Goal: Task Accomplishment & Management: Manage account settings

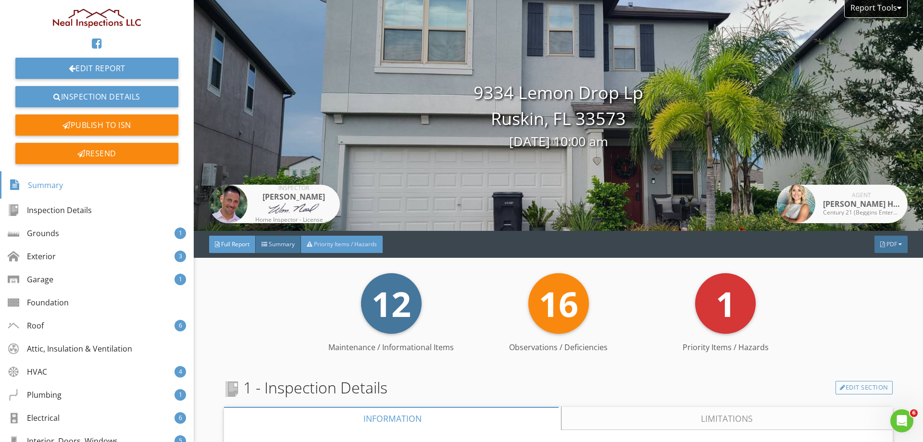
click at [350, 239] on div "Priority Items / Hazards" at bounding box center [342, 243] width 82 height 17
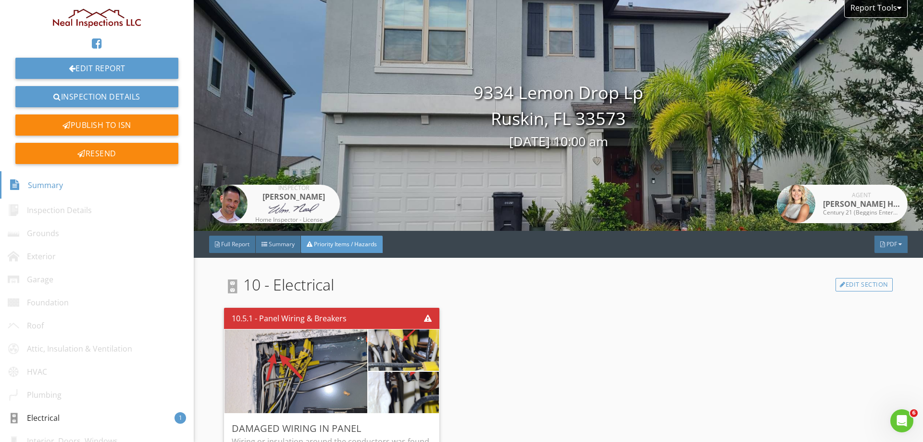
scroll to position [108, 0]
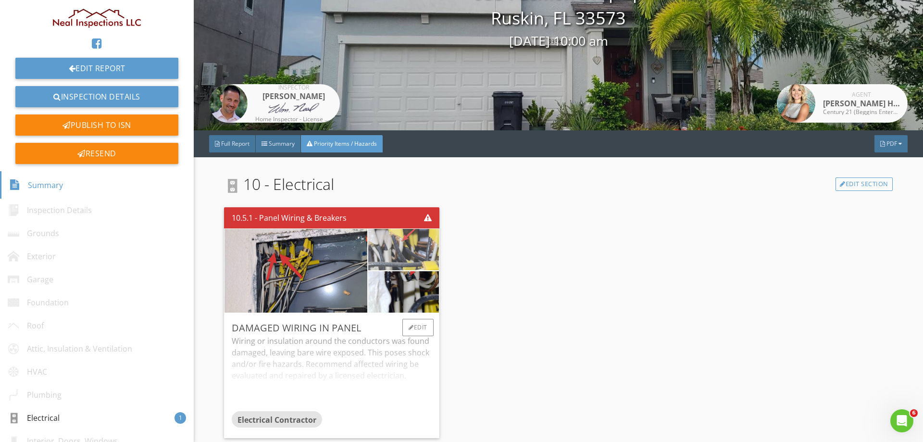
click at [420, 244] on img at bounding box center [403, 249] width 77 height 103
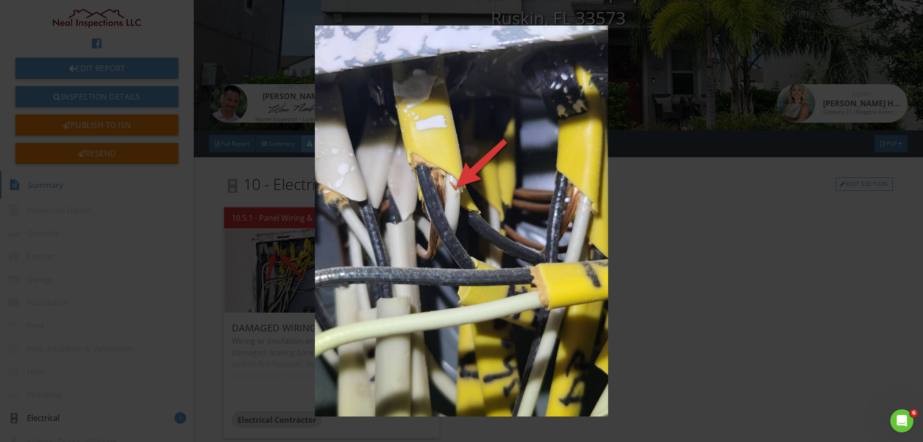
click at [425, 244] on img at bounding box center [460, 220] width 847 height 390
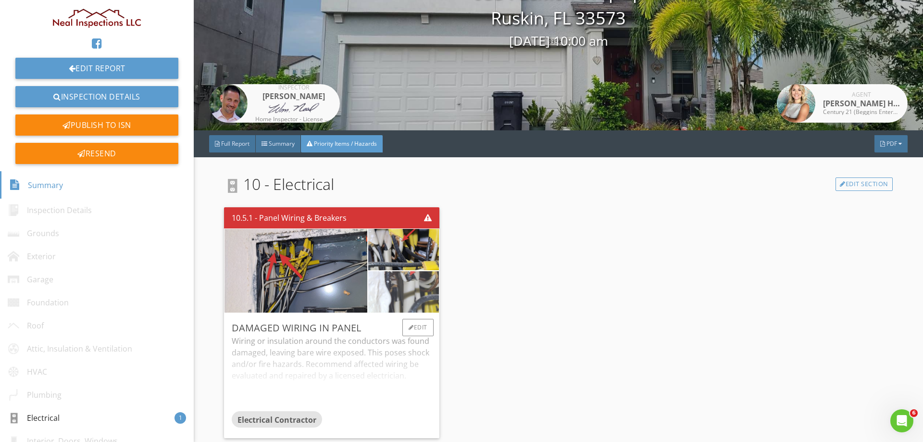
click at [412, 278] on img at bounding box center [403, 291] width 77 height 103
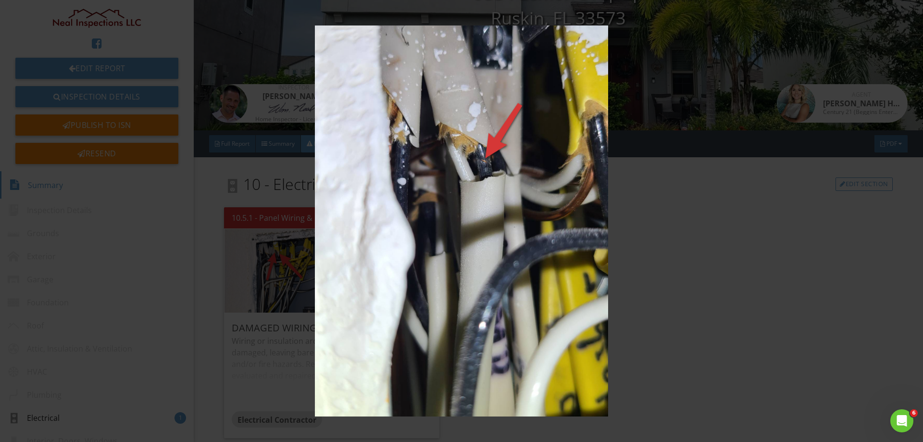
click at [412, 278] on img at bounding box center [460, 220] width 847 height 390
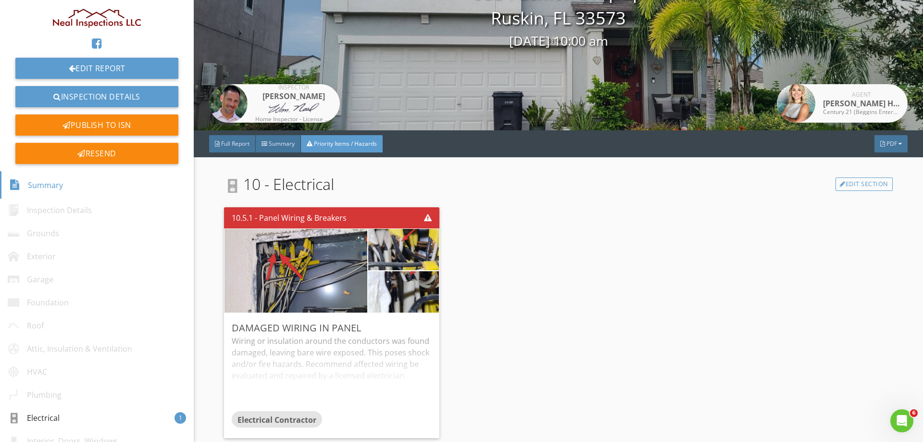
click at [659, 258] on div "10.5.1 - Panel Wiring & Breakers Damaged Wiring in Panel Wiring or insulation a…" at bounding box center [558, 322] width 668 height 238
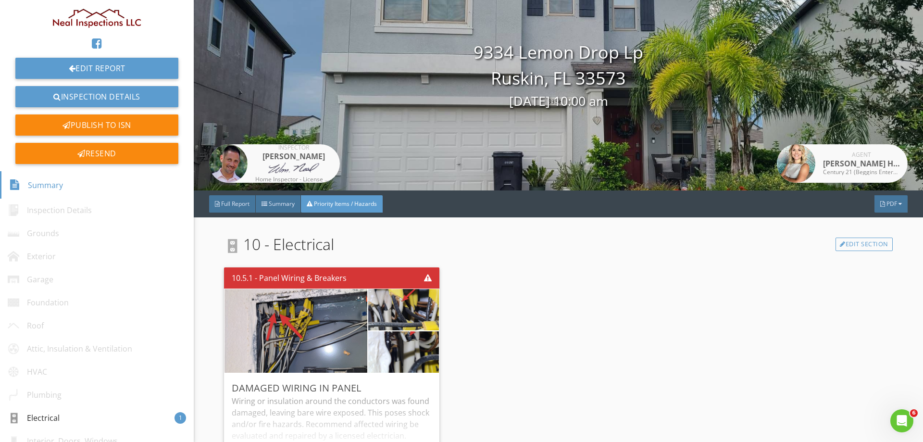
scroll to position [0, 0]
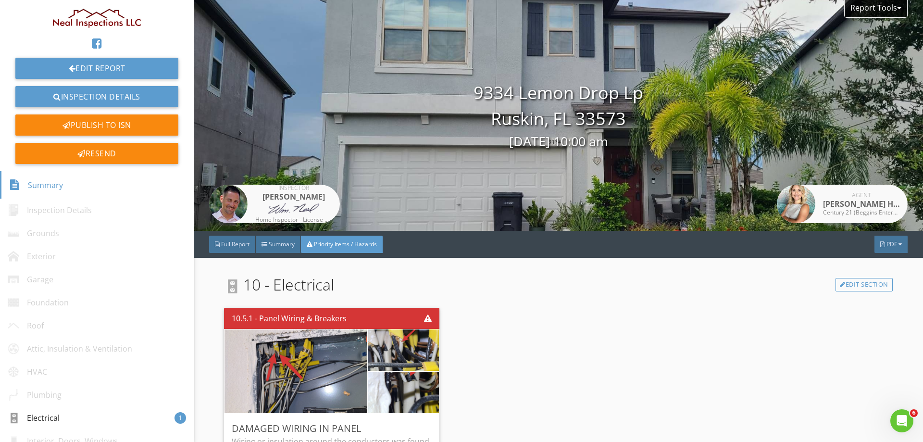
drag, startPoint x: 242, startPoint y: 241, endPoint x: 512, endPoint y: 228, distance: 269.9
click at [242, 241] on span "Full Report" at bounding box center [235, 244] width 28 height 8
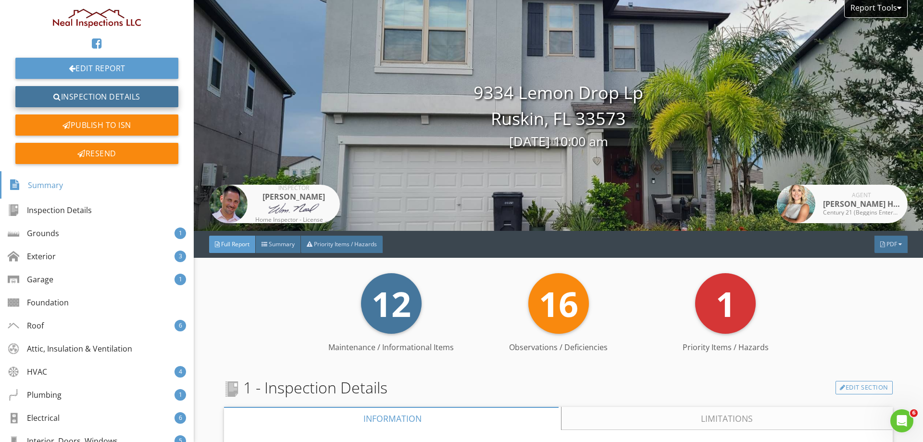
click at [131, 88] on link "Inspection Details" at bounding box center [96, 96] width 163 height 21
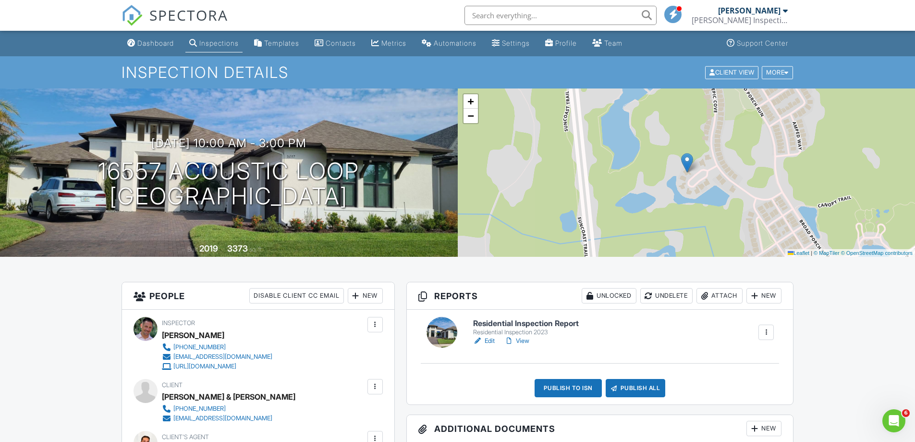
click at [492, 338] on link "Edit" at bounding box center [484, 341] width 22 height 10
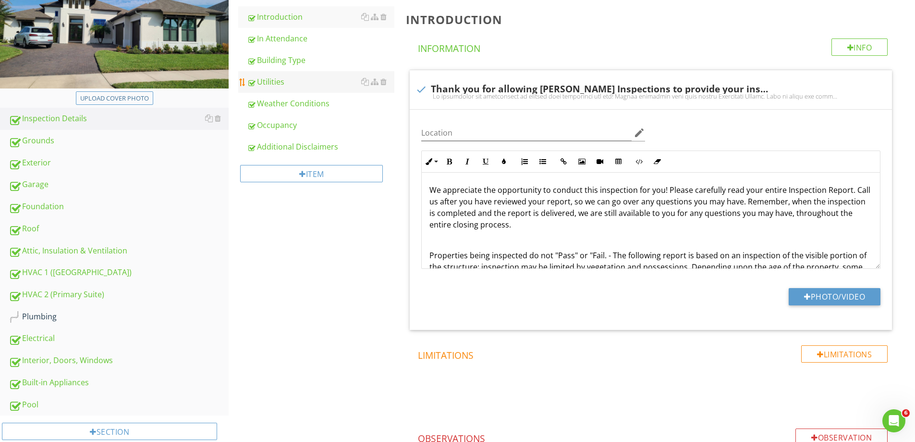
scroll to position [219, 0]
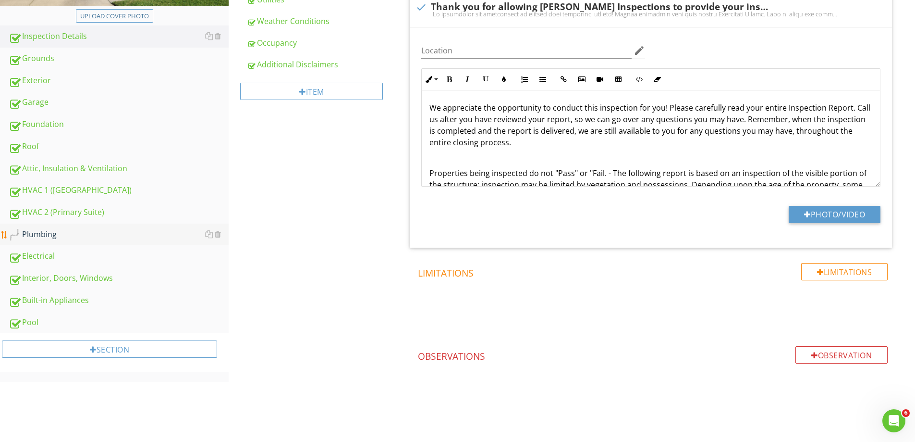
click at [41, 236] on div "Plumbing" at bounding box center [119, 234] width 220 height 12
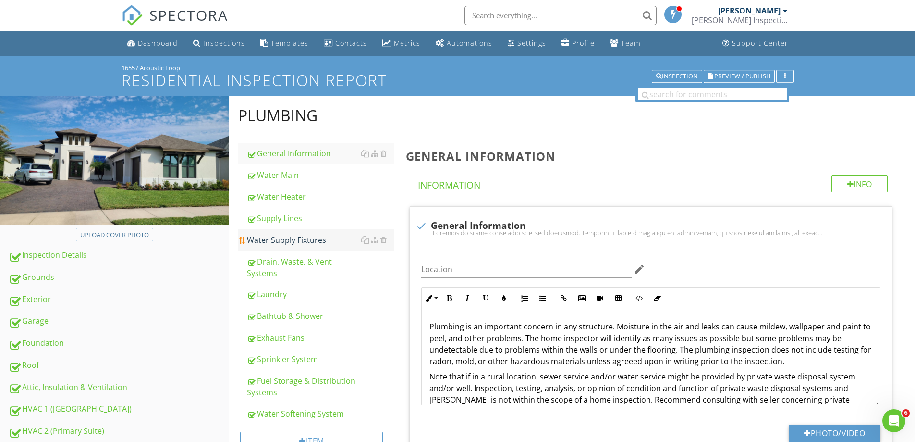
click at [330, 237] on div "Water Supply Fixtures" at bounding box center [321, 240] width 148 height 12
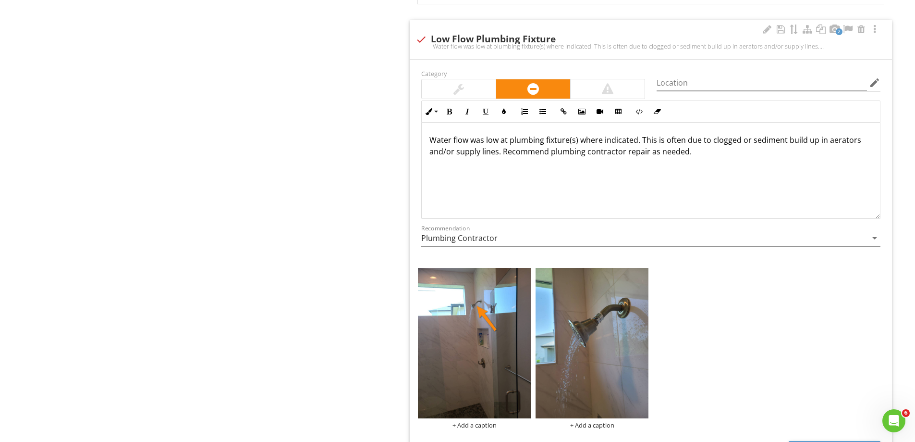
scroll to position [0, 0]
click at [493, 300] on img at bounding box center [474, 343] width 113 height 150
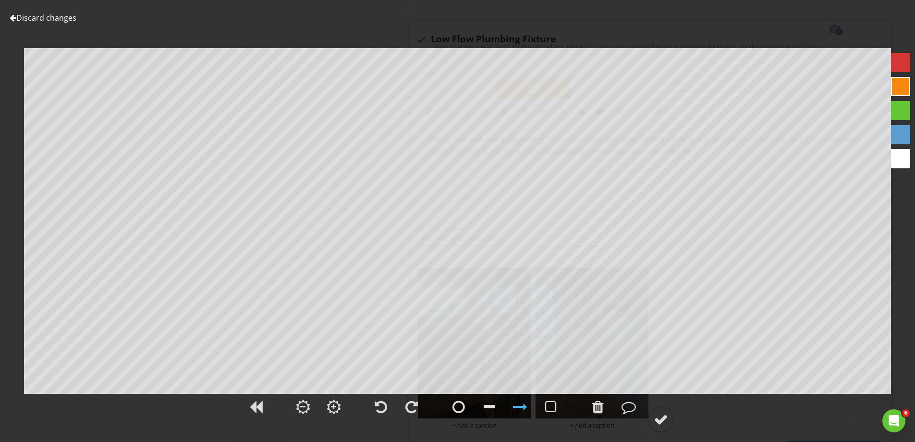
click at [15, 18] on div at bounding box center [13, 18] width 7 height 8
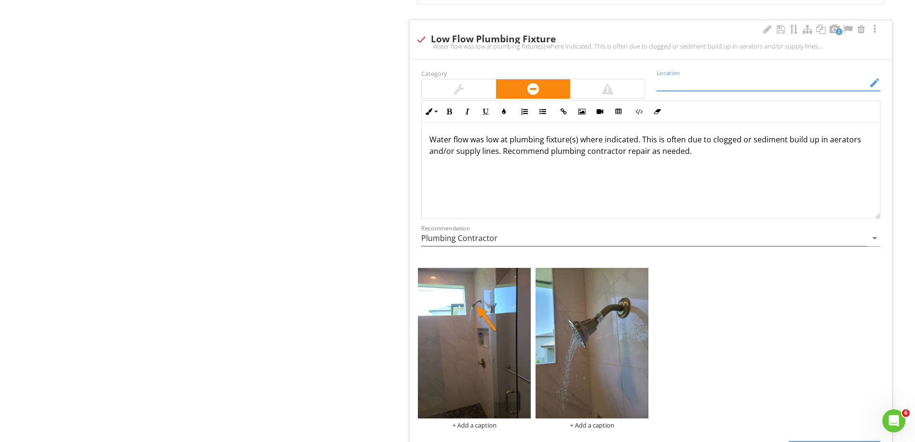
click at [692, 83] on input "Location" at bounding box center [762, 83] width 210 height 16
drag, startPoint x: 728, startPoint y: 78, endPoint x: 548, endPoint y: 89, distance: 180.1
click at [548, 89] on div "Category Location Rear Bathroom edit Inline Style XLarge Large Normal Small Lig…" at bounding box center [651, 161] width 471 height 188
click at [548, 89] on div at bounding box center [533, 88] width 74 height 19
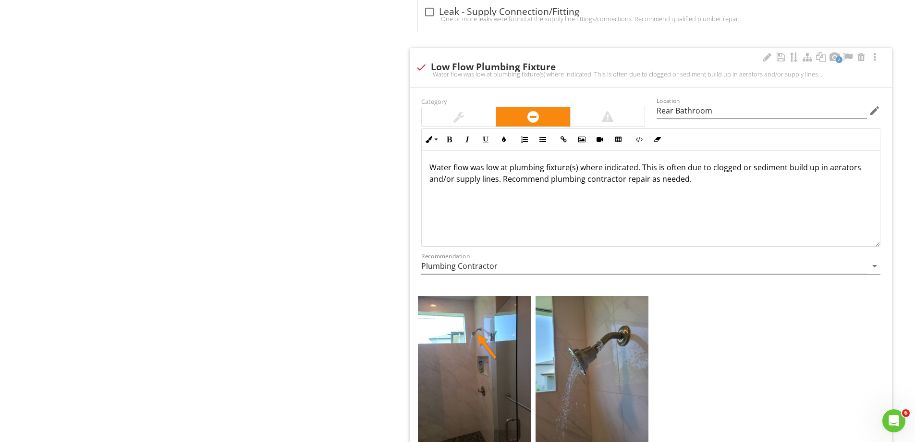
scroll to position [1588, 0]
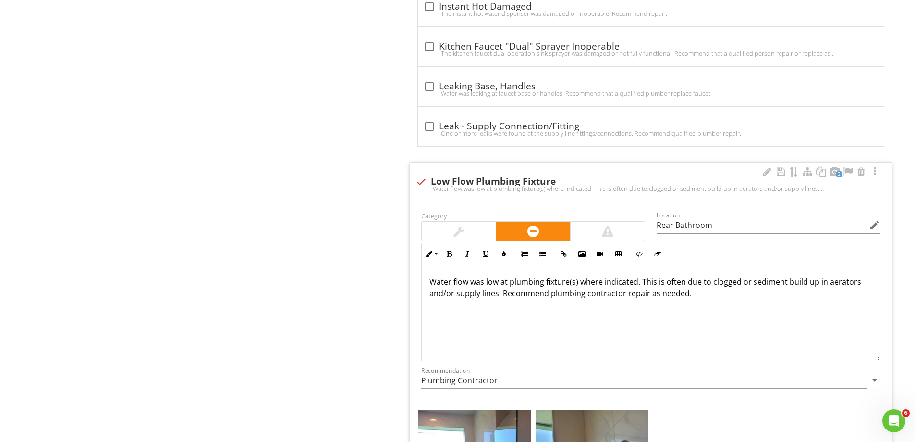
click at [690, 240] on div "Category Location Rear Bathroom edit Inline Style XLarge Large Normal Small Lig…" at bounding box center [651, 303] width 471 height 188
click at [691, 231] on input "Rear Bathroom" at bounding box center [762, 225] width 210 height 16
drag, startPoint x: 678, startPoint y: 228, endPoint x: 653, endPoint y: 218, distance: 27.1
click at [649, 224] on div "Category Location Rear Bathroom edit Inline Style XLarge Large Normal Small Lig…" at bounding box center [651, 303] width 471 height 188
type input "Guest Bathroom"
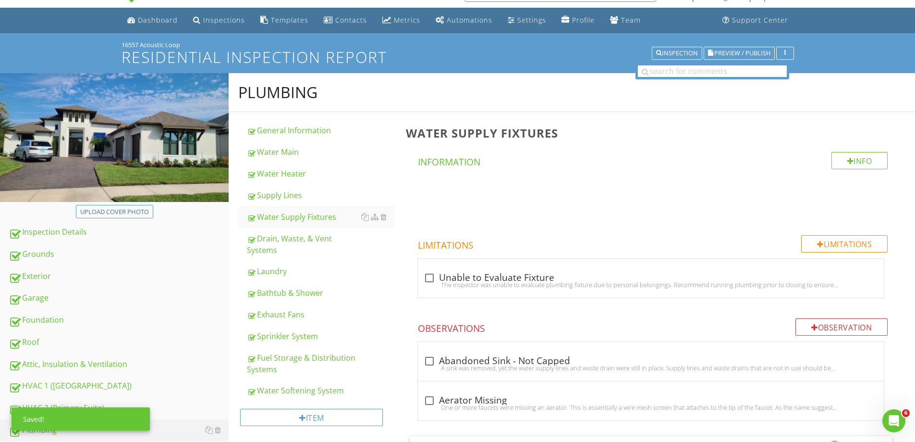
scroll to position [0, 0]
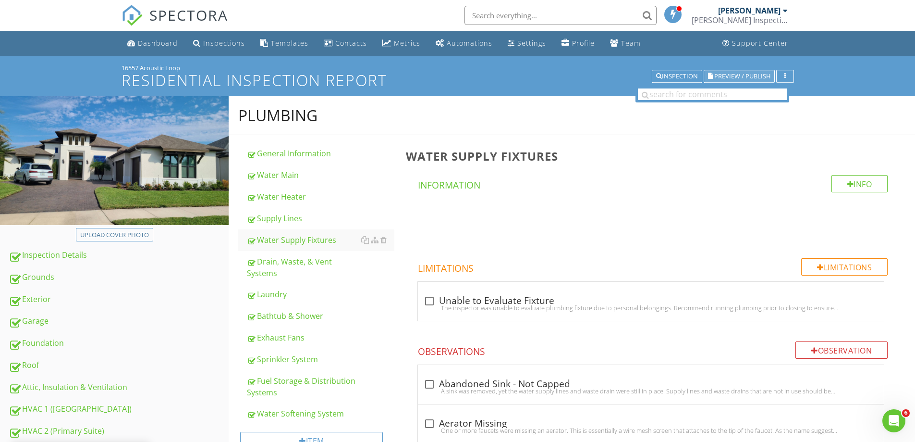
click at [742, 81] on button "Preview / Publish" at bounding box center [739, 76] width 71 height 13
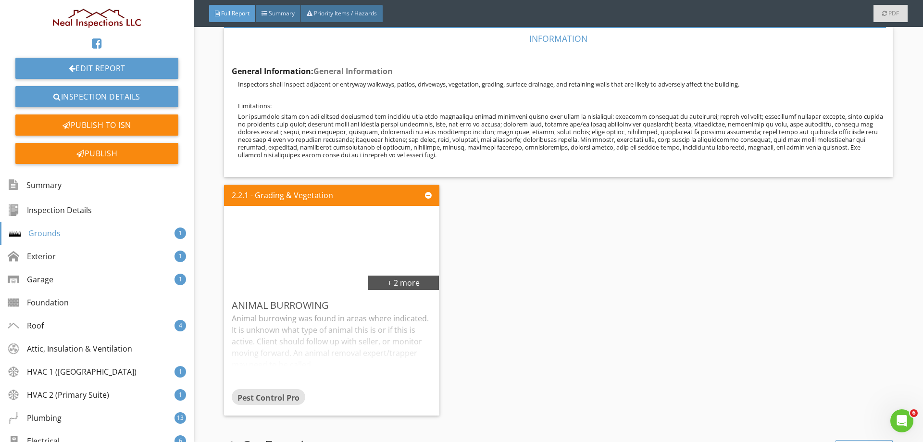
scroll to position [817, 0]
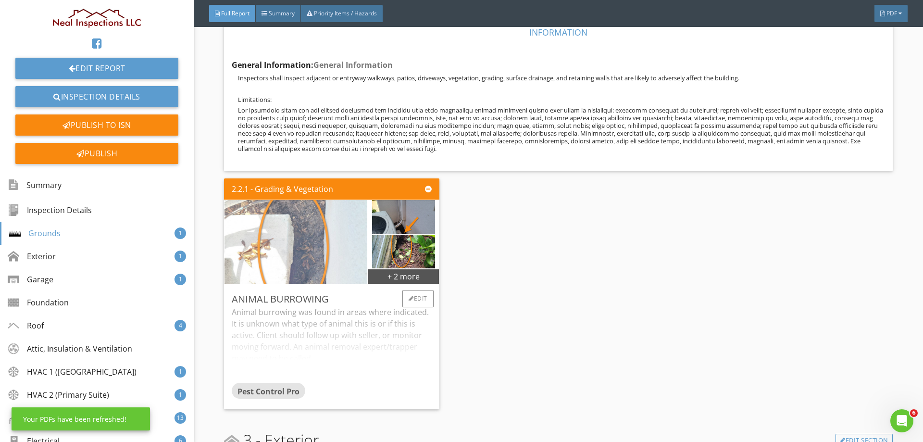
click at [300, 242] on img at bounding box center [296, 241] width 157 height 209
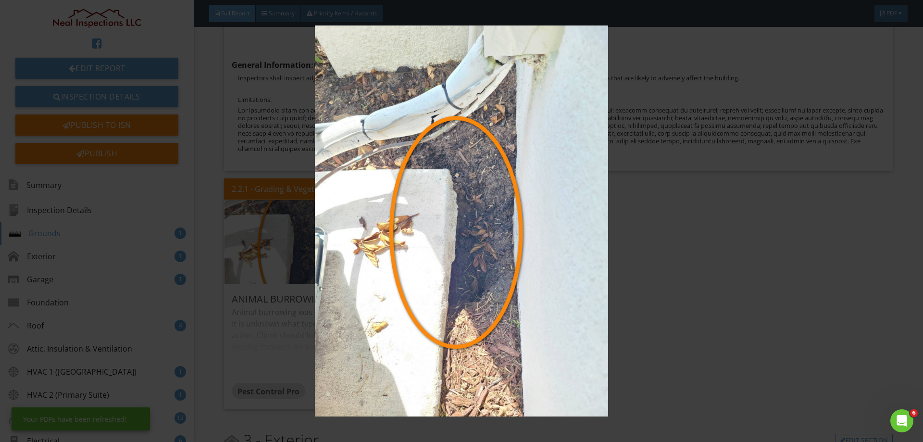
click at [362, 238] on img at bounding box center [460, 220] width 847 height 390
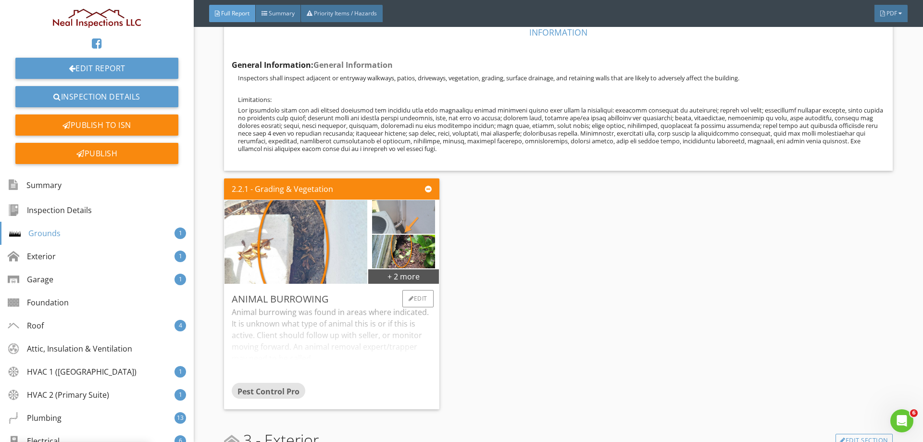
click at [375, 220] on img at bounding box center [403, 217] width 63 height 84
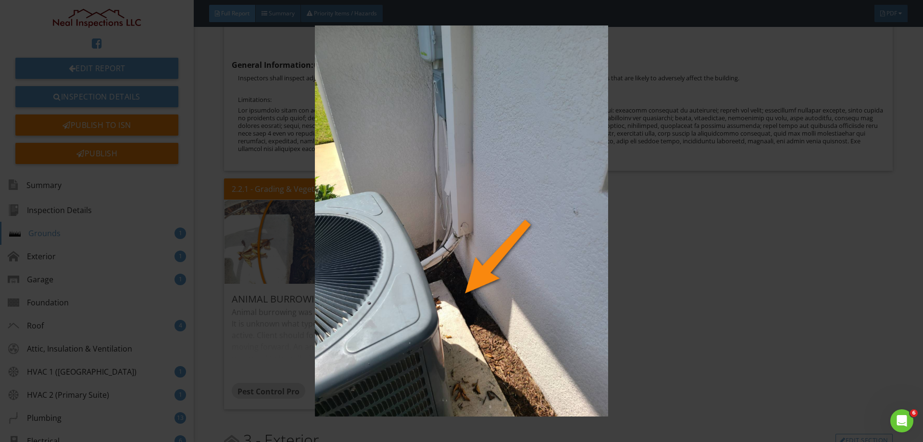
click at [707, 358] on img at bounding box center [460, 220] width 847 height 390
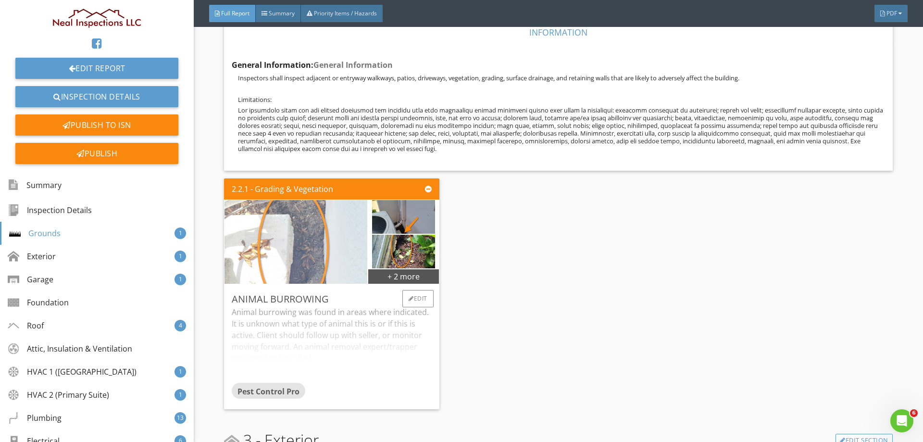
click at [330, 259] on img at bounding box center [296, 241] width 157 height 209
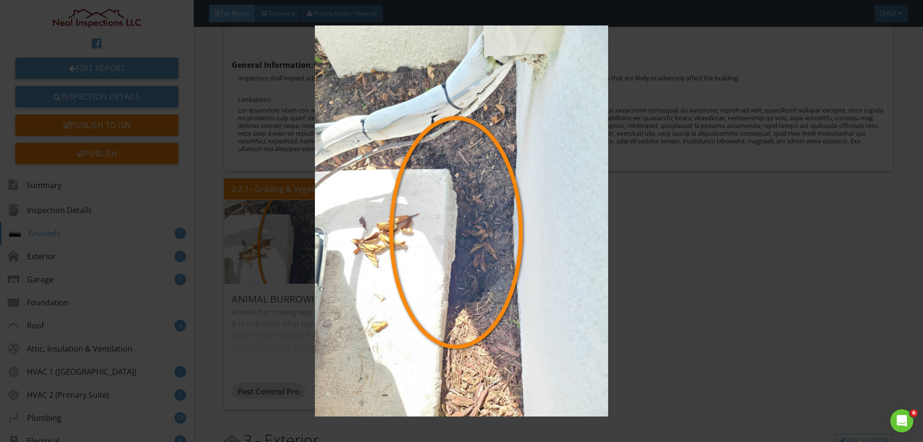
click at [333, 256] on img at bounding box center [460, 220] width 847 height 390
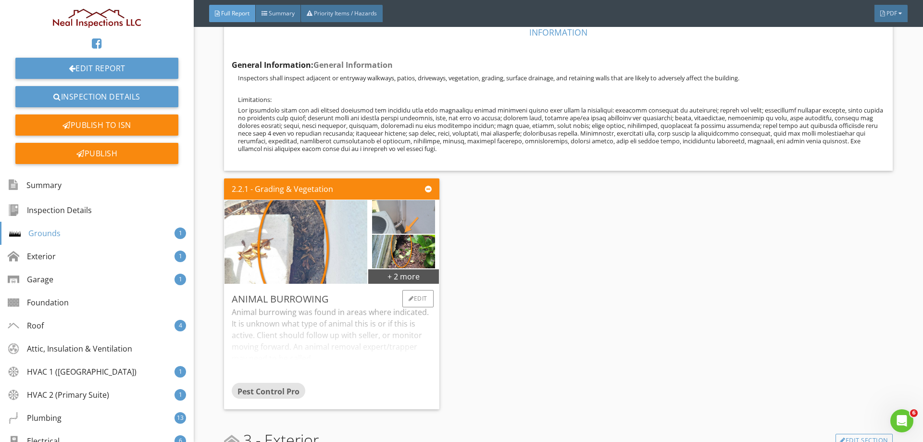
click at [410, 221] on img at bounding box center [403, 217] width 63 height 84
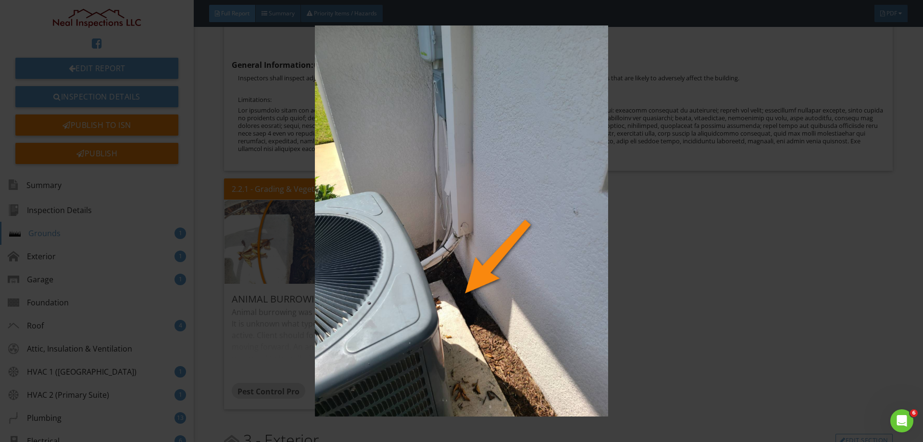
click at [412, 236] on img at bounding box center [460, 220] width 847 height 390
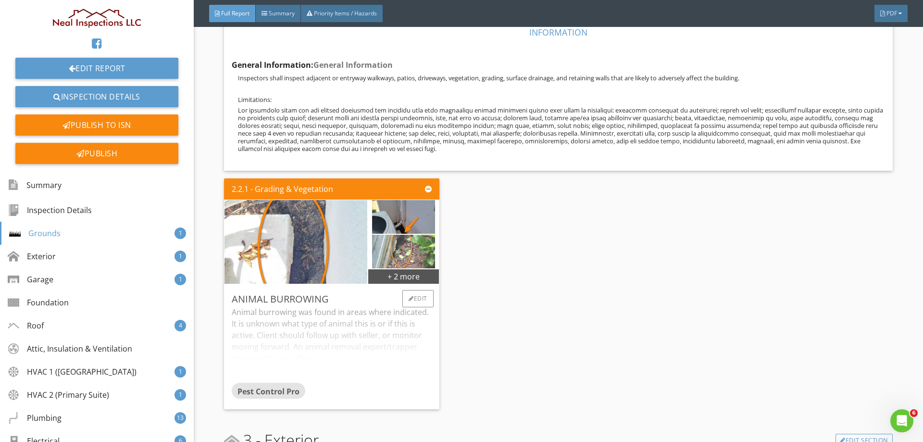
click at [412, 260] on img at bounding box center [403, 251] width 63 height 84
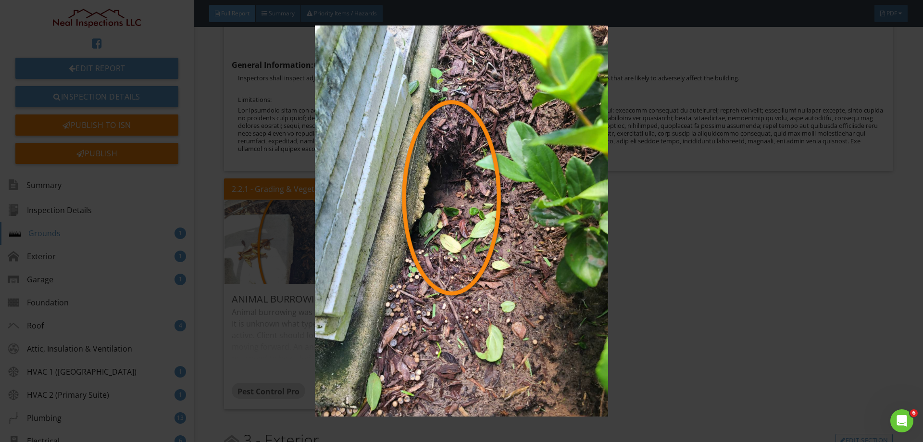
click at [412, 260] on img at bounding box center [460, 220] width 847 height 390
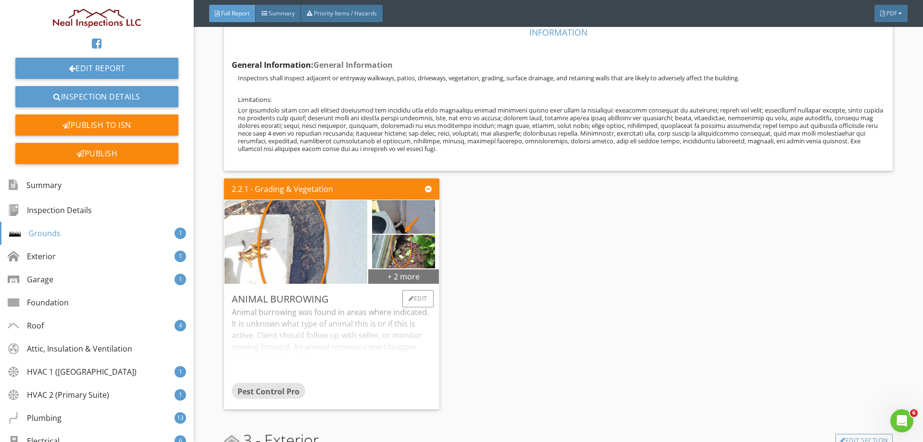
click at [417, 279] on div "+ 2 more" at bounding box center [403, 275] width 70 height 15
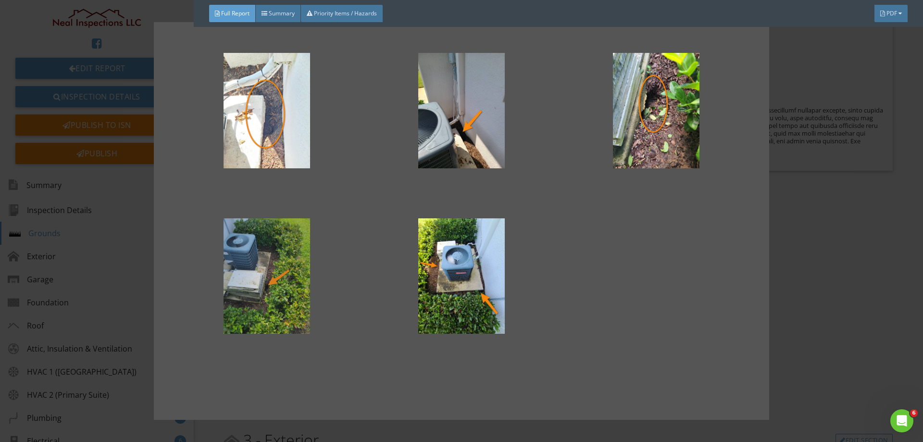
click at [255, 284] on div at bounding box center [267, 275] width 164 height 115
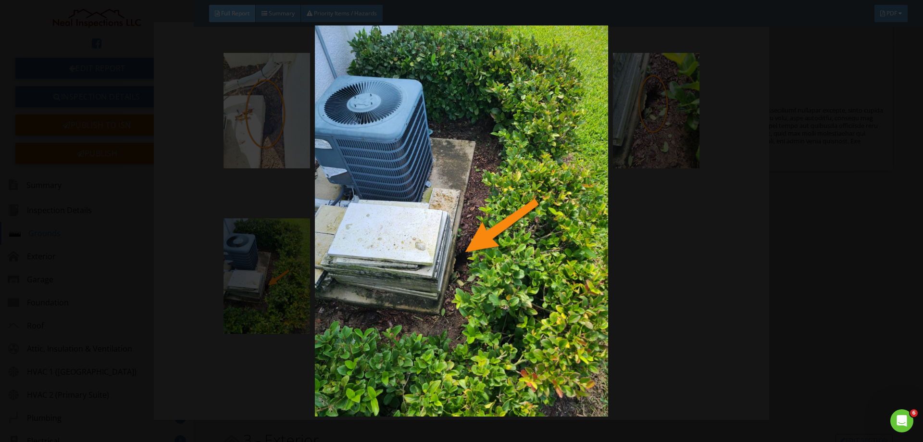
click at [268, 284] on img at bounding box center [460, 220] width 847 height 390
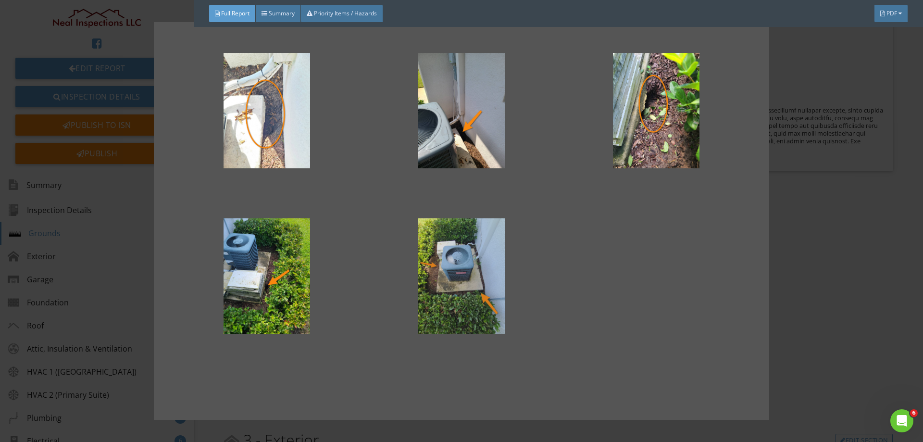
click at [443, 285] on div at bounding box center [461, 275] width 164 height 115
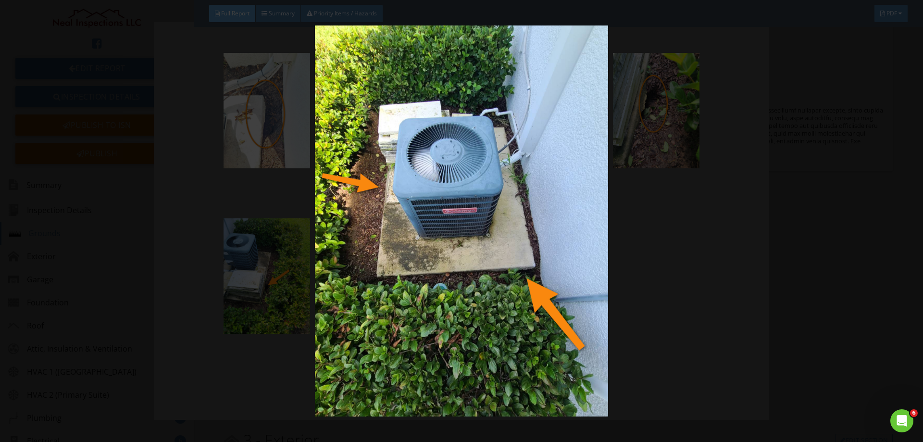
click at [443, 285] on img at bounding box center [460, 220] width 847 height 390
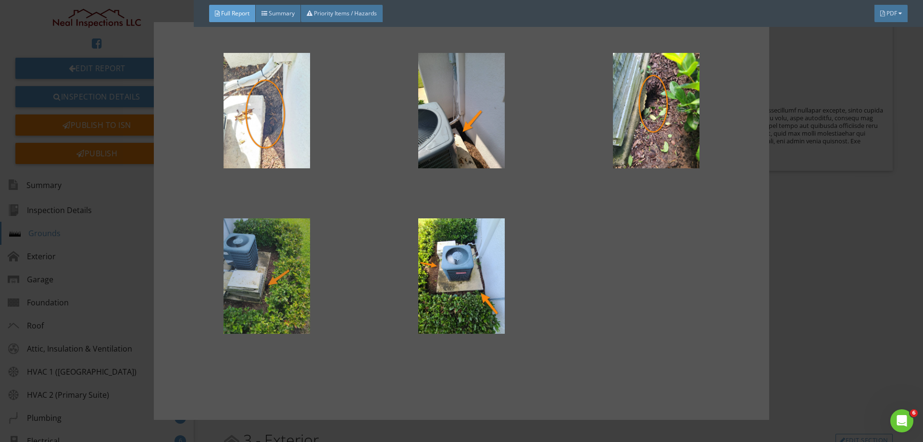
click at [292, 287] on div at bounding box center [267, 275] width 164 height 115
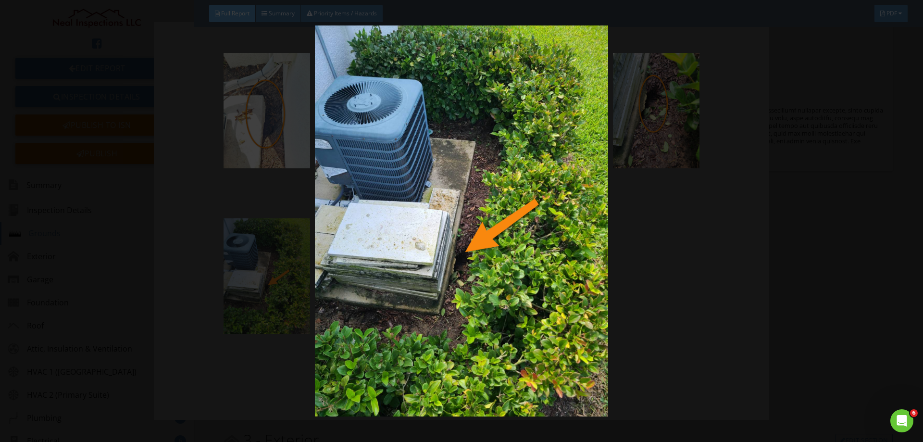
click at [292, 287] on img at bounding box center [460, 220] width 847 height 390
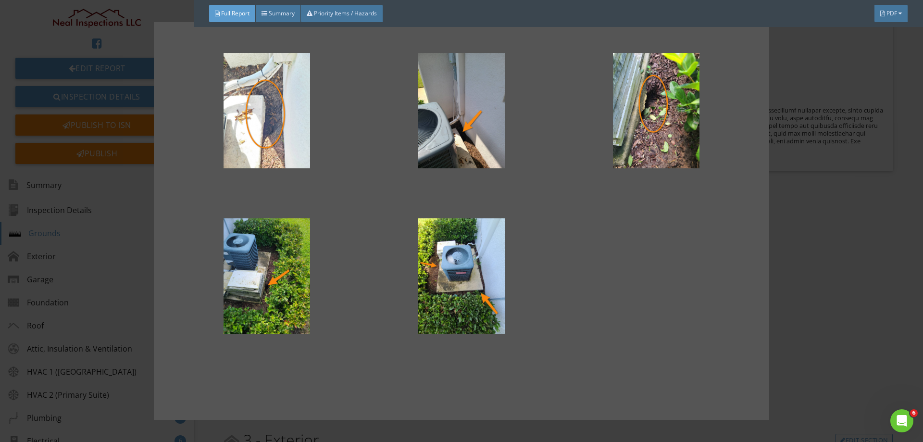
click at [847, 234] on div at bounding box center [461, 221] width 923 height 442
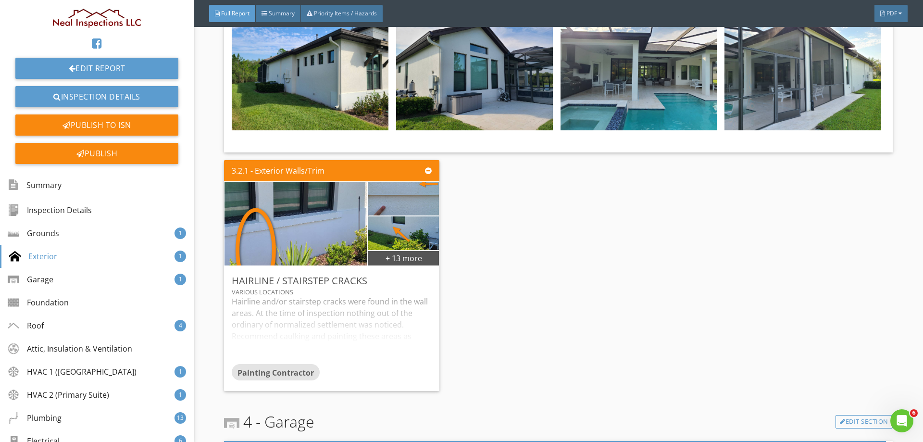
scroll to position [1586, 0]
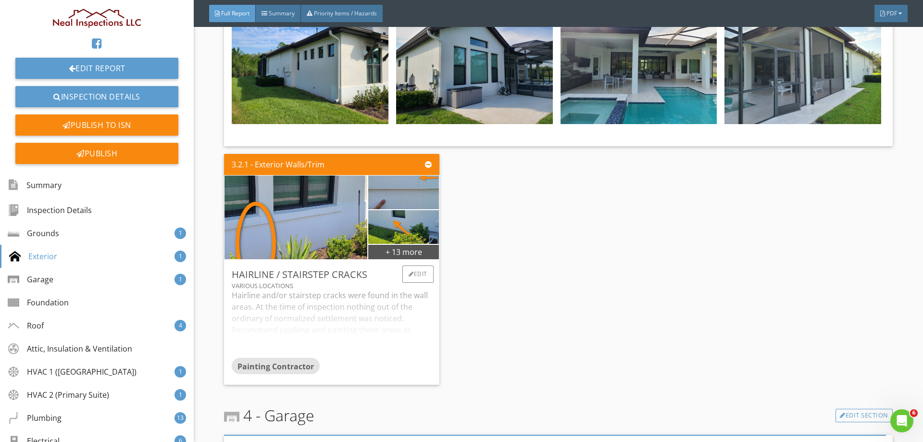
click at [346, 314] on div "Hairline and/or stairstep cracks were found in the wall areas. At the time of i…" at bounding box center [331, 323] width 199 height 68
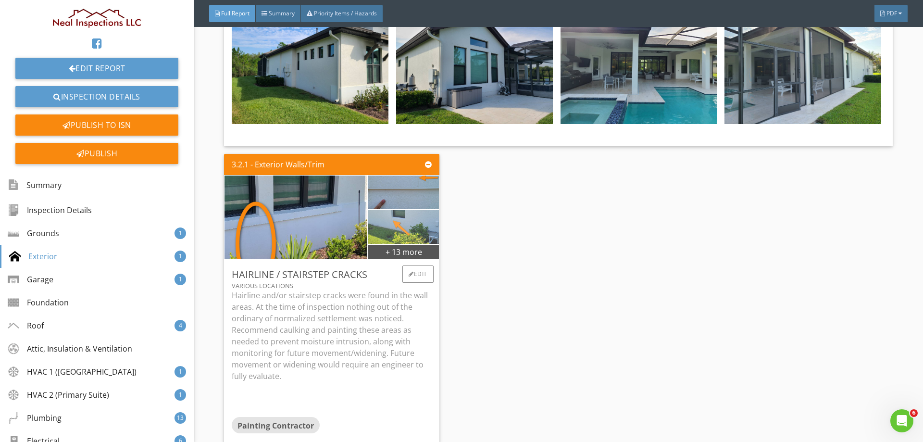
click at [411, 226] on img at bounding box center [403, 227] width 112 height 84
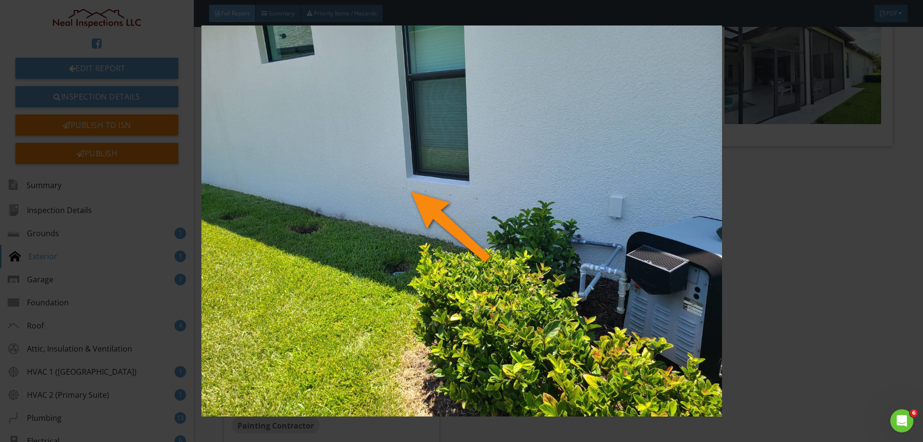
click at [535, 223] on img at bounding box center [460, 220] width 847 height 390
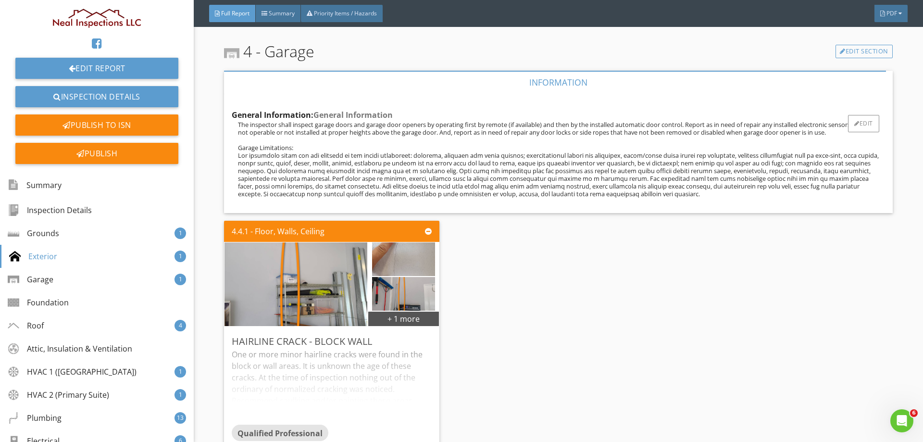
scroll to position [2018, 0]
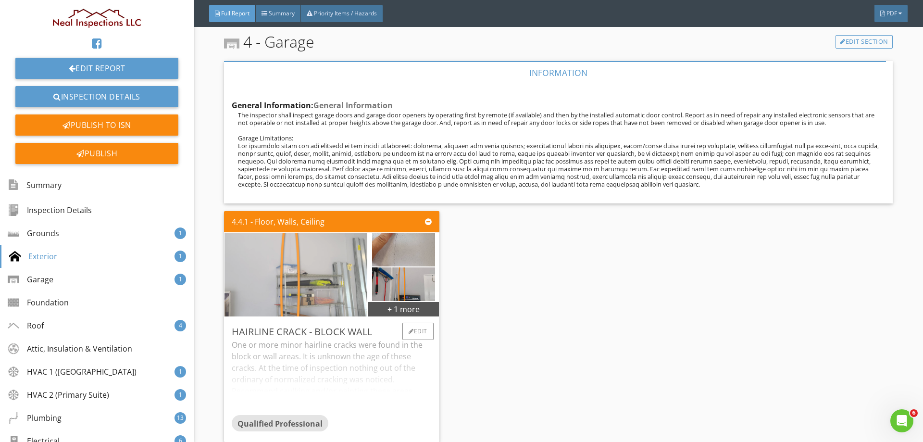
click at [324, 268] on img at bounding box center [296, 274] width 157 height 209
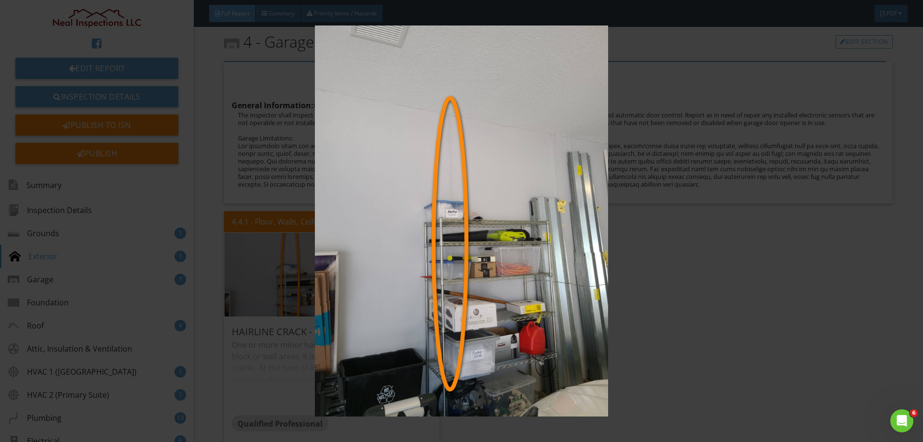
click at [436, 263] on img at bounding box center [460, 220] width 847 height 390
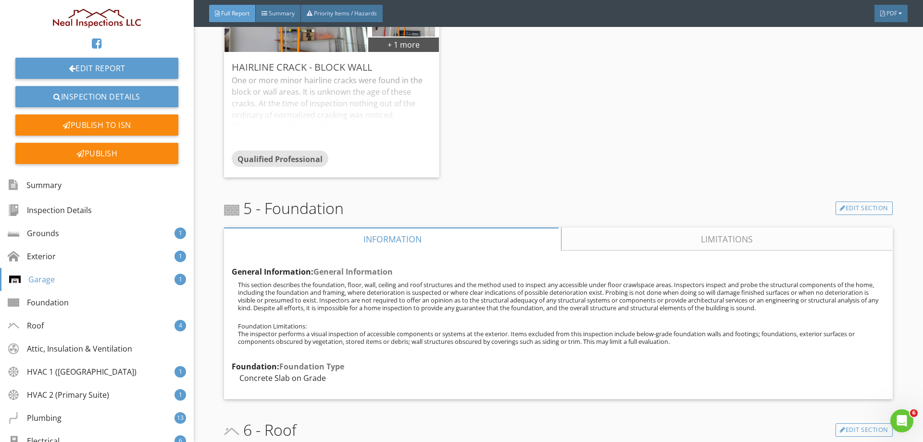
scroll to position [2306, 0]
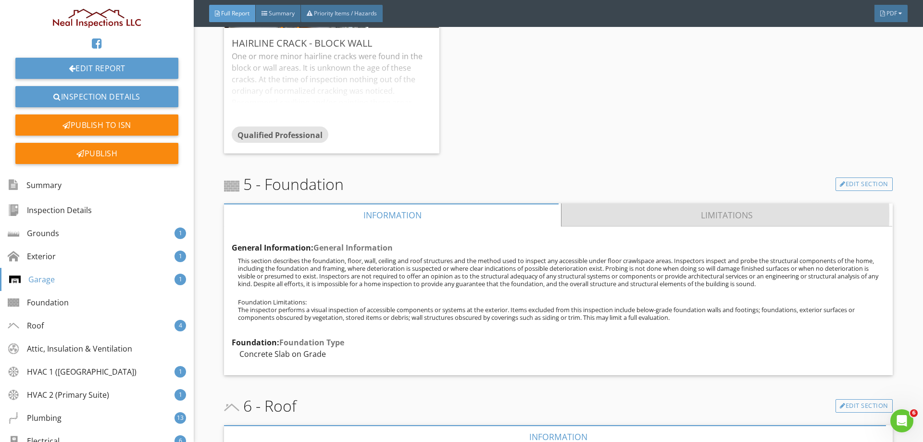
click at [648, 211] on link "Limitations" at bounding box center [727, 214] width 331 height 23
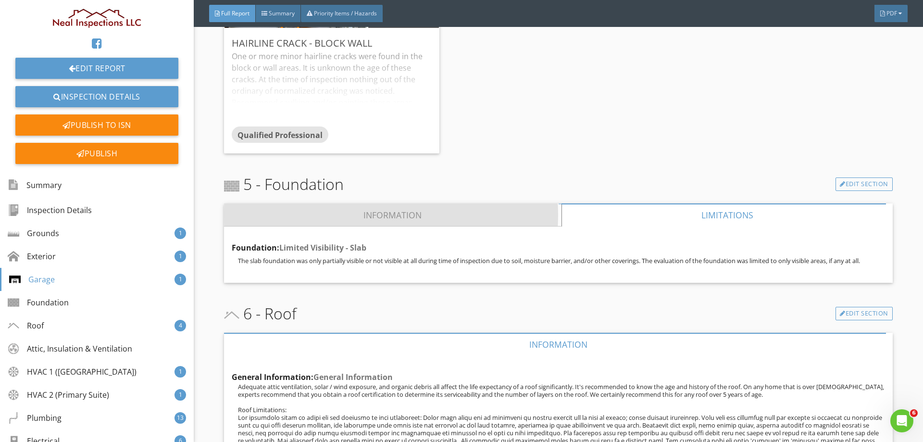
click at [455, 211] on link "Information" at bounding box center [392, 214] width 337 height 23
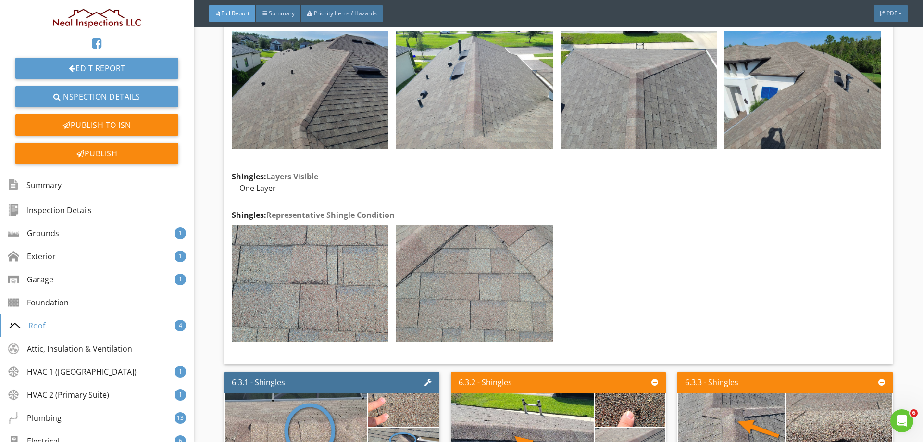
scroll to position [3267, 0]
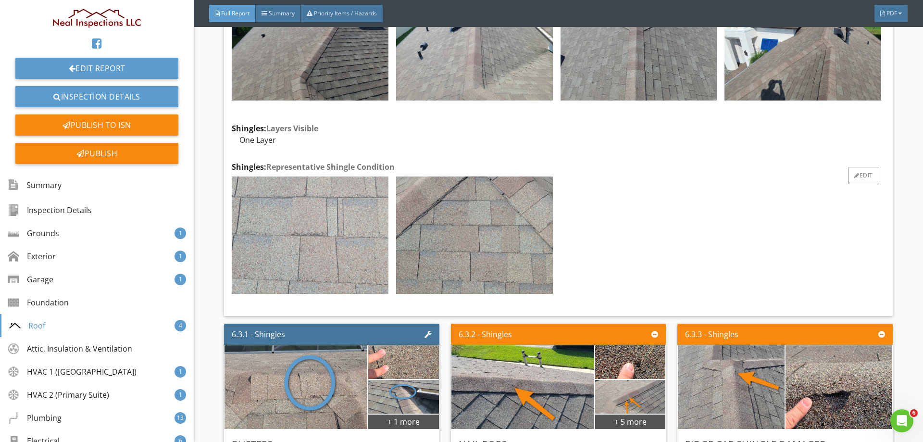
click at [372, 233] on img at bounding box center [310, 234] width 157 height 117
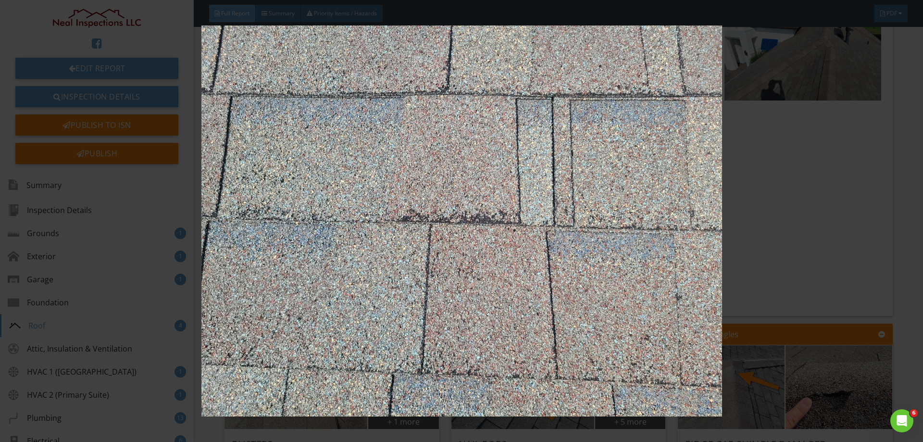
click at [425, 234] on img at bounding box center [460, 220] width 847 height 390
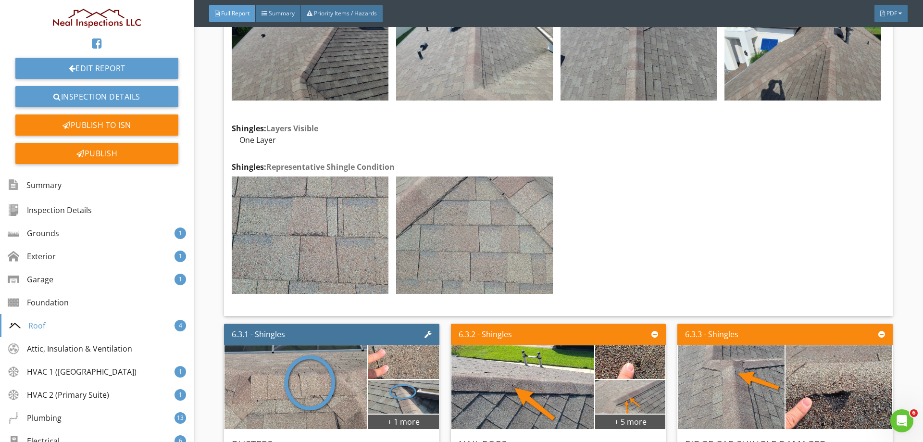
click at [429, 234] on img at bounding box center [474, 234] width 157 height 117
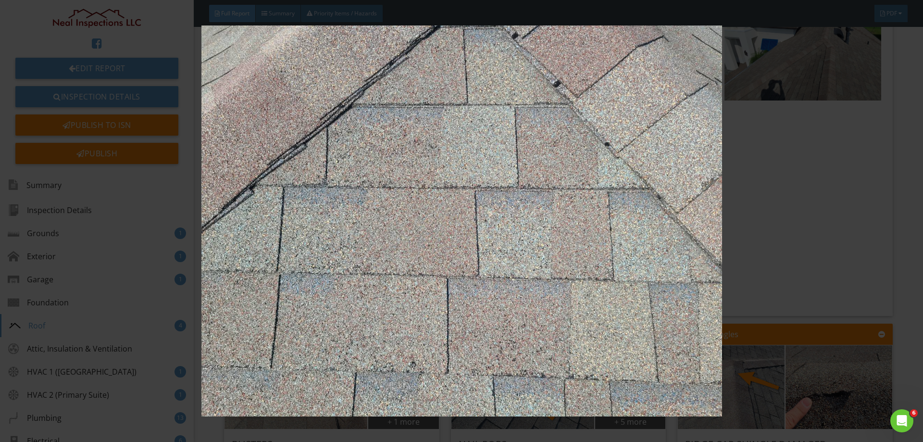
click at [429, 234] on img at bounding box center [460, 220] width 847 height 390
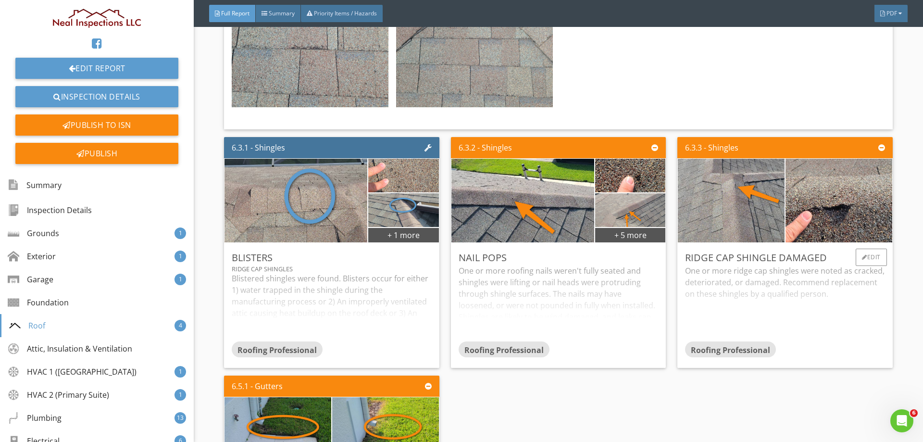
scroll to position [3459, 0]
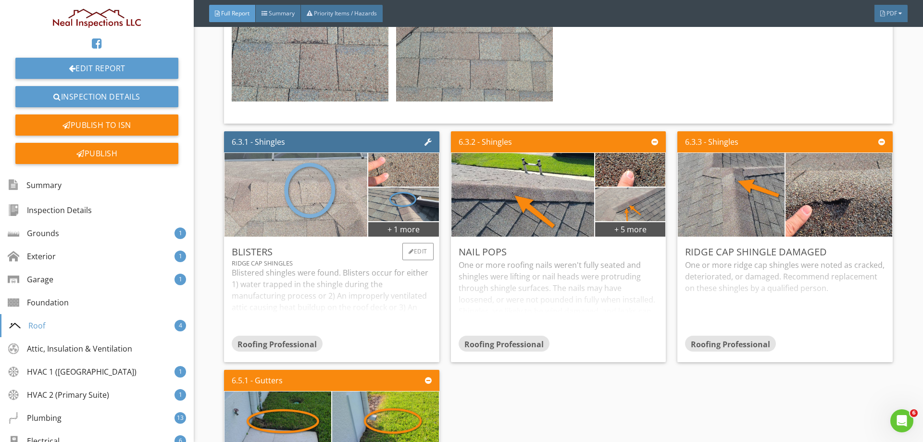
click at [311, 197] on img at bounding box center [296, 194] width 279 height 209
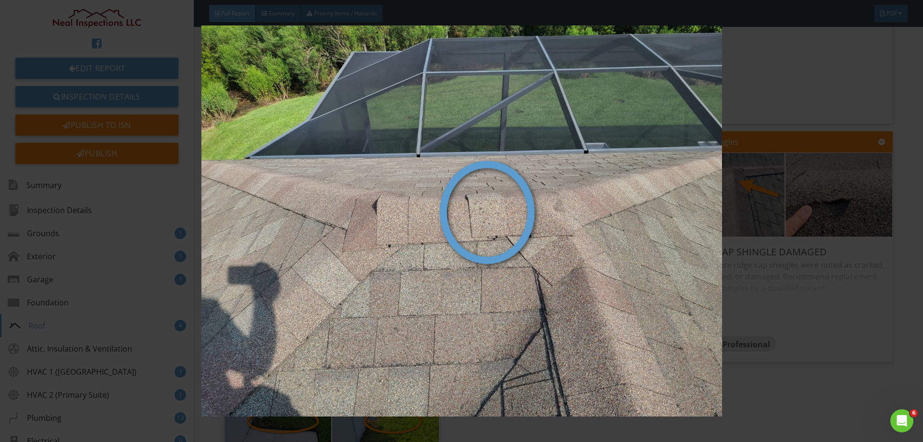
click at [467, 211] on img at bounding box center [460, 220] width 847 height 390
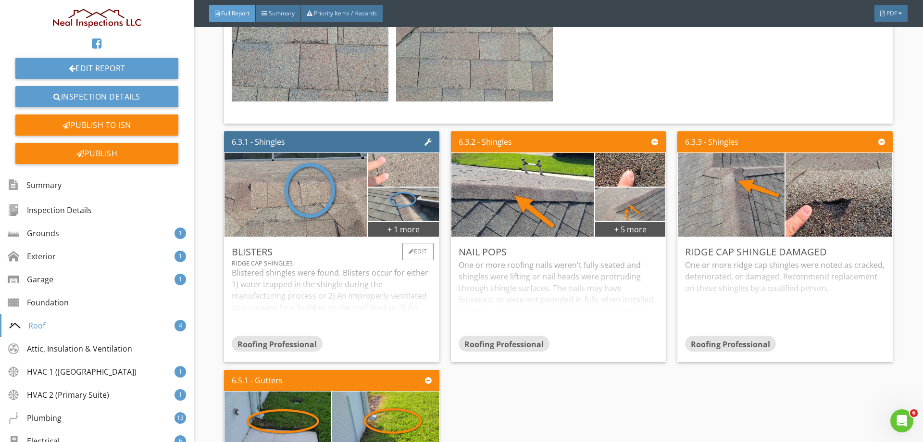
click at [418, 160] on img at bounding box center [403, 170] width 112 height 84
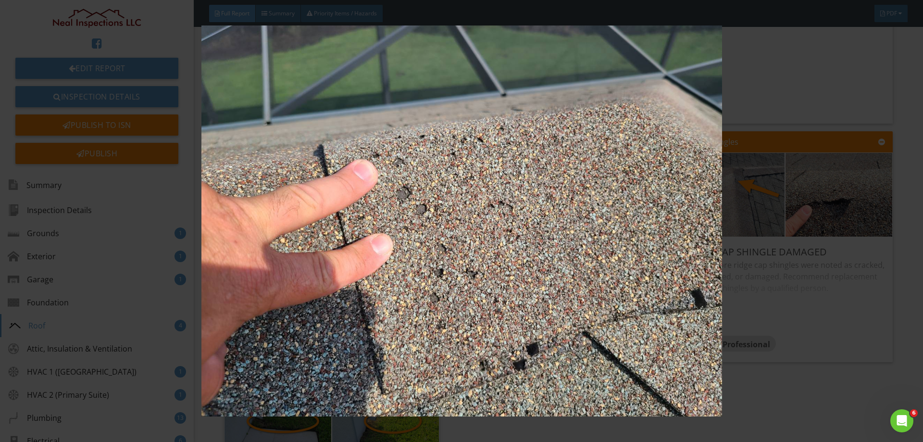
click at [455, 187] on img at bounding box center [460, 220] width 847 height 390
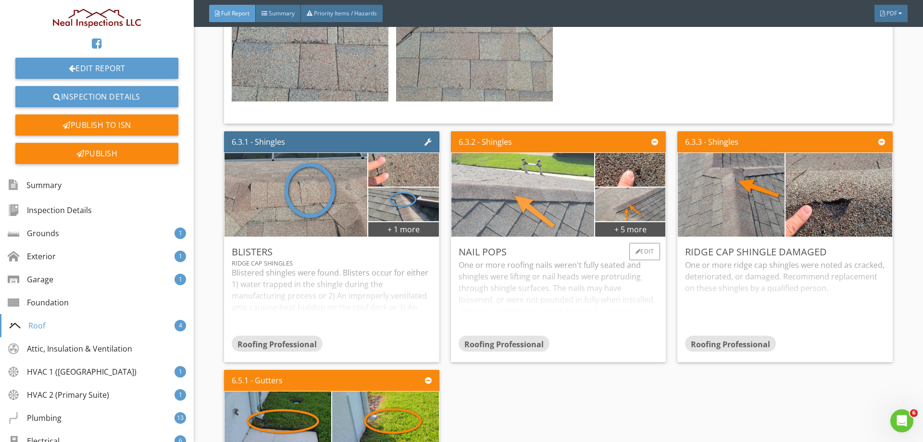
click at [555, 199] on img at bounding box center [522, 194] width 279 height 209
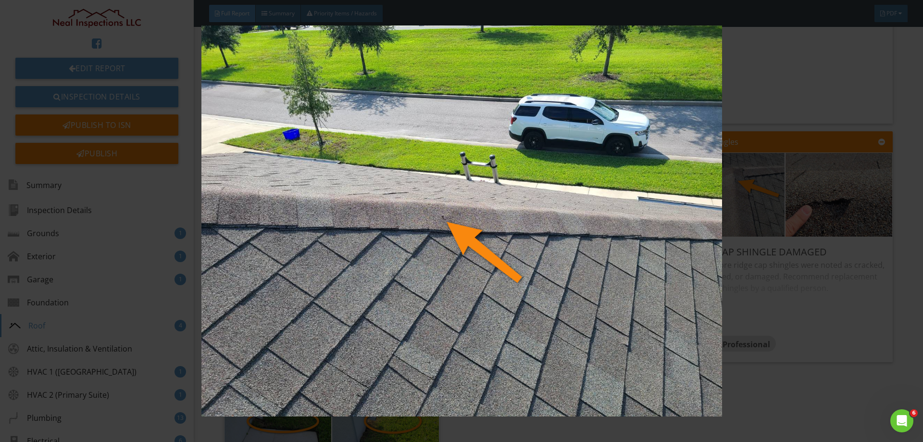
click at [488, 227] on img at bounding box center [460, 220] width 847 height 390
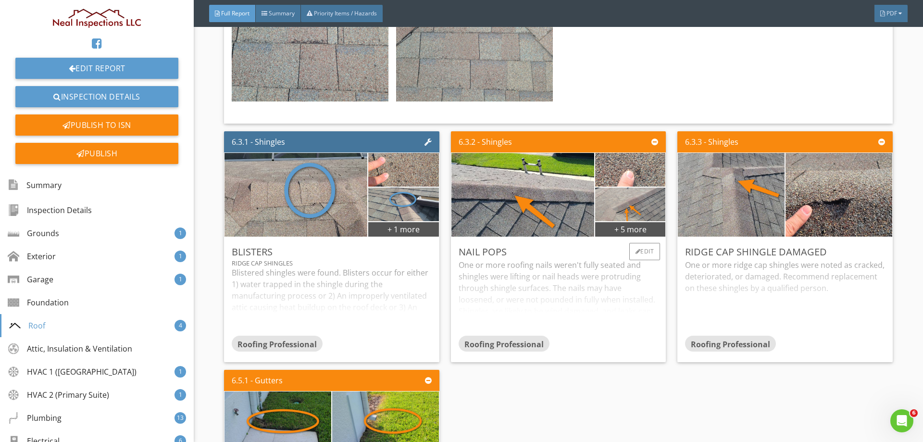
click at [621, 171] on img at bounding box center [630, 170] width 112 height 84
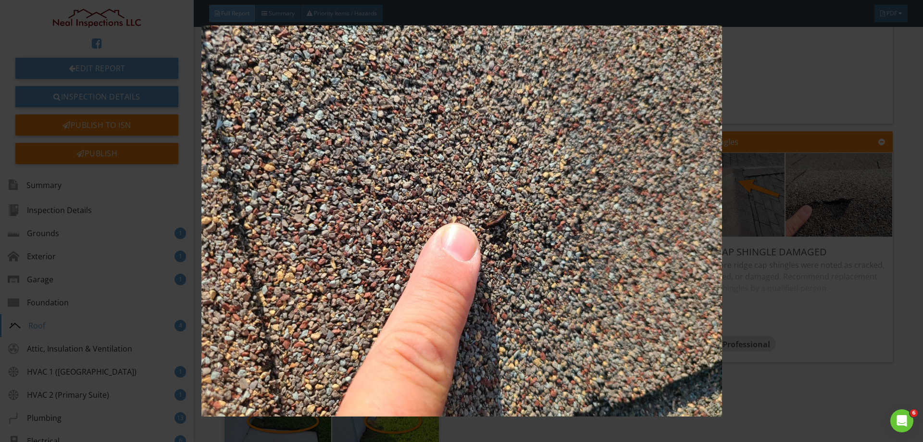
click at [510, 222] on img at bounding box center [460, 220] width 847 height 390
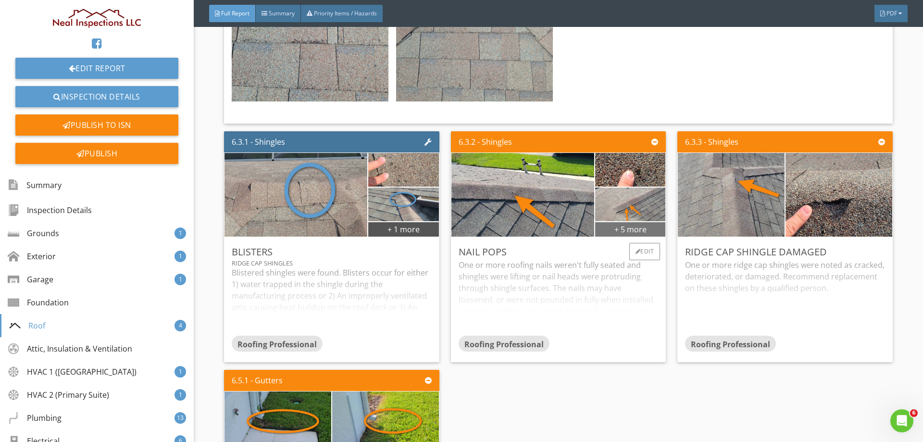
click at [622, 225] on div "+ 5 more" at bounding box center [630, 228] width 70 height 15
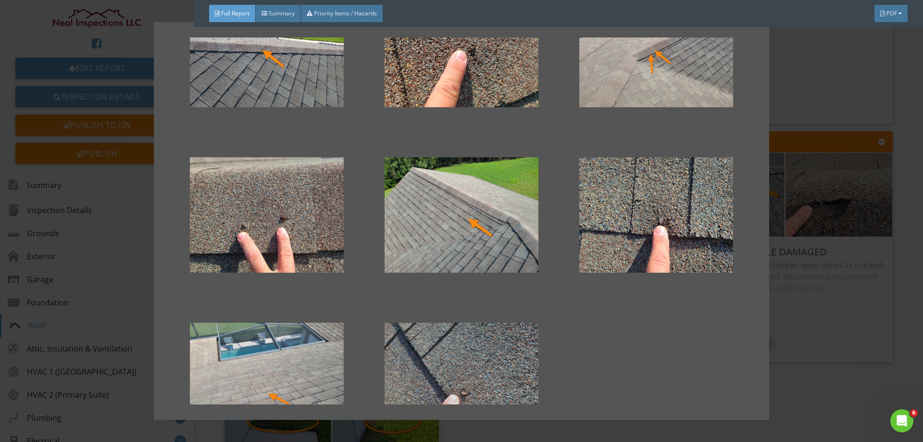
scroll to position [129, 0]
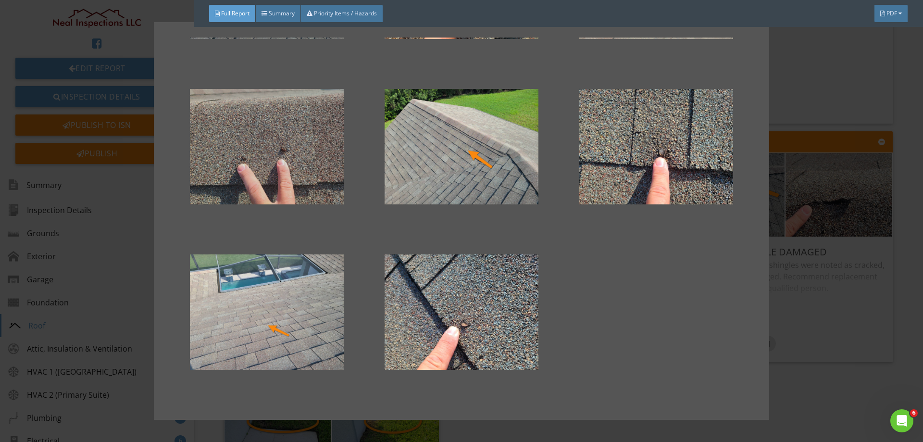
click at [284, 172] on div at bounding box center [267, 146] width 164 height 115
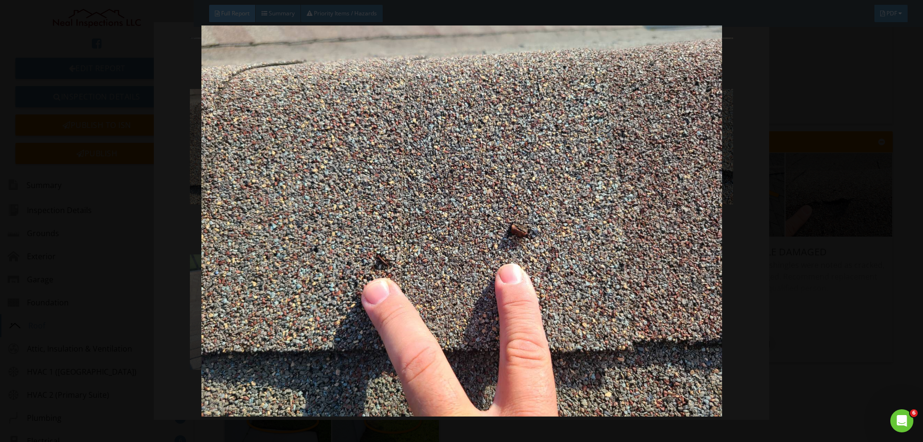
click at [312, 188] on img at bounding box center [460, 220] width 847 height 390
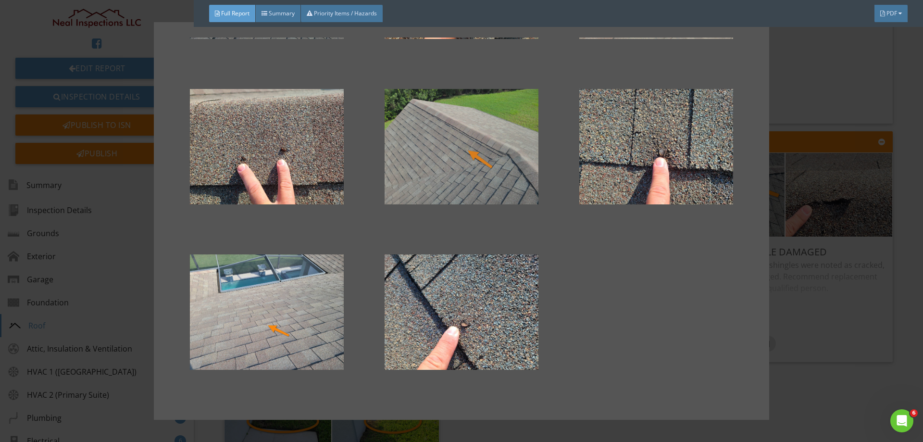
click at [411, 173] on div at bounding box center [461, 146] width 164 height 115
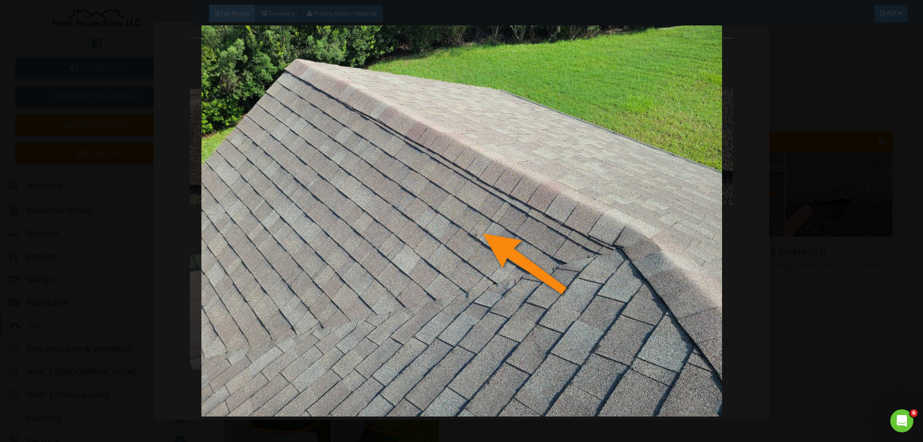
click at [396, 184] on img at bounding box center [460, 220] width 847 height 390
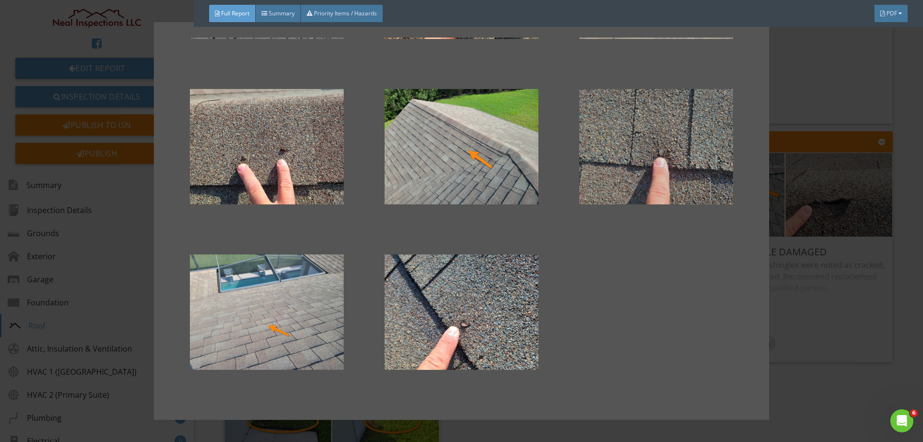
click at [614, 182] on div at bounding box center [656, 146] width 164 height 115
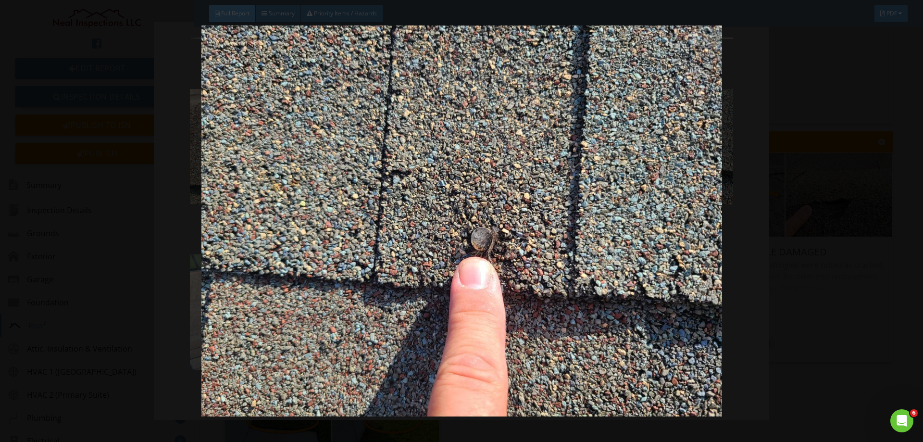
click at [538, 201] on img at bounding box center [460, 220] width 847 height 390
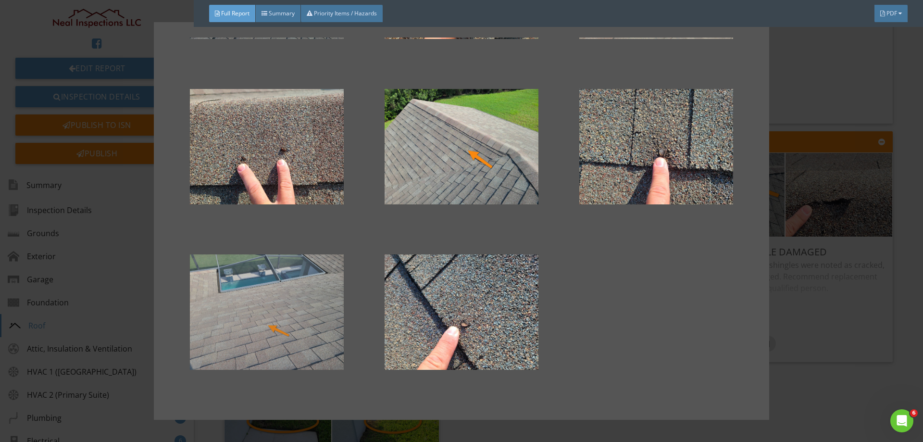
click at [308, 288] on div at bounding box center [267, 311] width 164 height 115
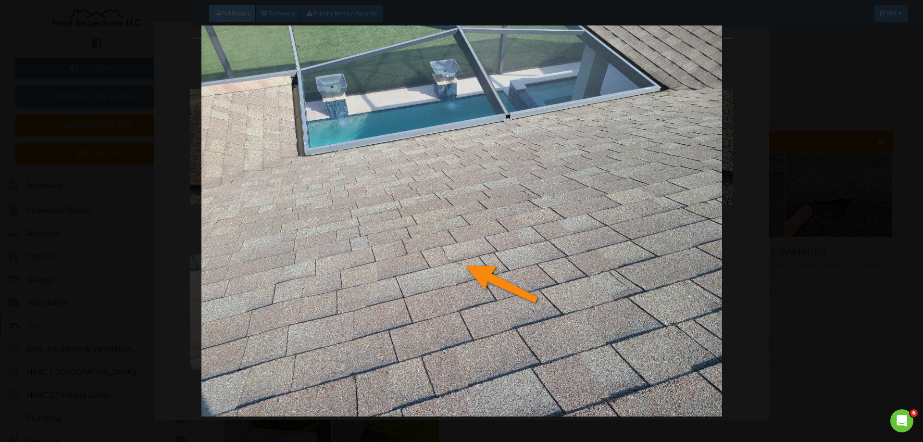
click at [308, 288] on img at bounding box center [460, 220] width 847 height 390
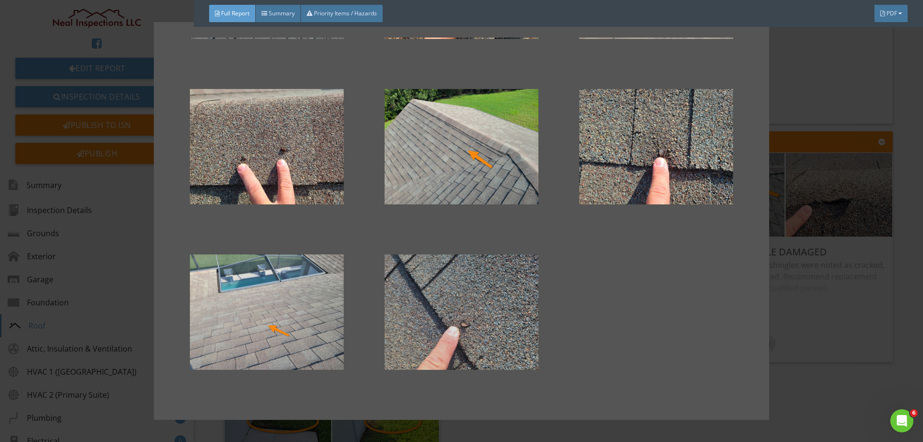
click at [438, 279] on div at bounding box center [461, 311] width 164 height 115
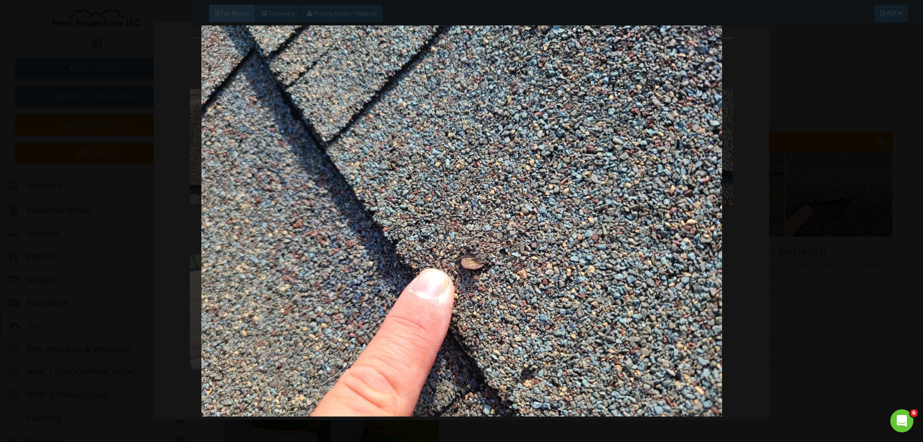
click at [461, 279] on img at bounding box center [460, 220] width 847 height 390
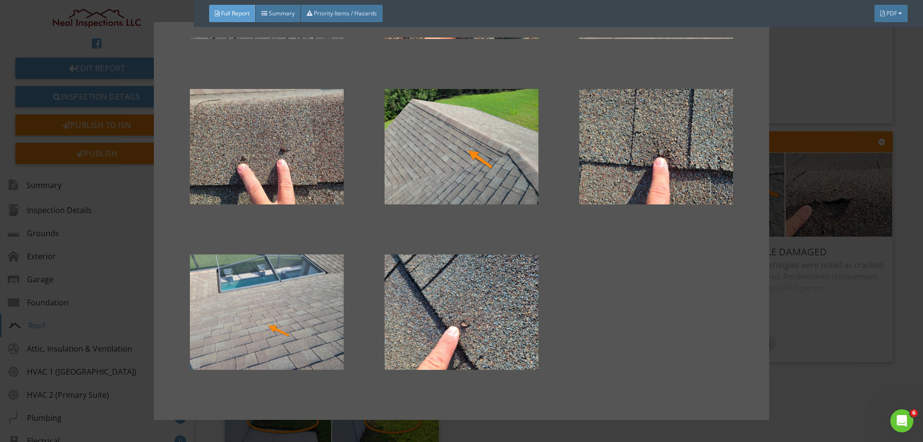
click at [903, 269] on div at bounding box center [461, 221] width 923 height 442
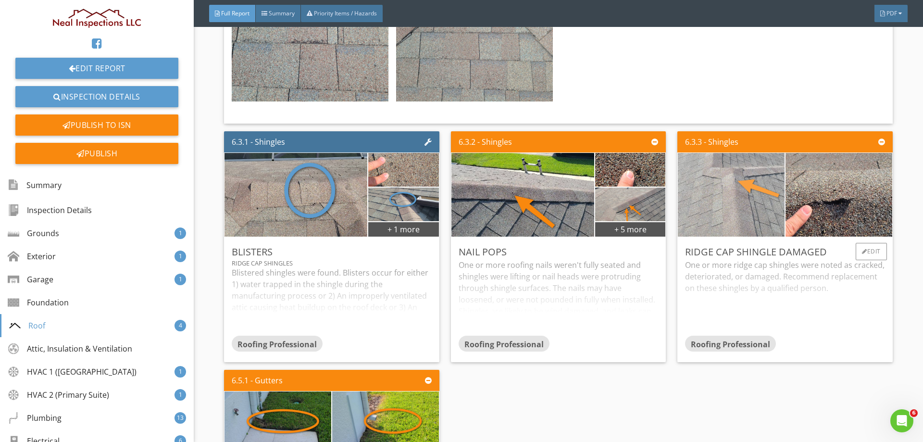
click at [741, 200] on img at bounding box center [731, 195] width 266 height 200
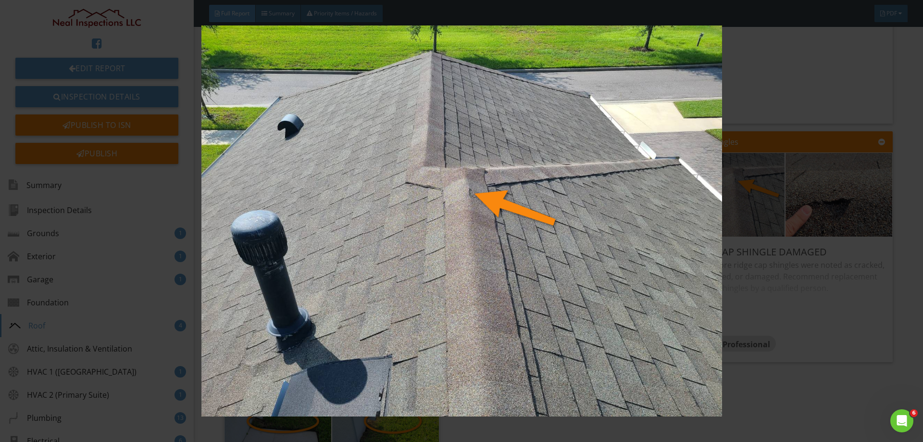
click at [519, 230] on img at bounding box center [460, 220] width 847 height 390
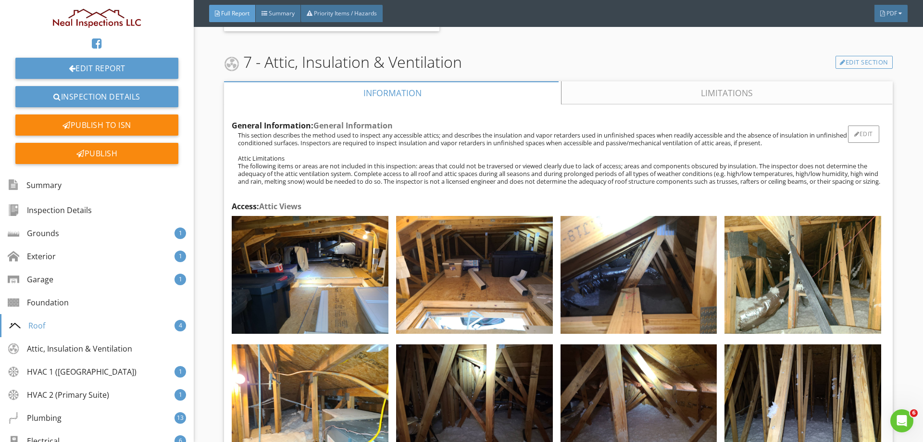
scroll to position [4036, 0]
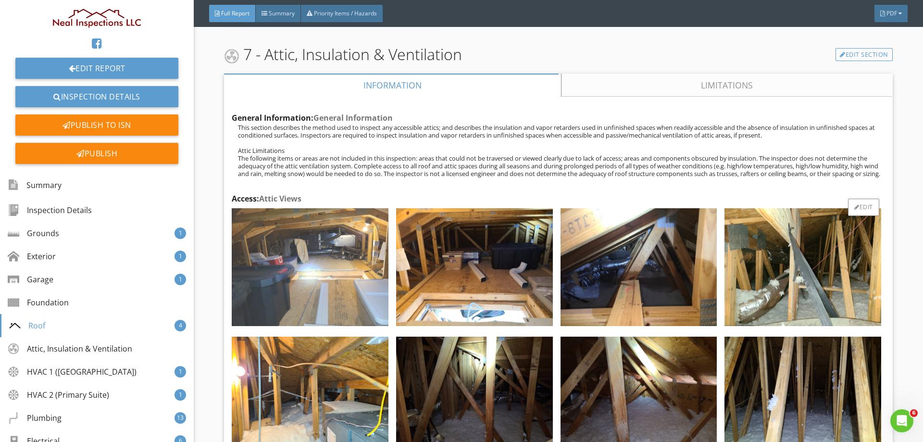
click at [330, 259] on img at bounding box center [310, 266] width 157 height 117
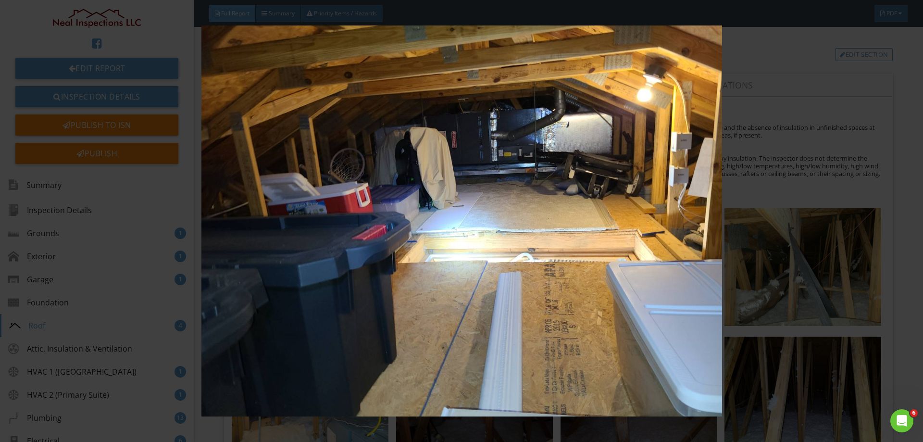
click at [527, 273] on img at bounding box center [460, 220] width 847 height 390
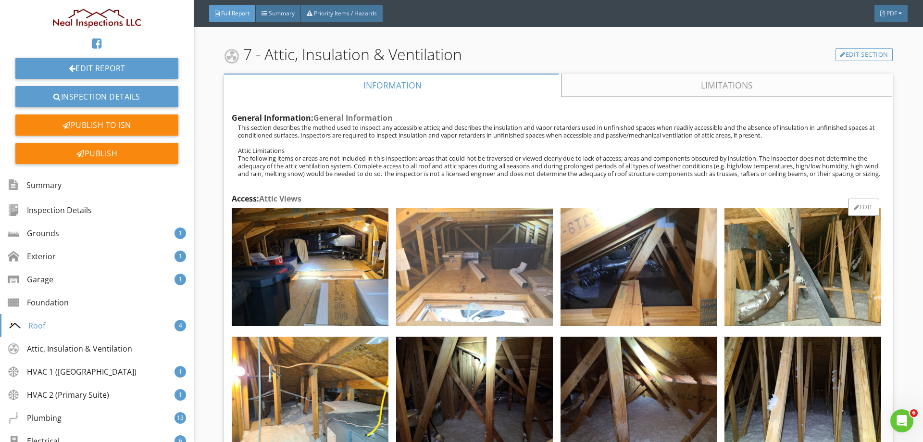
click at [480, 237] on img at bounding box center [474, 266] width 157 height 117
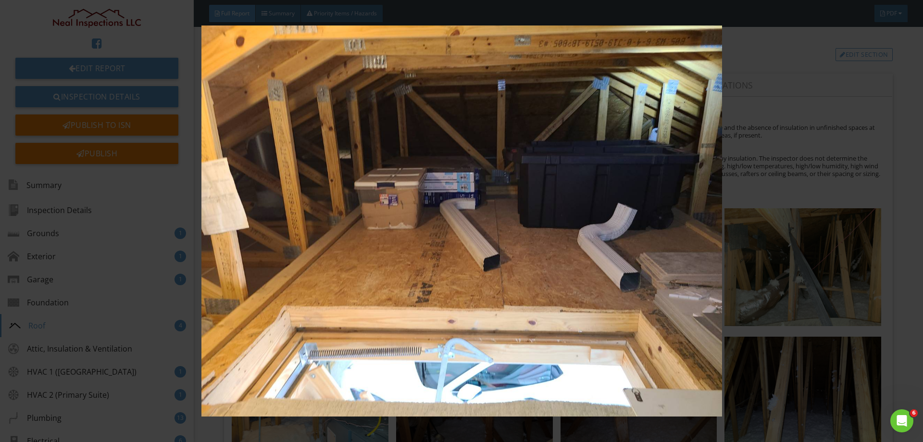
click at [447, 238] on img at bounding box center [460, 220] width 847 height 390
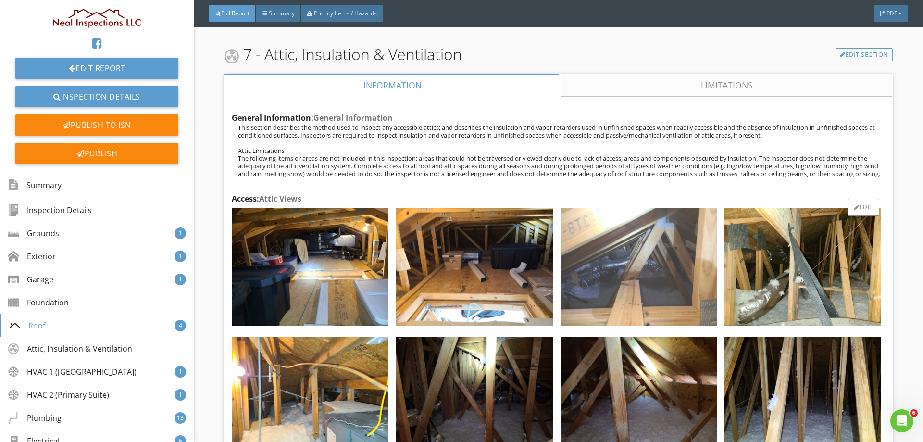
click at [652, 247] on img at bounding box center [638, 266] width 157 height 117
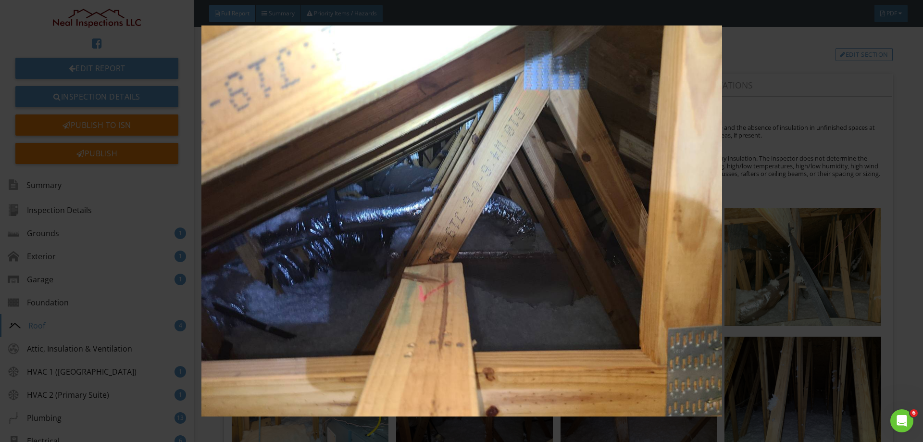
click at [561, 262] on img at bounding box center [460, 220] width 847 height 390
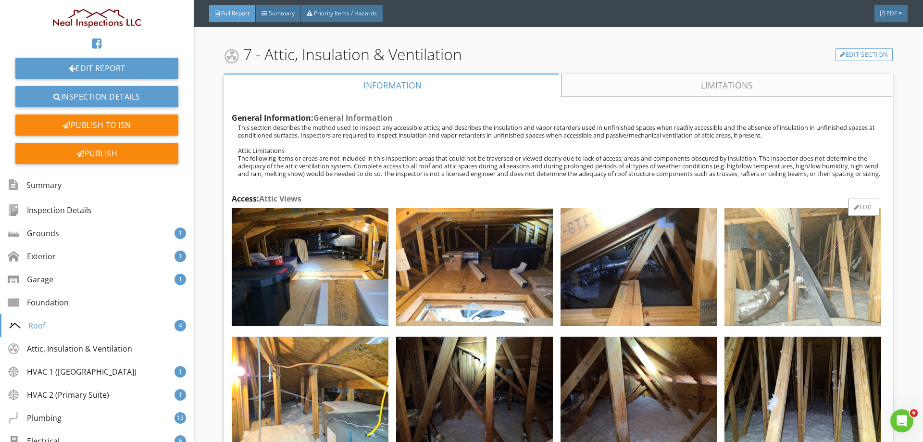
click at [749, 257] on img at bounding box center [802, 266] width 157 height 117
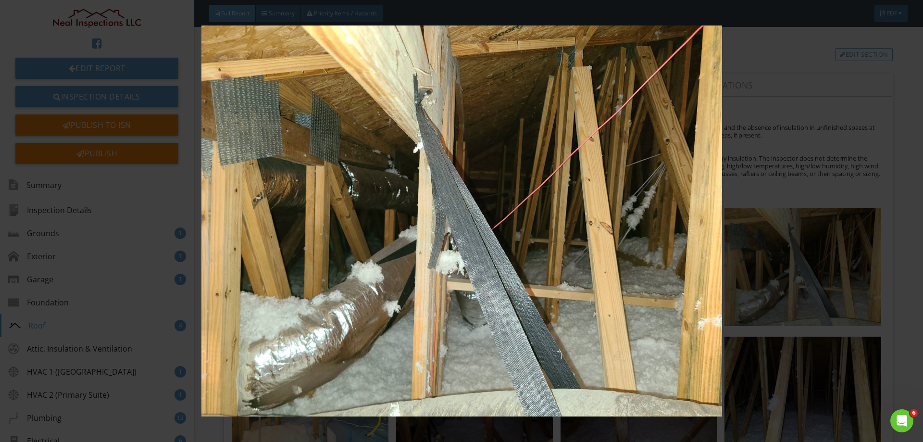
click at [503, 262] on img at bounding box center [460, 220] width 847 height 390
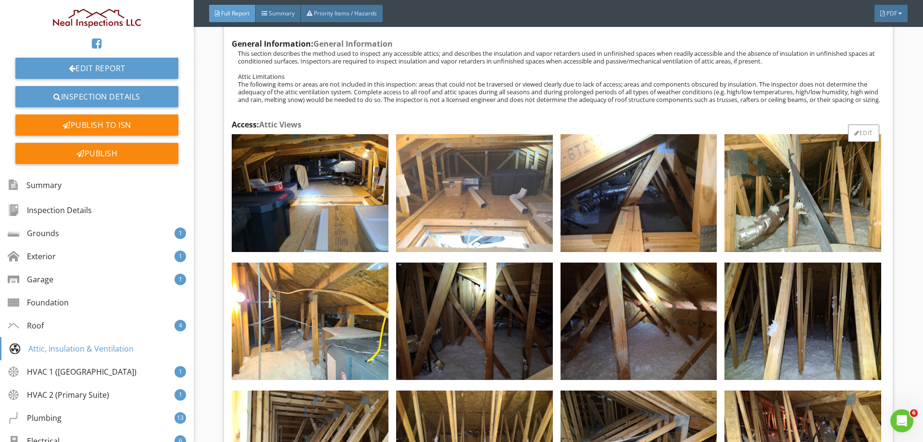
scroll to position [4180, 0]
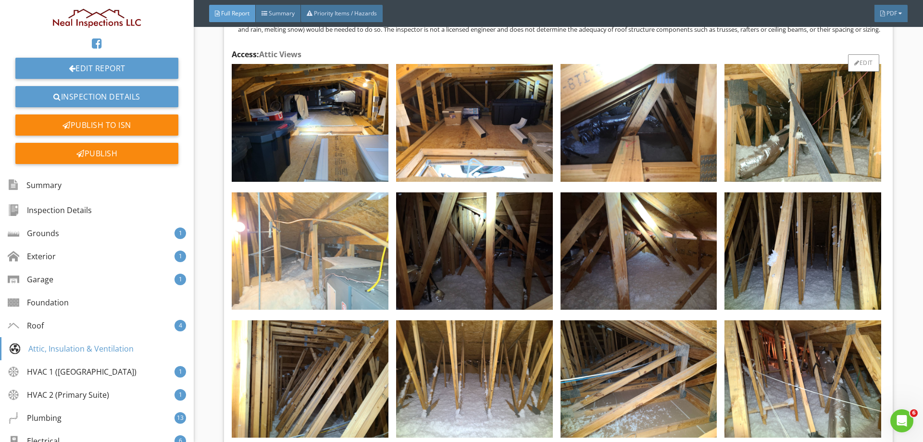
click at [342, 261] on img at bounding box center [310, 250] width 157 height 117
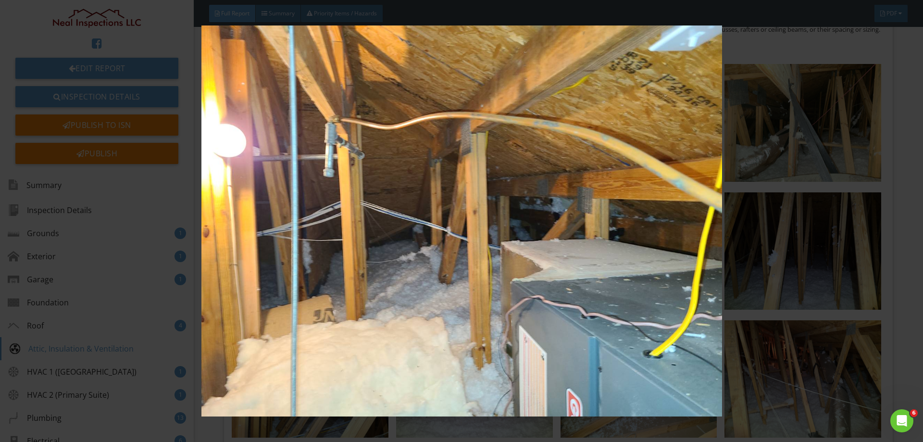
click at [368, 261] on img at bounding box center [460, 220] width 847 height 390
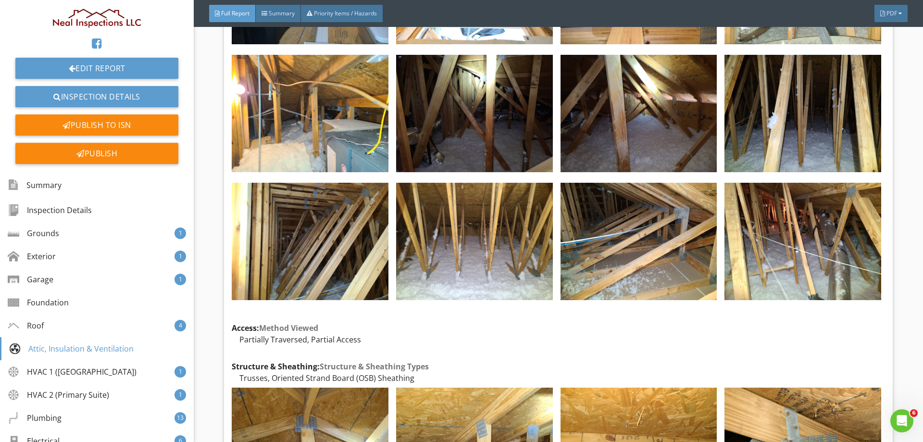
scroll to position [4324, 0]
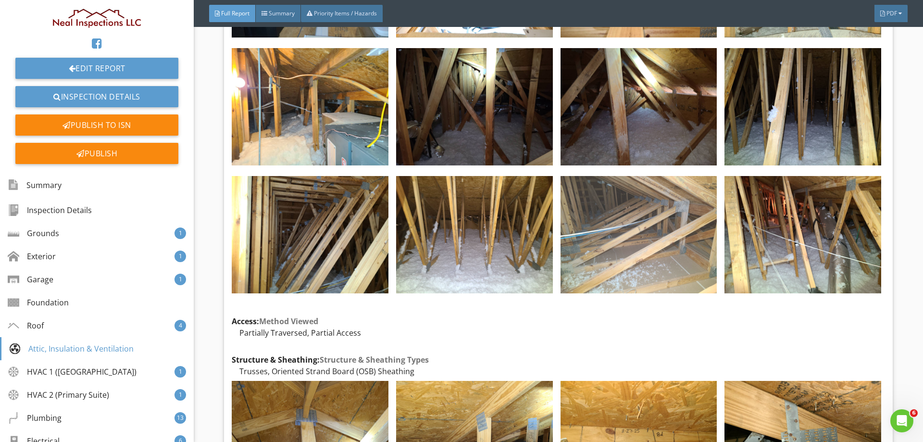
click at [632, 254] on img at bounding box center [638, 234] width 157 height 117
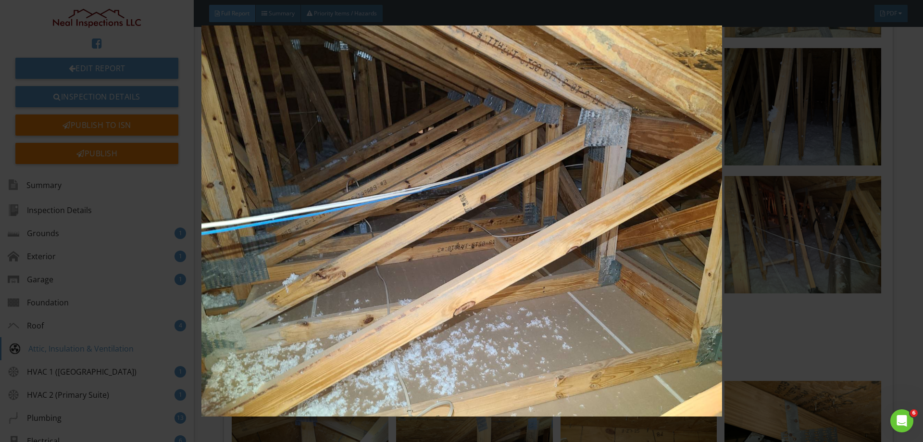
click at [536, 284] on img at bounding box center [460, 220] width 847 height 390
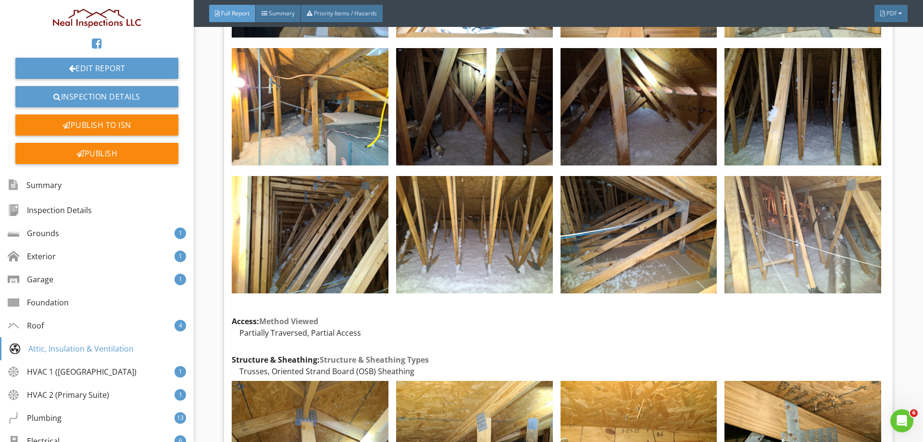
click at [762, 255] on img at bounding box center [802, 234] width 157 height 117
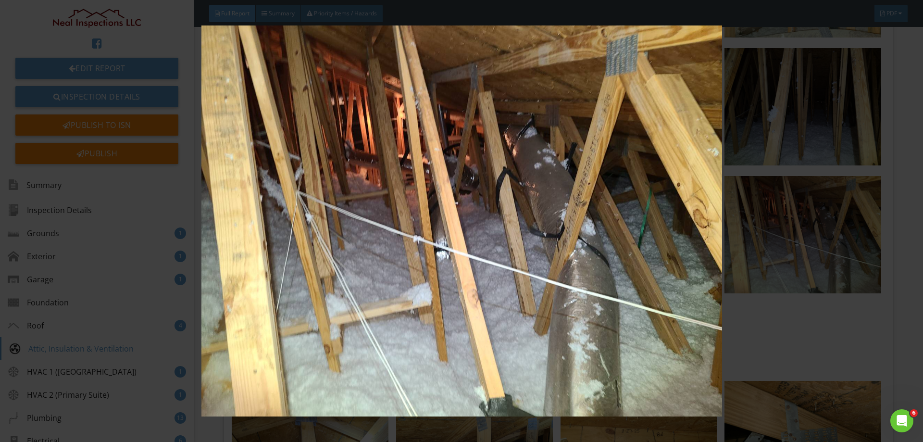
click at [494, 281] on img at bounding box center [460, 220] width 847 height 390
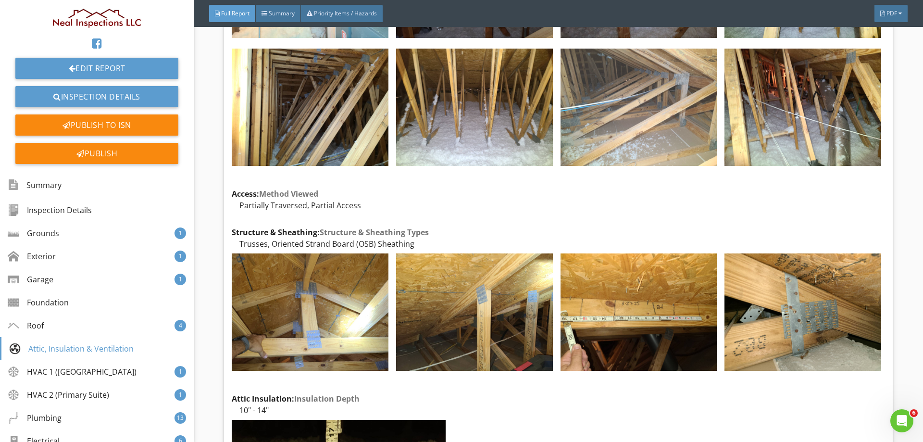
scroll to position [4468, 0]
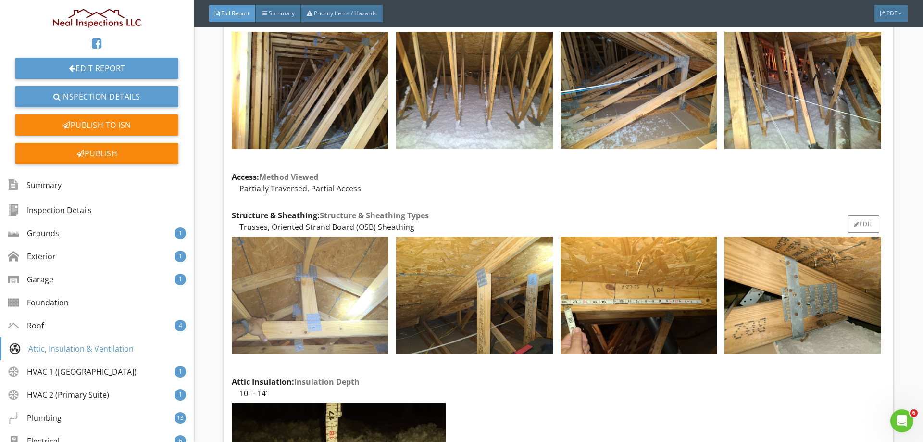
click at [323, 254] on img at bounding box center [310, 294] width 157 height 117
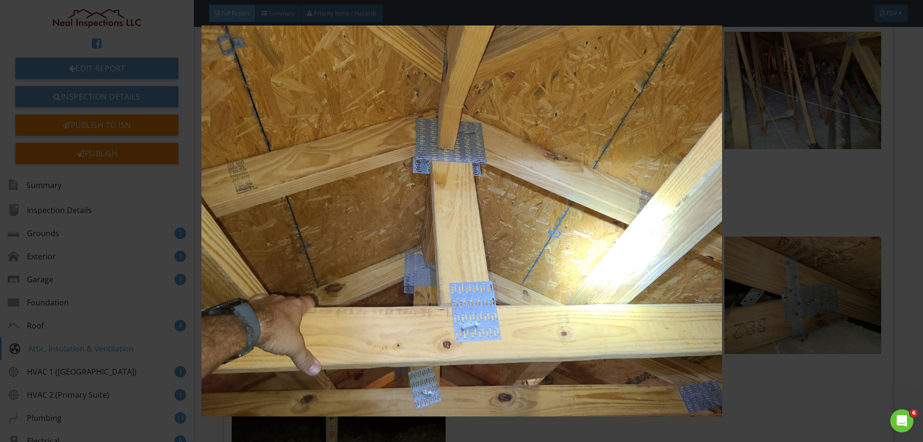
click at [328, 256] on img at bounding box center [460, 220] width 847 height 390
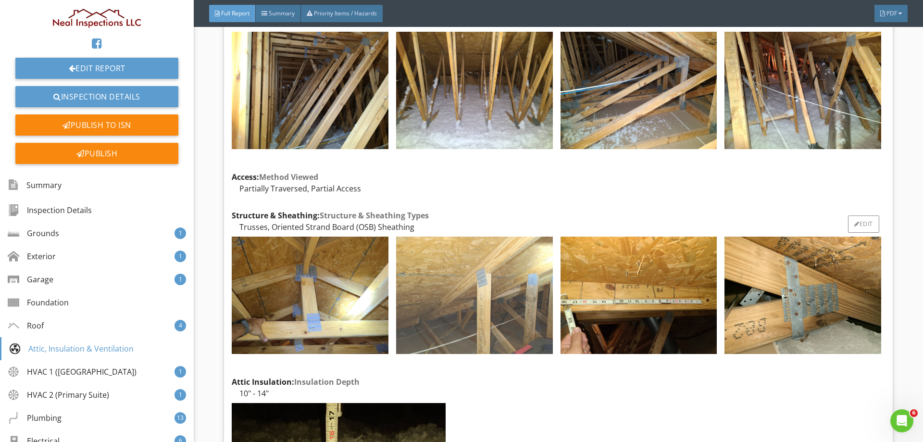
click at [447, 252] on img at bounding box center [474, 294] width 157 height 117
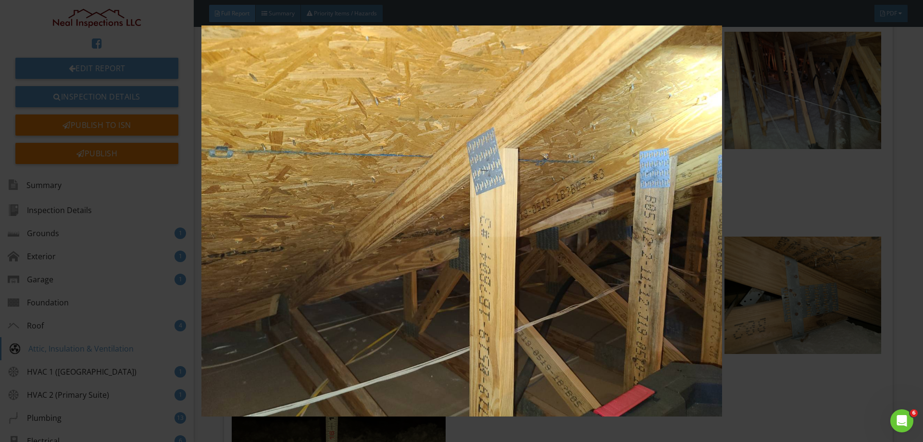
click at [445, 260] on img at bounding box center [460, 220] width 847 height 390
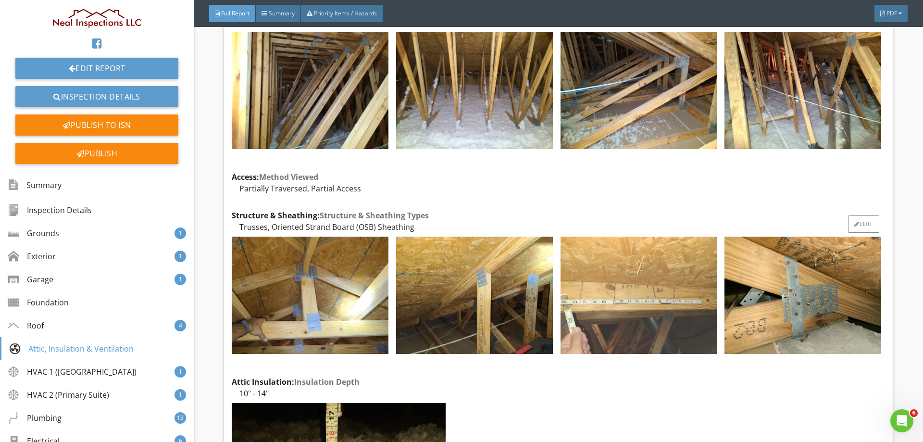
click at [602, 252] on img at bounding box center [638, 294] width 157 height 117
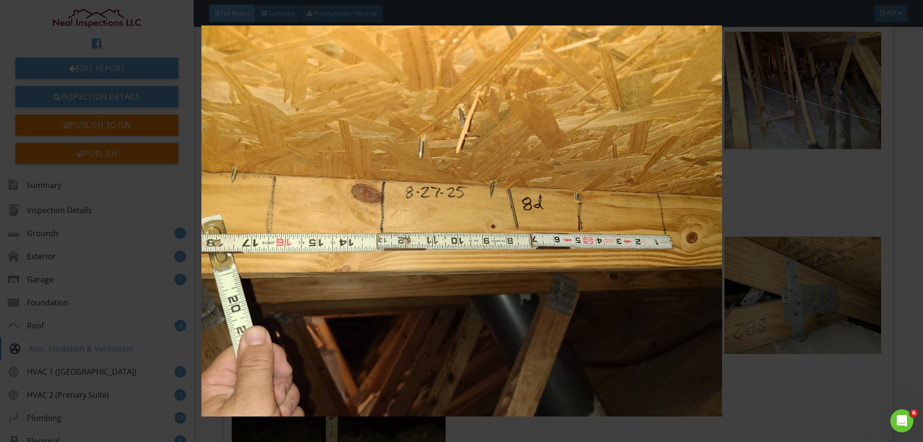
click at [584, 265] on img at bounding box center [460, 220] width 847 height 390
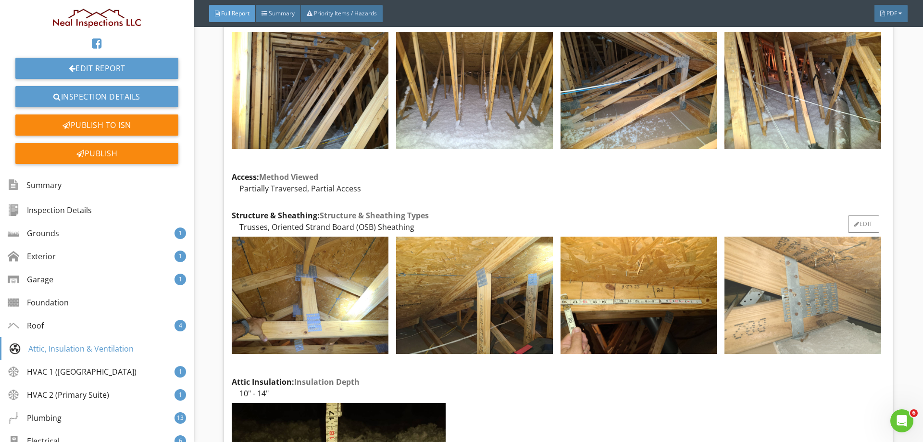
click at [831, 288] on img at bounding box center [802, 294] width 157 height 117
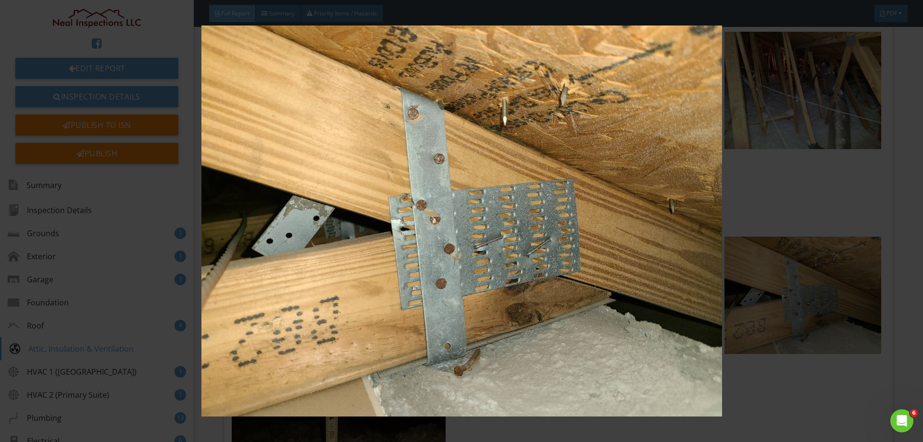
click at [417, 284] on img at bounding box center [460, 220] width 847 height 390
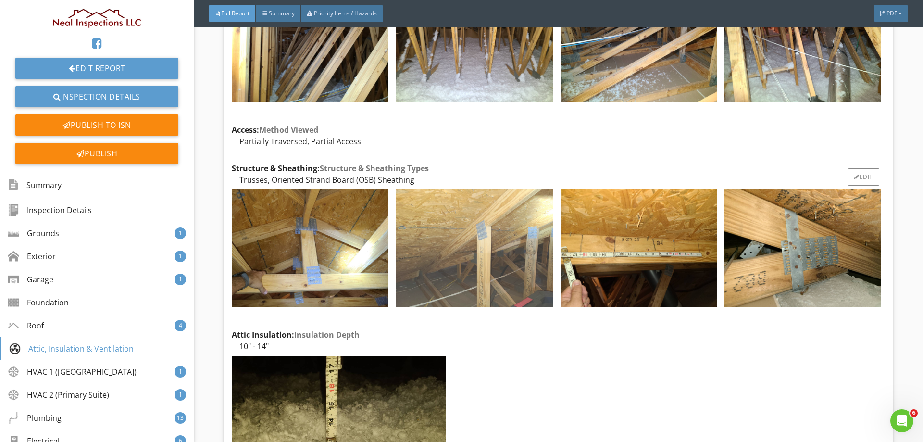
scroll to position [4613, 0]
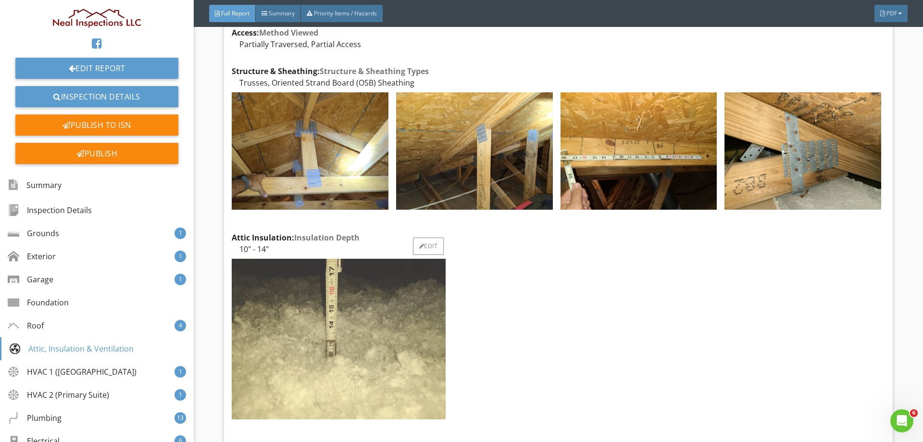
click at [354, 317] on img at bounding box center [339, 338] width 214 height 160
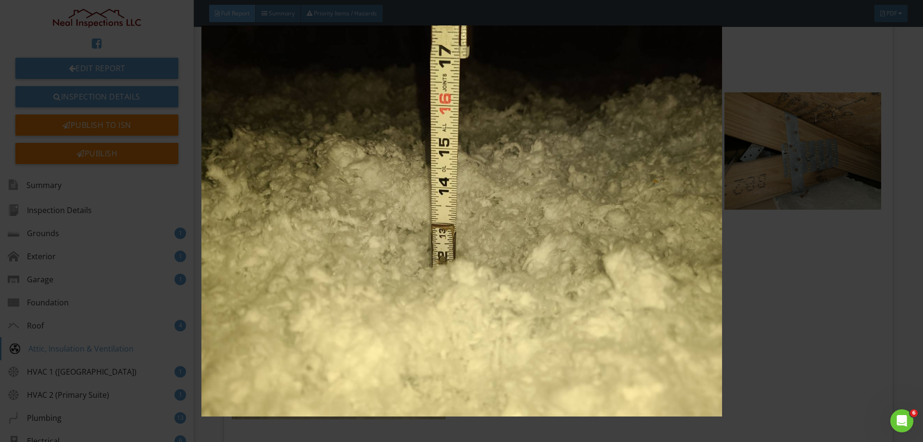
click at [354, 317] on img at bounding box center [460, 220] width 847 height 390
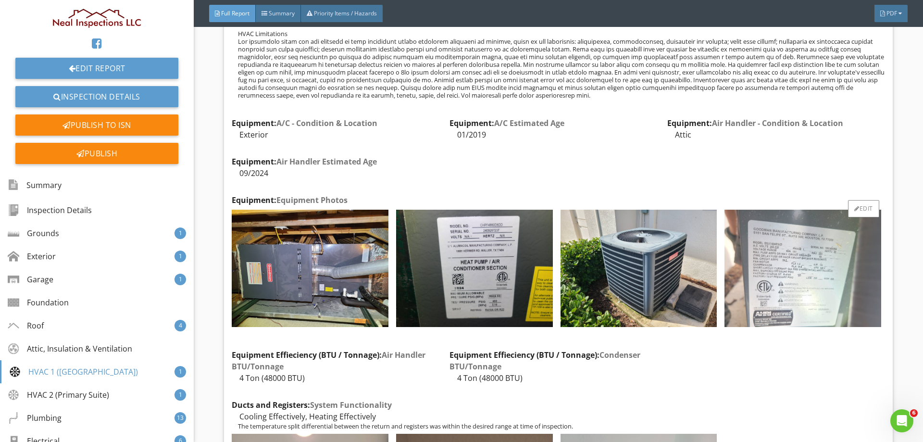
scroll to position [5381, 0]
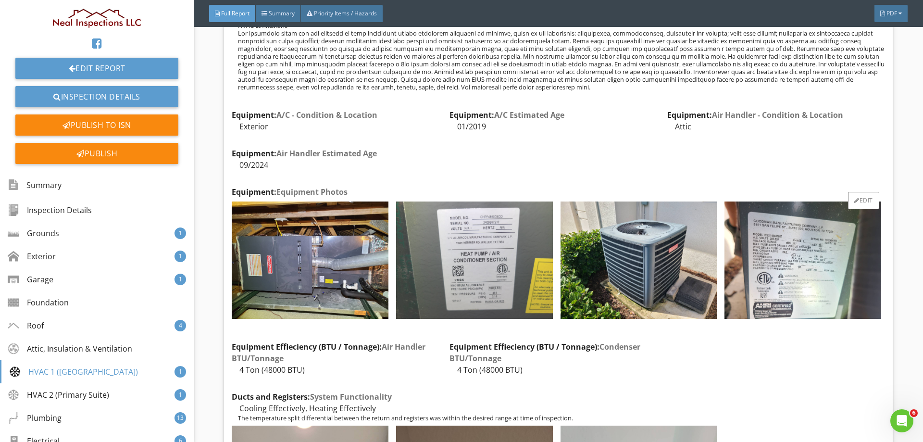
click at [517, 264] on img at bounding box center [474, 259] width 157 height 117
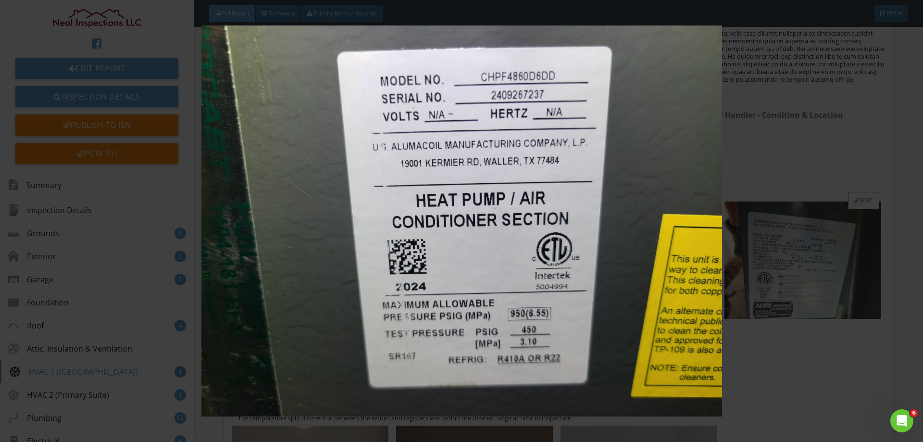
click at [517, 264] on img at bounding box center [460, 220] width 847 height 390
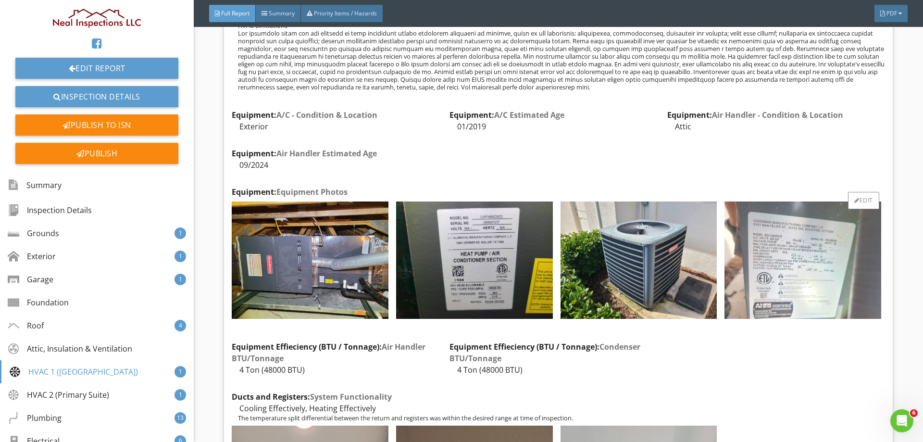
click at [791, 260] on img at bounding box center [802, 259] width 157 height 117
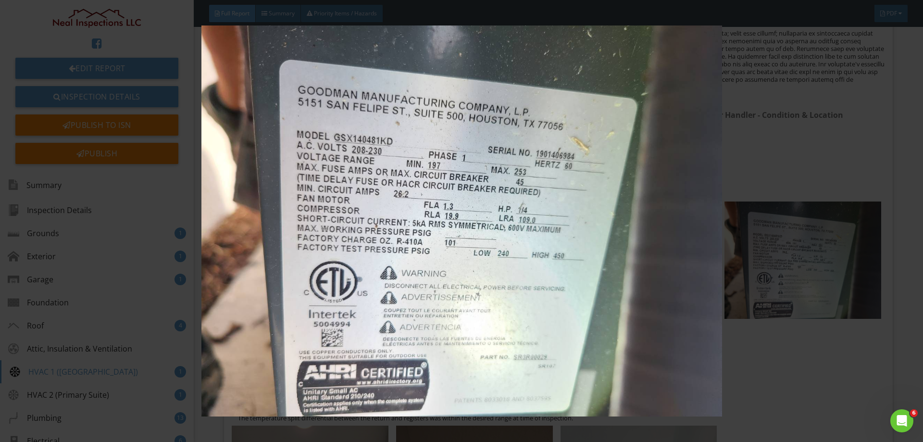
click at [563, 284] on img at bounding box center [460, 220] width 847 height 390
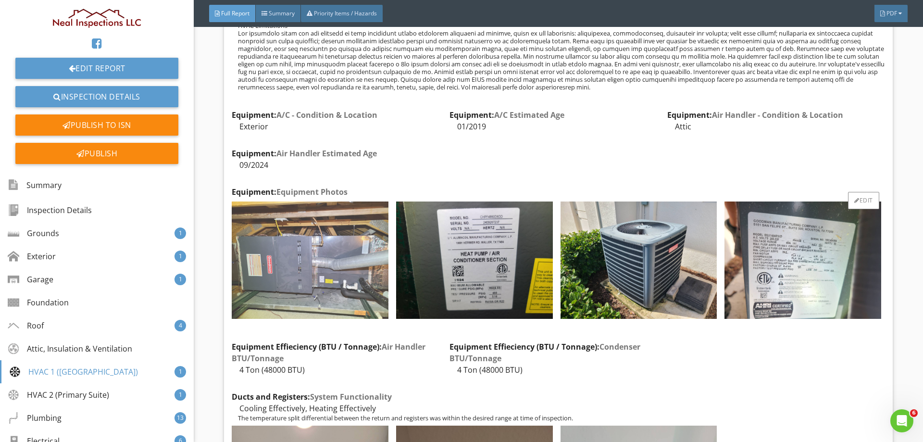
click at [323, 262] on img at bounding box center [310, 259] width 157 height 117
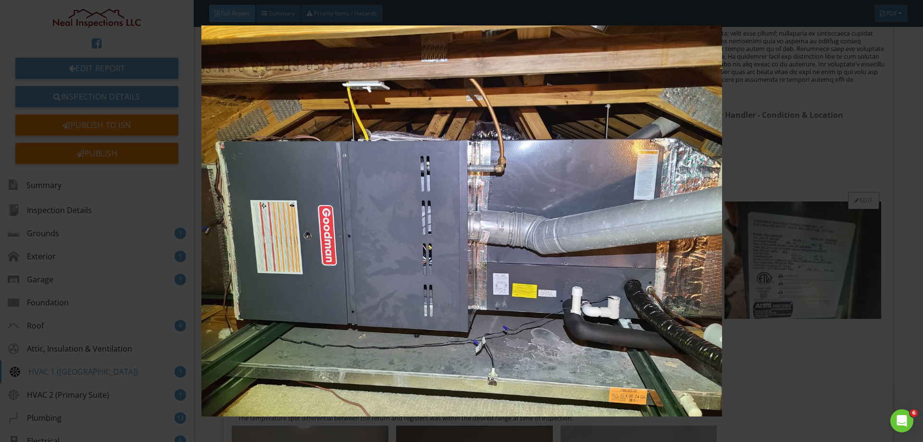
click at [323, 262] on img at bounding box center [460, 220] width 847 height 390
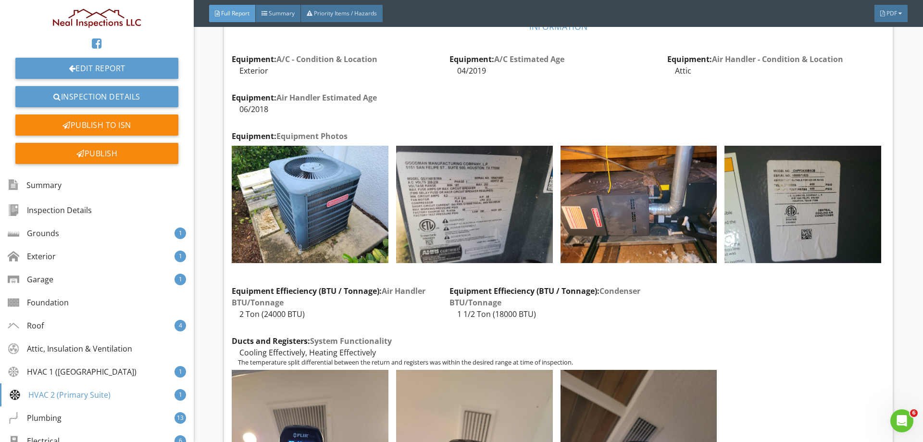
scroll to position [6631, 0]
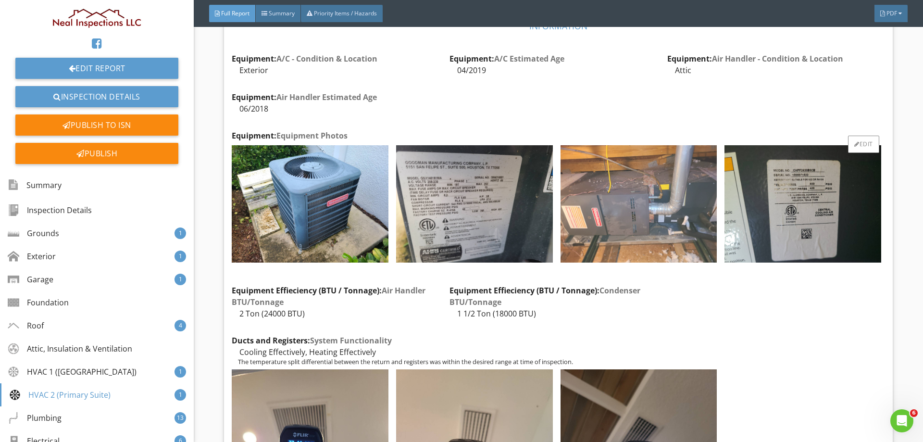
click at [649, 228] on img at bounding box center [638, 203] width 157 height 117
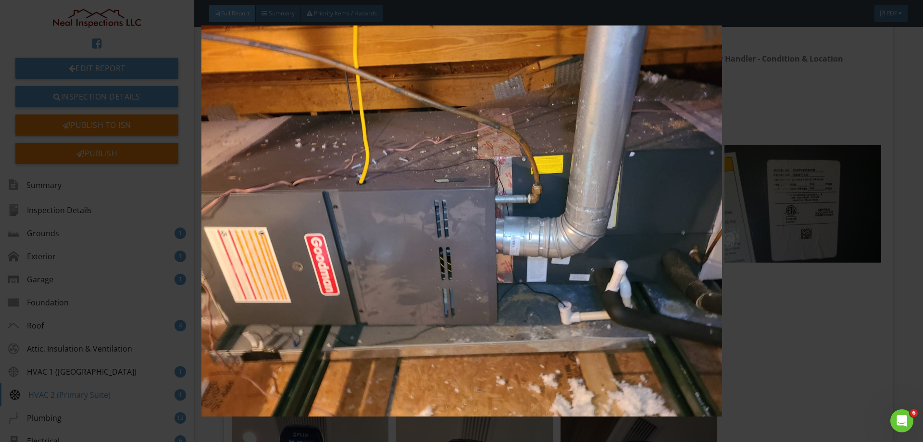
click at [390, 236] on img at bounding box center [460, 220] width 847 height 390
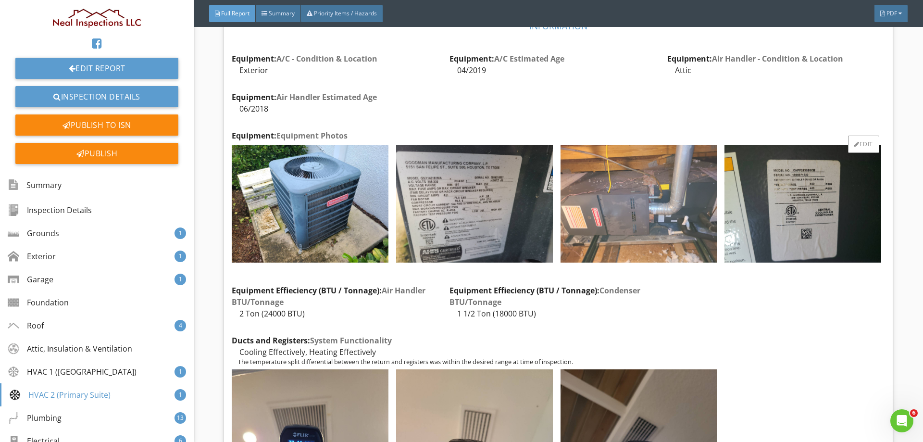
click at [652, 199] on img at bounding box center [638, 203] width 157 height 117
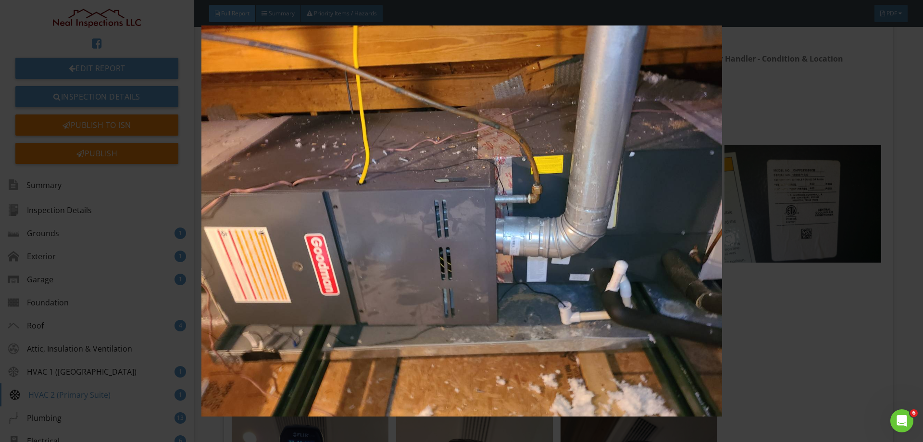
click at [646, 215] on img at bounding box center [460, 220] width 847 height 390
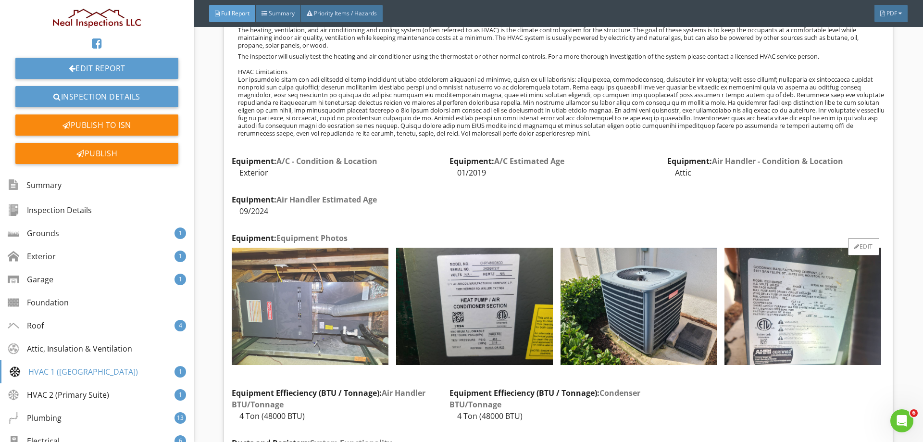
scroll to position [5381, 0]
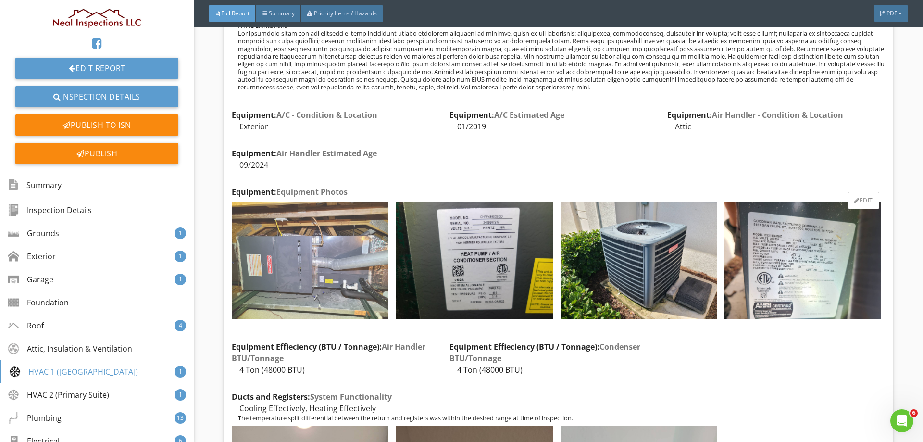
click at [247, 235] on img at bounding box center [310, 259] width 157 height 117
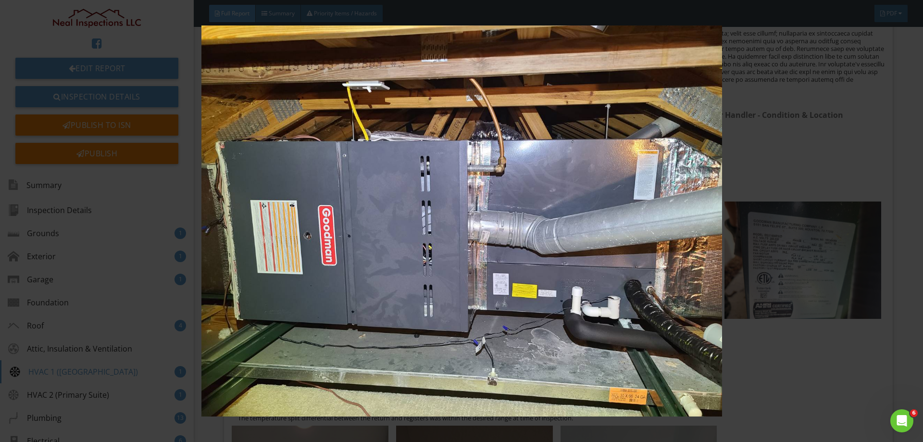
click at [469, 227] on img at bounding box center [460, 220] width 847 height 390
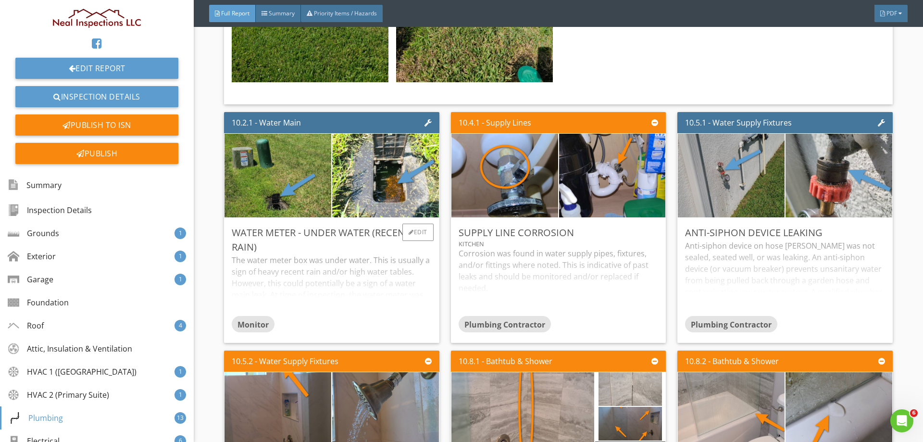
scroll to position [9850, 0]
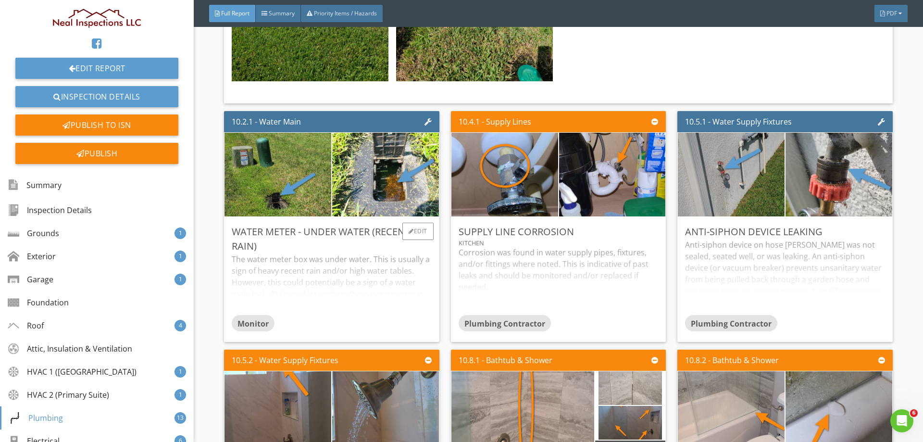
click at [332, 253] on div "The water meter box was under water. This is usually a sign of heavy recent rai…" at bounding box center [331, 284] width 199 height 62
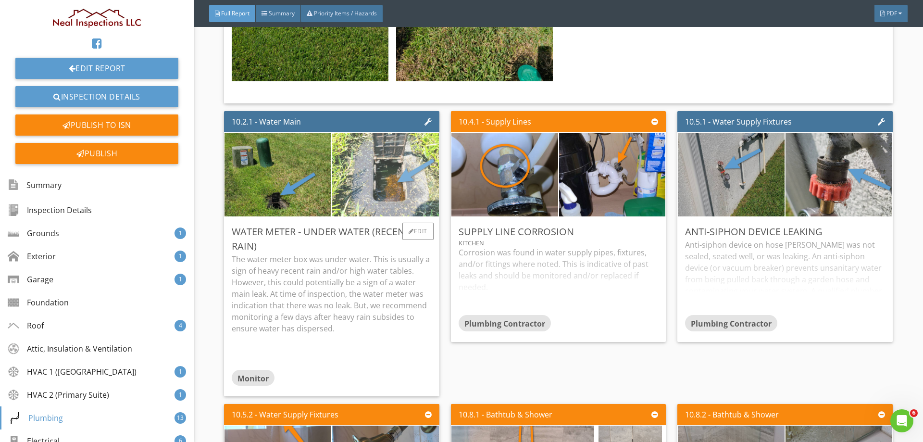
click at [389, 147] on img at bounding box center [385, 174] width 157 height 209
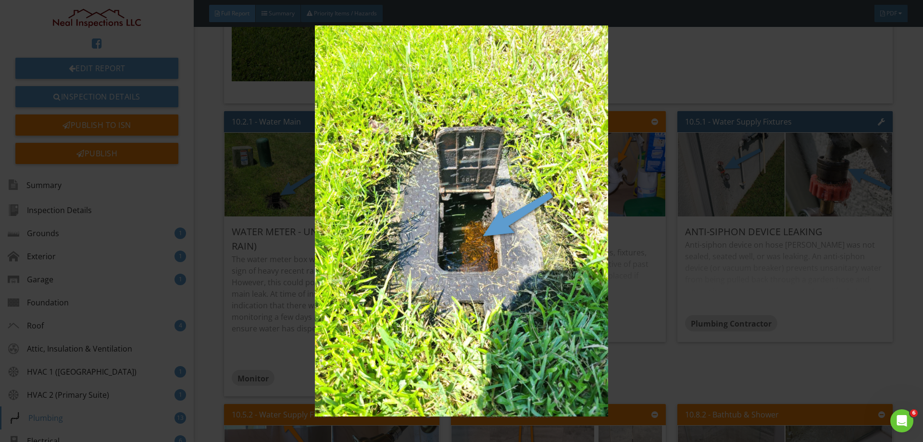
click at [384, 197] on img at bounding box center [460, 220] width 847 height 390
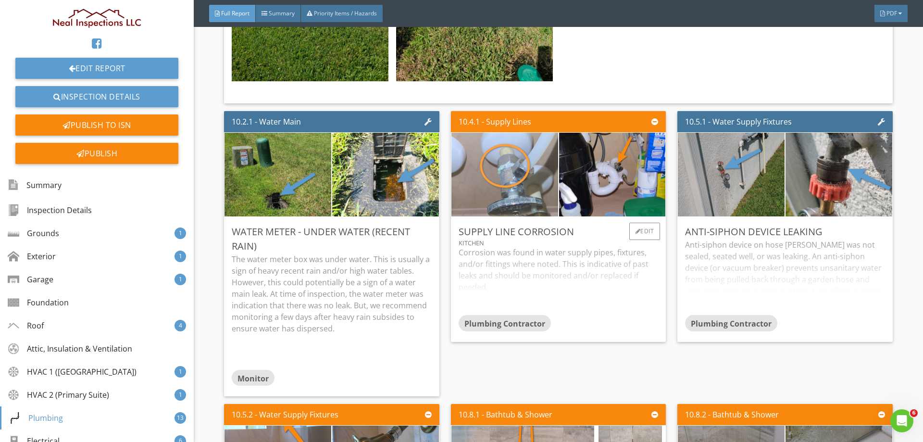
click at [498, 148] on img at bounding box center [504, 174] width 157 height 209
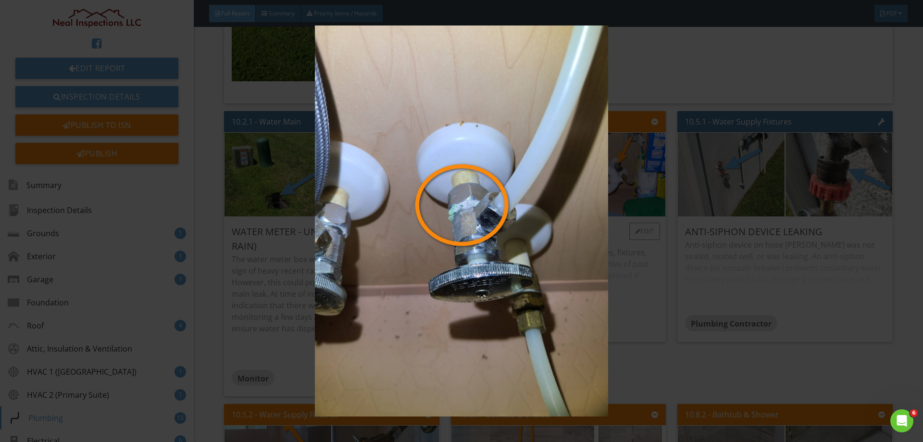
click at [498, 148] on img at bounding box center [460, 220] width 847 height 390
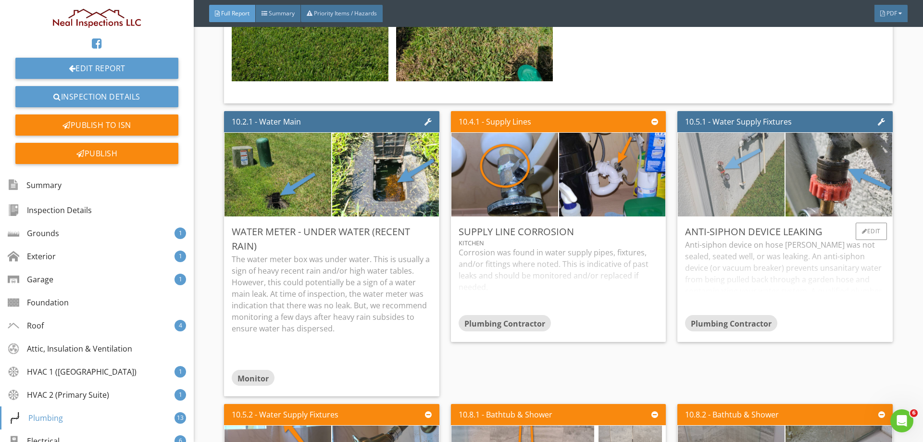
scroll to position [10090, 0]
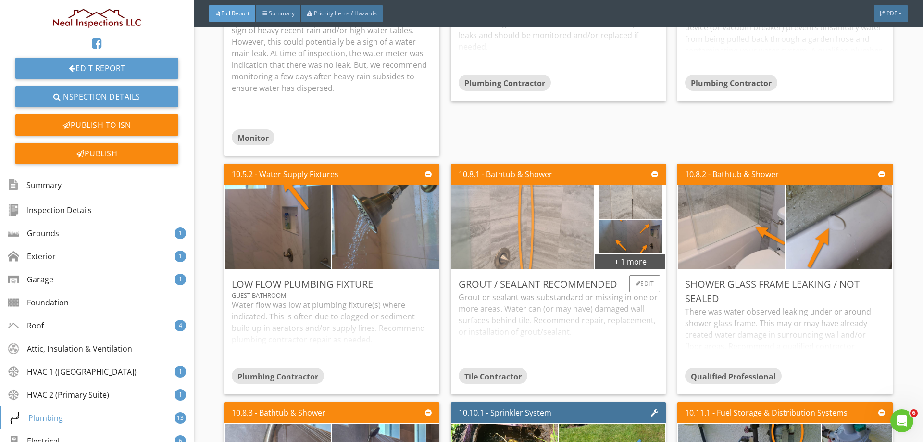
click at [550, 211] on img at bounding box center [522, 227] width 157 height 209
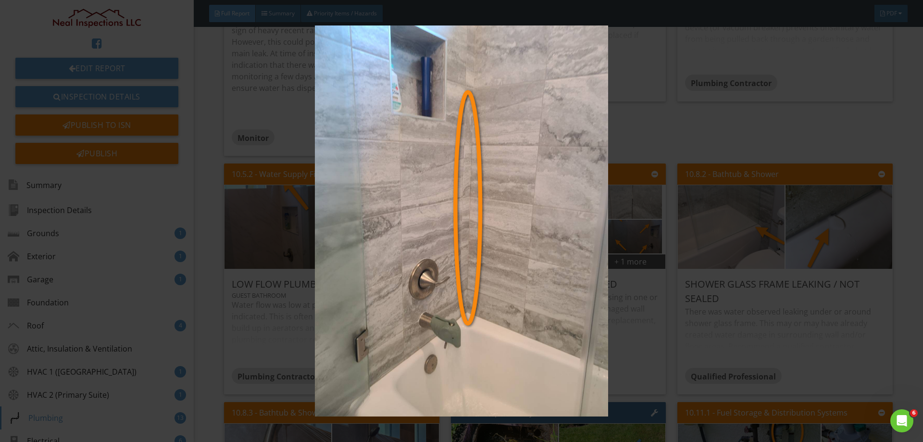
click at [430, 211] on img at bounding box center [460, 220] width 847 height 390
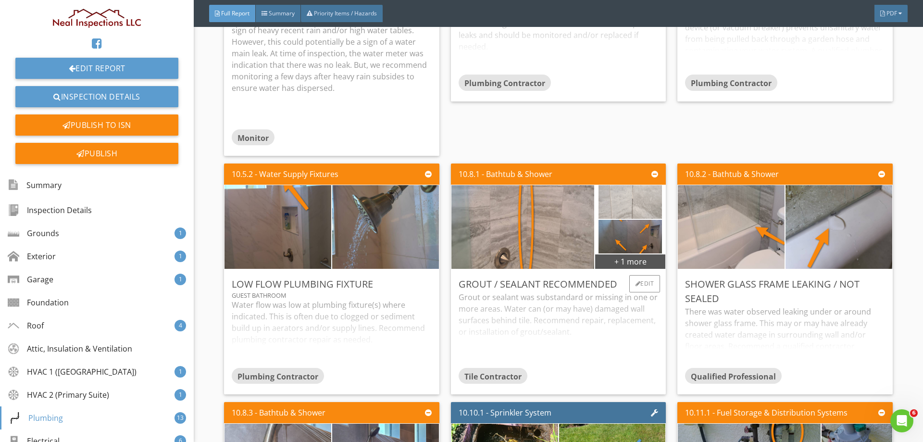
click at [635, 160] on img at bounding box center [629, 202] width 63 height 84
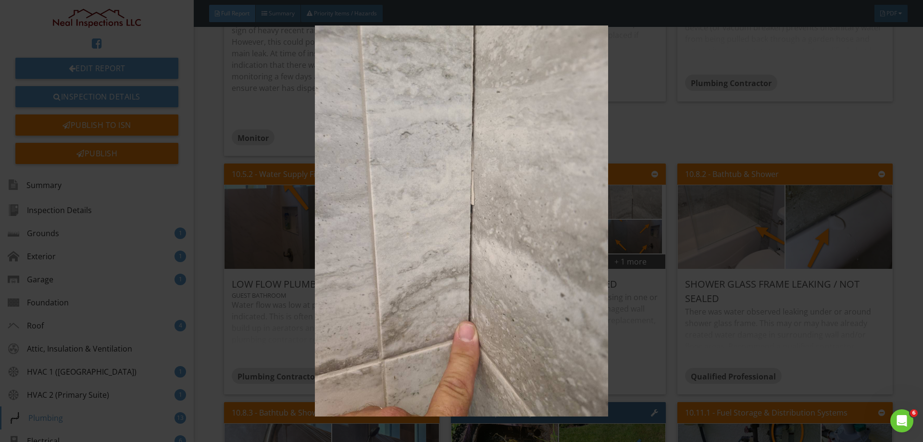
click at [438, 195] on img at bounding box center [460, 220] width 847 height 390
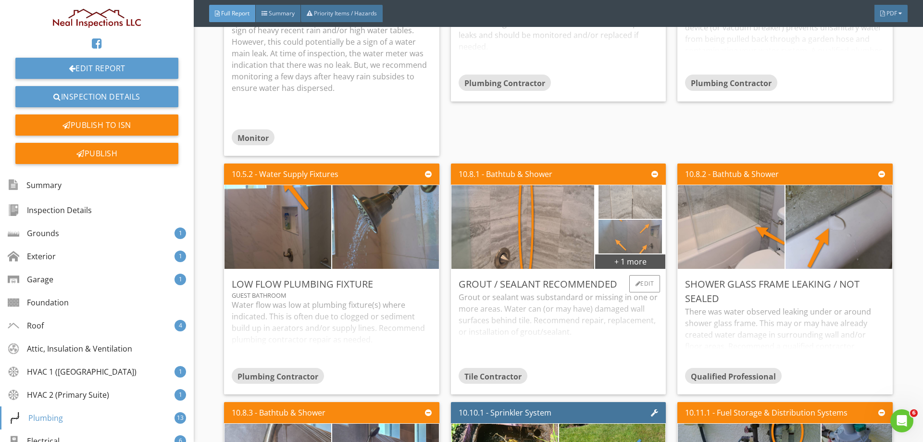
click at [643, 205] on img at bounding box center [629, 237] width 63 height 84
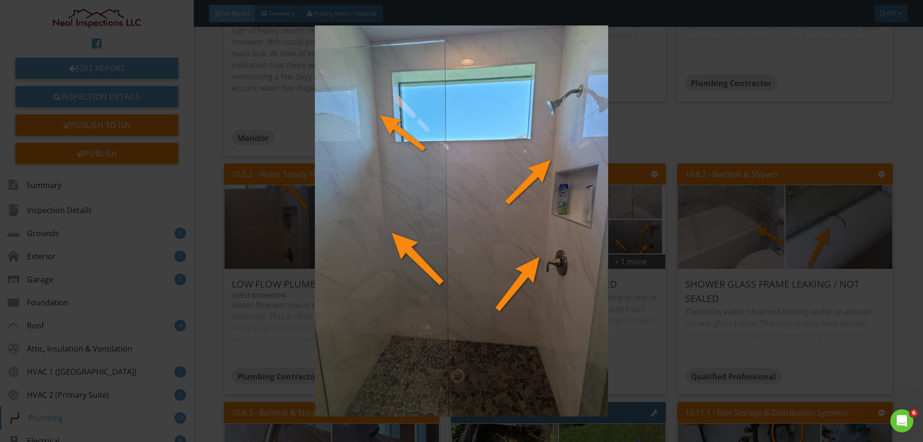
click at [474, 211] on img at bounding box center [460, 220] width 847 height 390
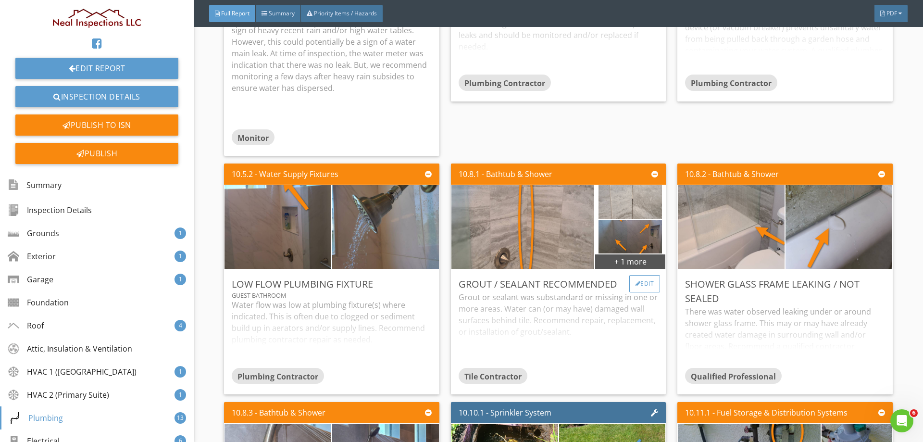
click at [629, 275] on div "Edit" at bounding box center [644, 283] width 31 height 17
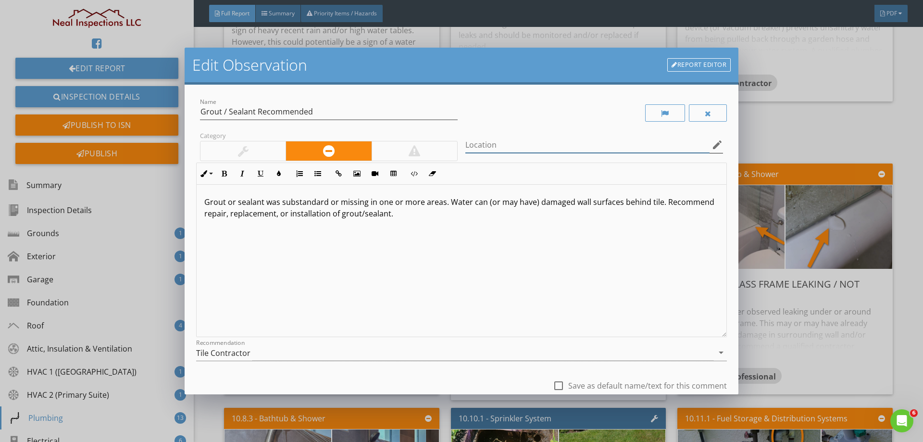
click at [554, 145] on input "Location" at bounding box center [587, 145] width 244 height 16
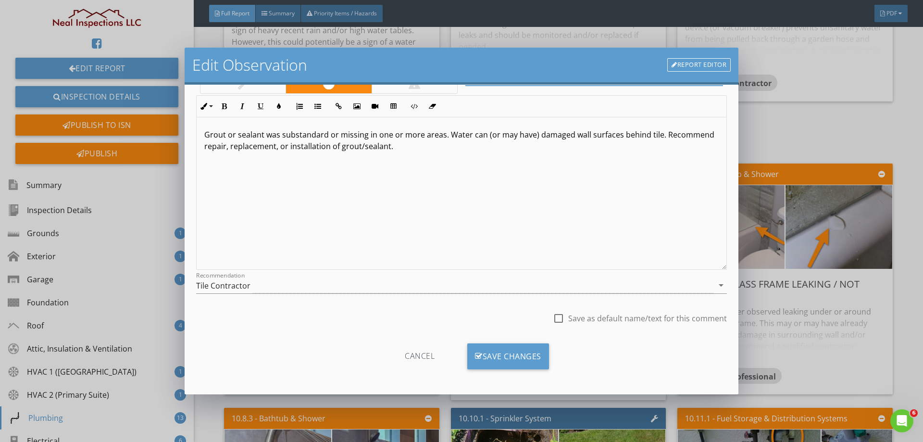
scroll to position [69, 0]
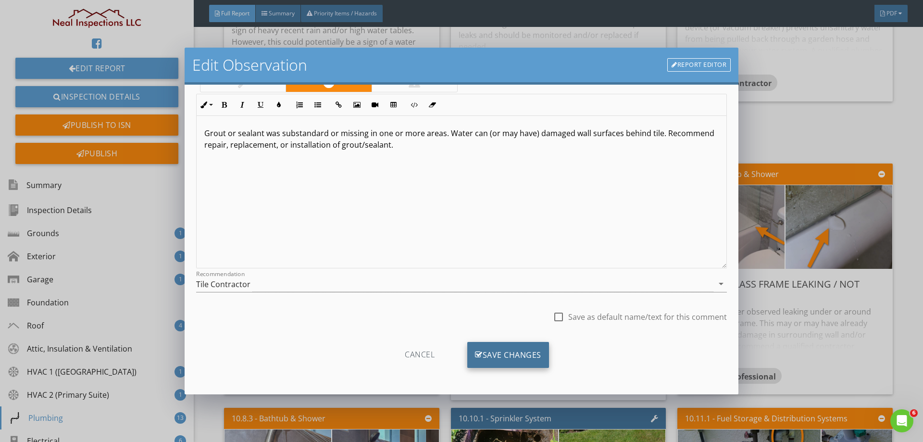
type input "En-Suite Bathroom / Guest Bathroom"
click at [542, 354] on div "Save Changes" at bounding box center [508, 355] width 82 height 26
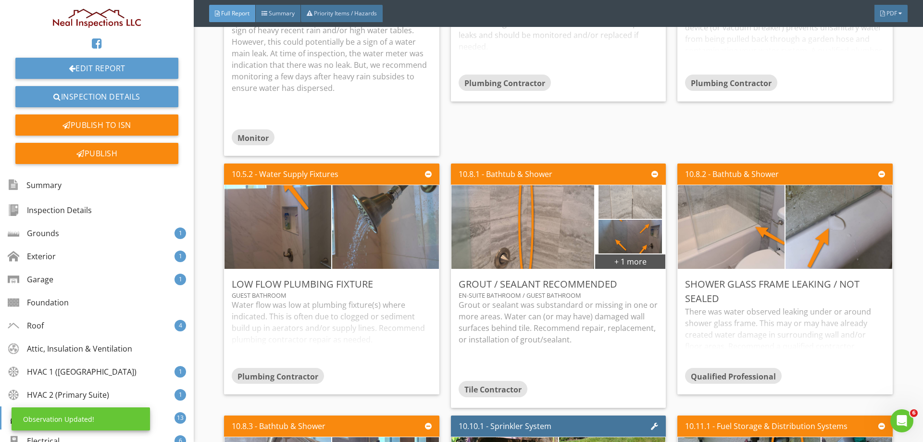
scroll to position [0, 0]
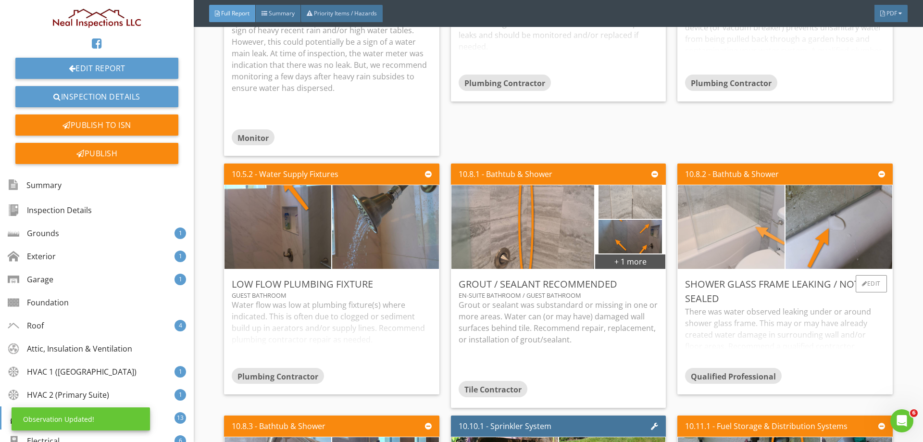
click at [751, 184] on img at bounding box center [730, 227] width 157 height 209
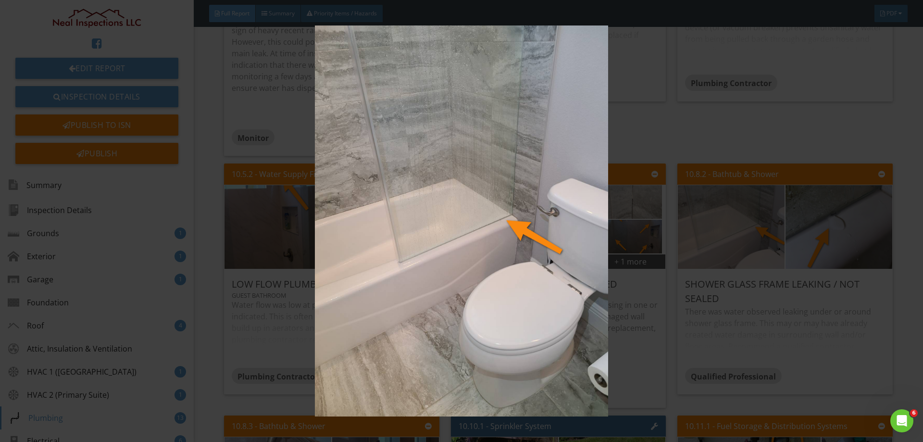
click at [553, 211] on img at bounding box center [460, 220] width 847 height 390
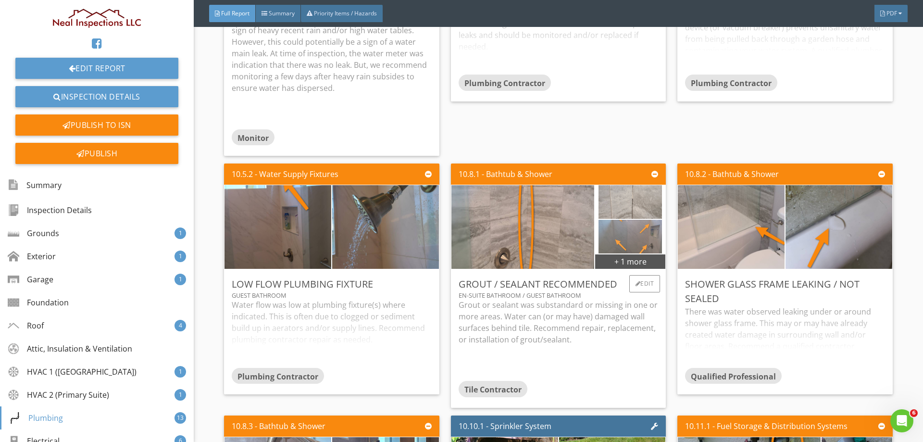
click at [635, 196] on img at bounding box center [629, 237] width 63 height 84
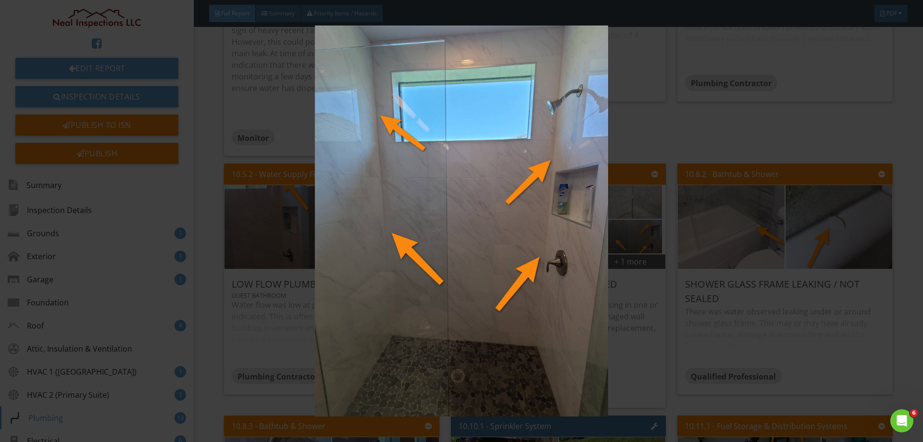
click at [502, 234] on img at bounding box center [460, 220] width 847 height 390
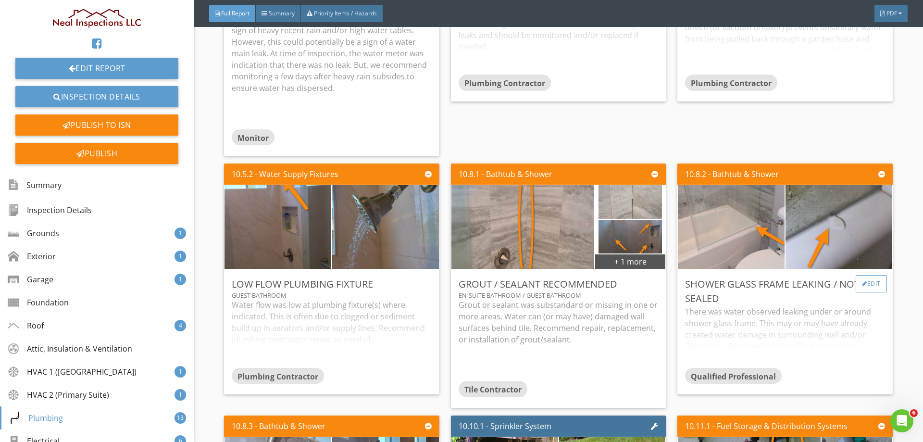
click at [863, 275] on div "Edit" at bounding box center [870, 283] width 31 height 17
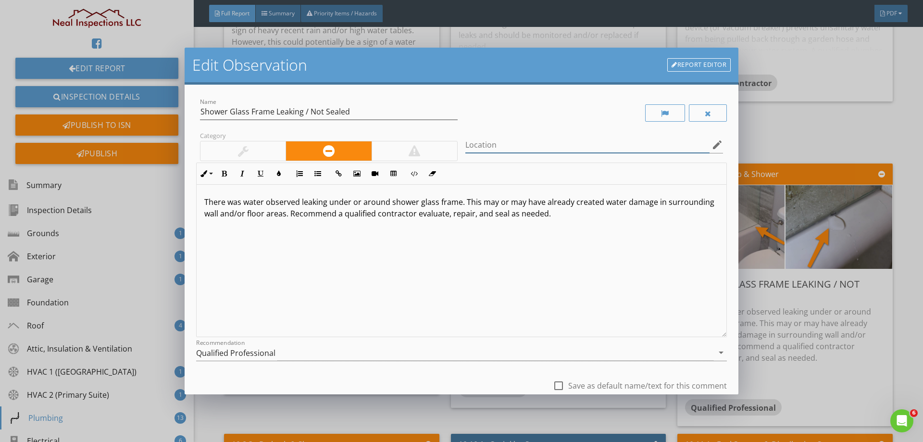
drag, startPoint x: 516, startPoint y: 141, endPoint x: 510, endPoint y: 136, distance: 7.8
click at [516, 139] on input "Location" at bounding box center [587, 145] width 244 height 16
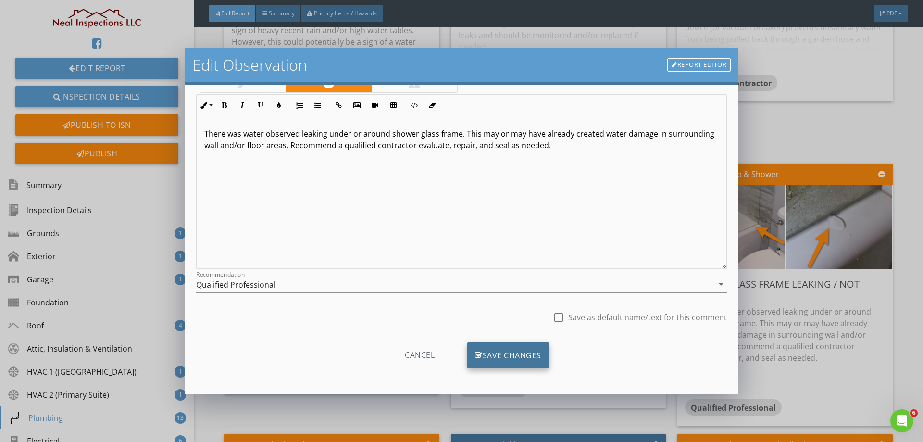
scroll to position [69, 0]
type input "En-Suite Bathroom"
click at [511, 356] on div "Save Changes" at bounding box center [508, 355] width 82 height 26
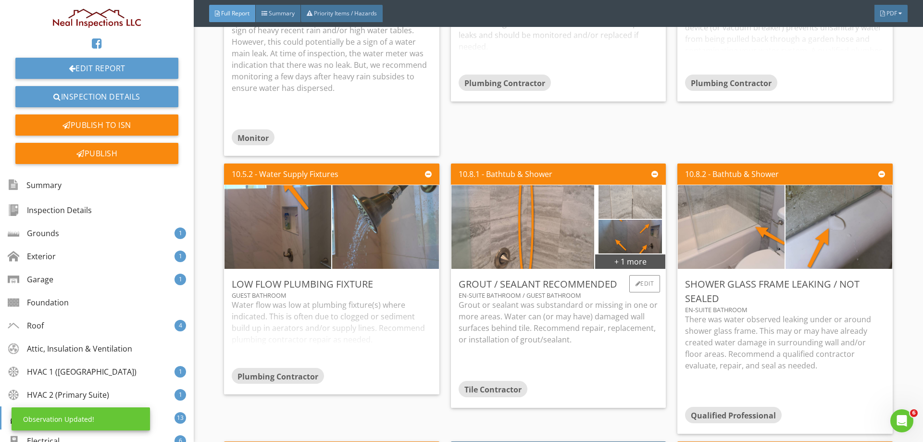
scroll to position [10330, 0]
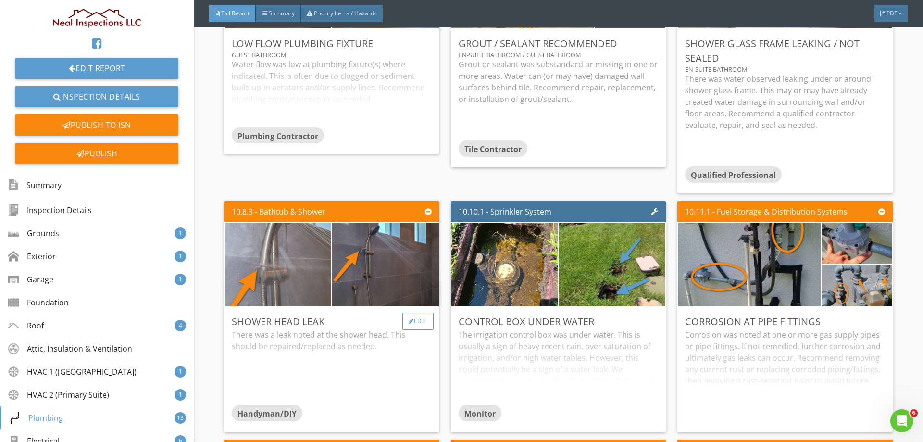
click at [416, 312] on div "Edit" at bounding box center [417, 320] width 31 height 17
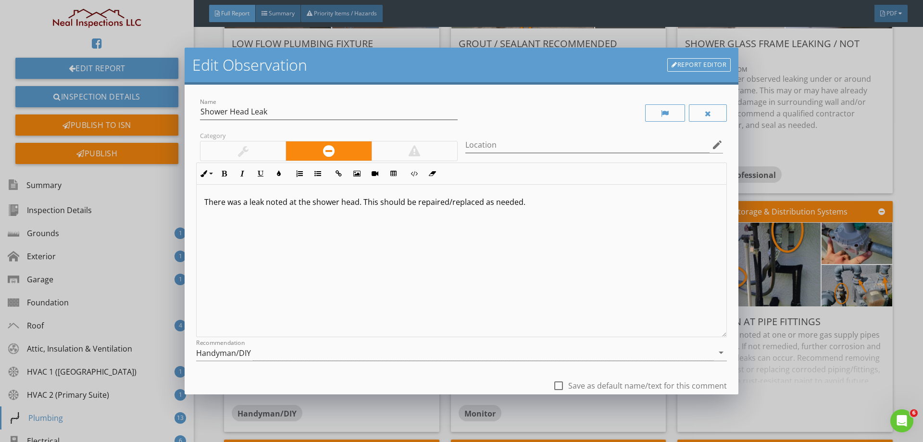
click at [503, 135] on div "Location edit" at bounding box center [594, 146] width 258 height 31
drag, startPoint x: 509, startPoint y: 144, endPoint x: 459, endPoint y: 125, distance: 53.4
click at [509, 144] on input "Location" at bounding box center [587, 145] width 244 height 16
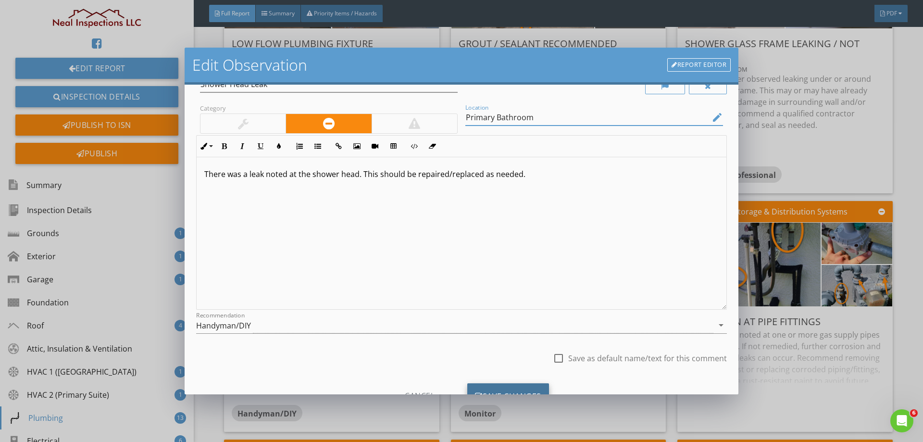
scroll to position [69, 0]
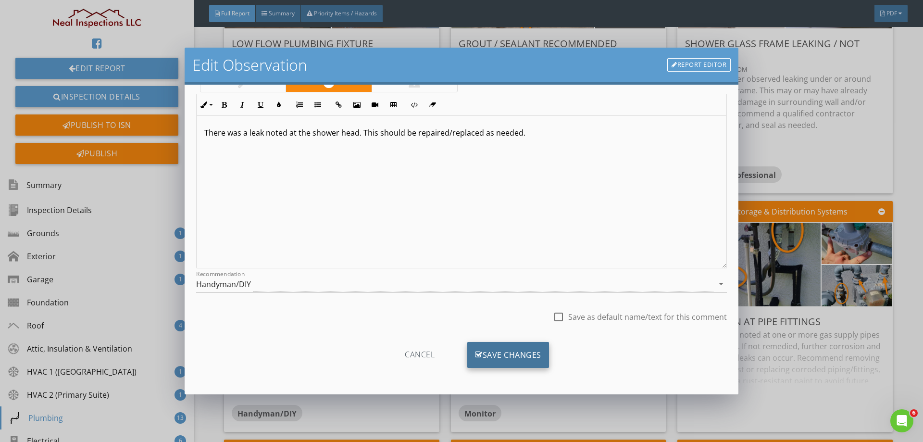
type input "Primary Bathroom"
click at [468, 349] on div "Save Changes" at bounding box center [508, 355] width 82 height 26
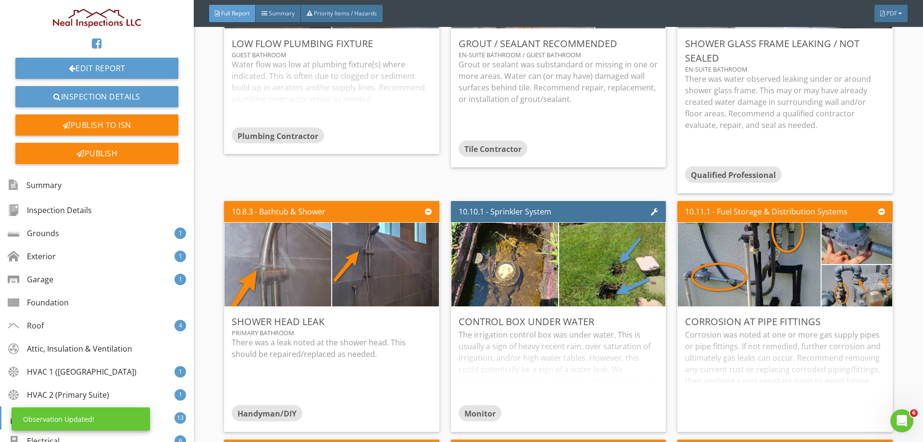
scroll to position [0, 0]
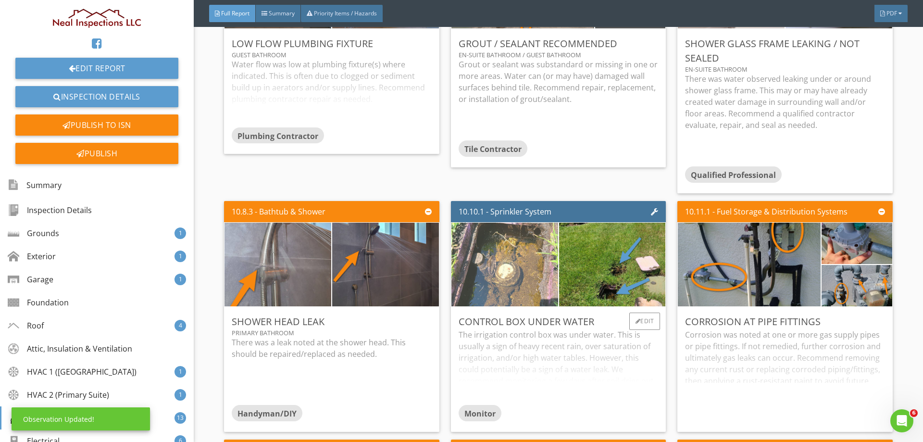
click at [530, 239] on img at bounding box center [504, 264] width 157 height 209
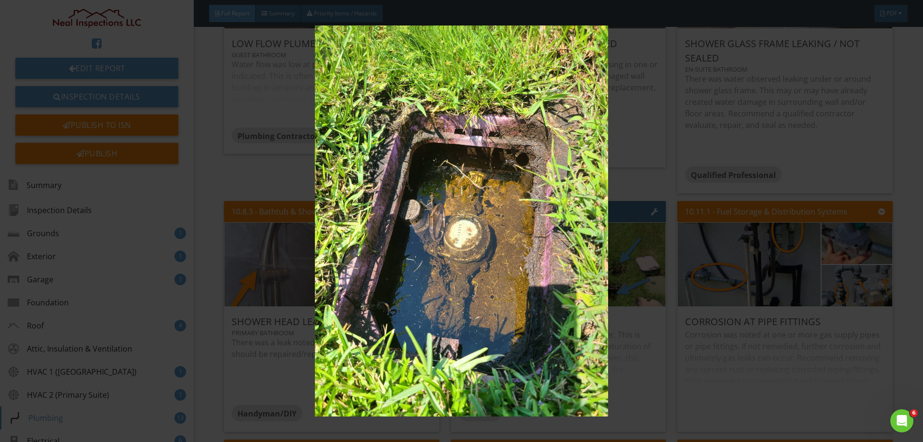
click at [495, 229] on img at bounding box center [460, 220] width 847 height 390
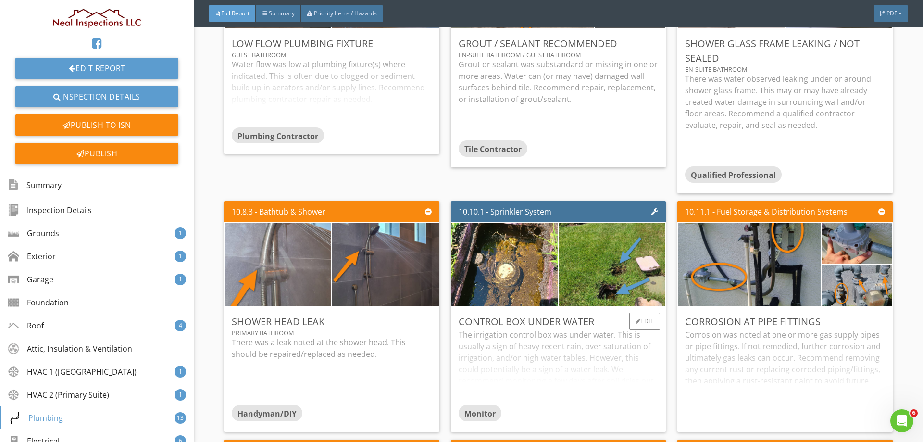
click at [569, 329] on div "The irrigation control box was under water. This is usually a sign of heavy rec…" at bounding box center [557, 367] width 199 height 76
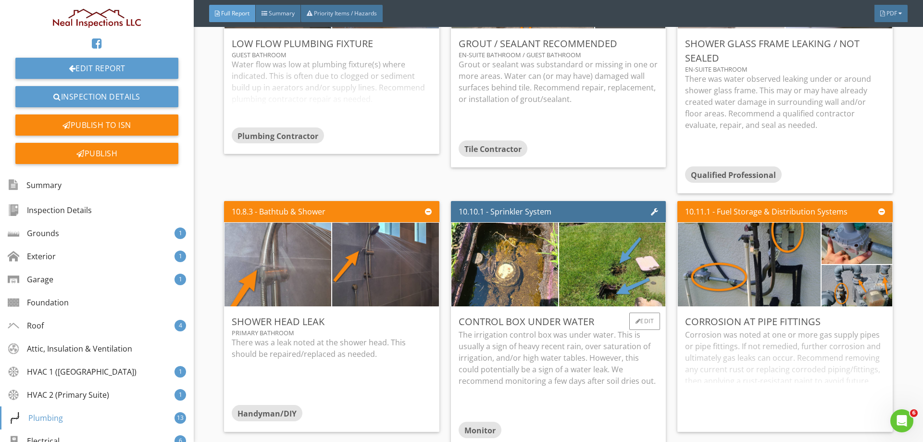
click at [569, 329] on p "The irrigation control box was under water. This is usually a sign of heavy rec…" at bounding box center [557, 358] width 199 height 58
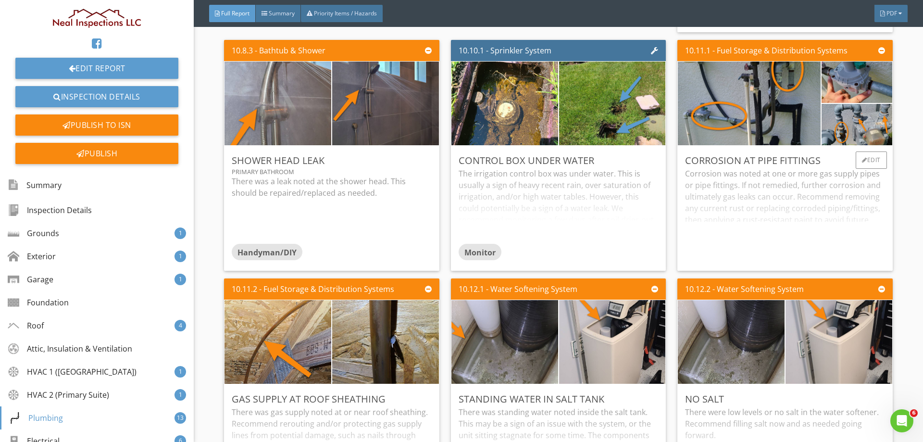
scroll to position [10475, 0]
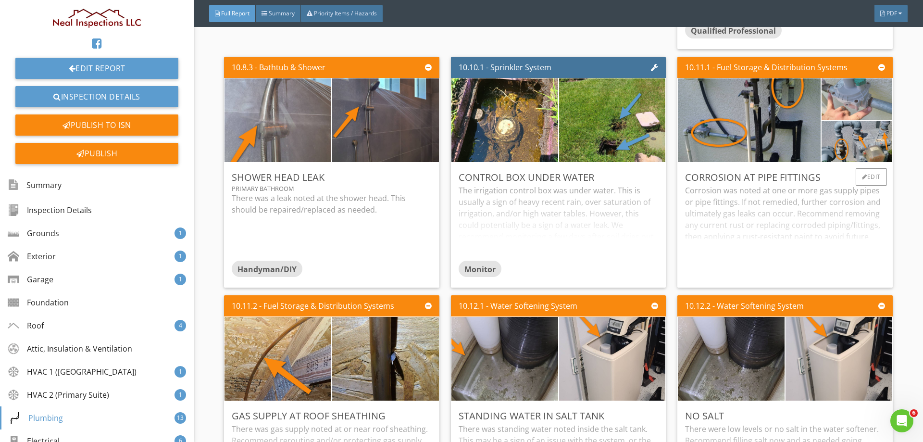
click at [847, 72] on img at bounding box center [856, 98] width 77 height 103
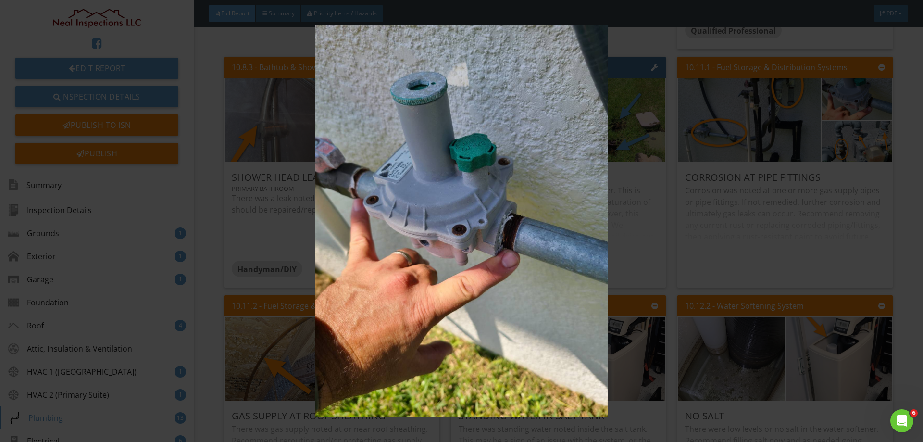
click at [470, 189] on img at bounding box center [460, 220] width 847 height 390
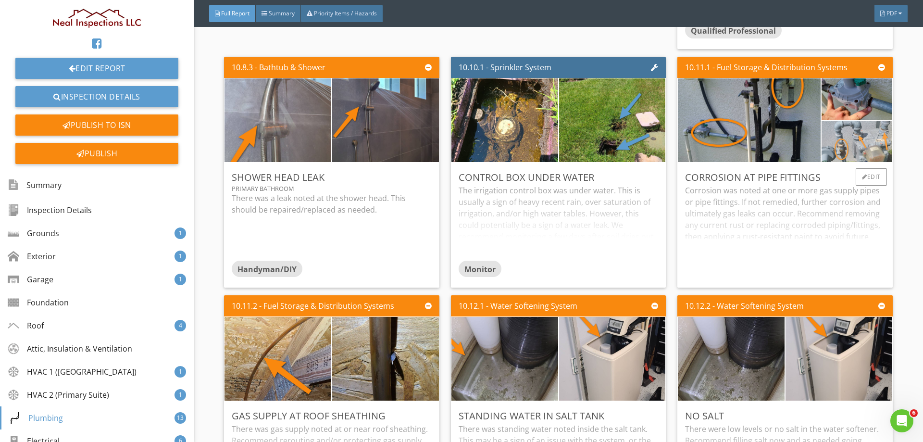
click at [862, 99] on img at bounding box center [856, 140] width 77 height 103
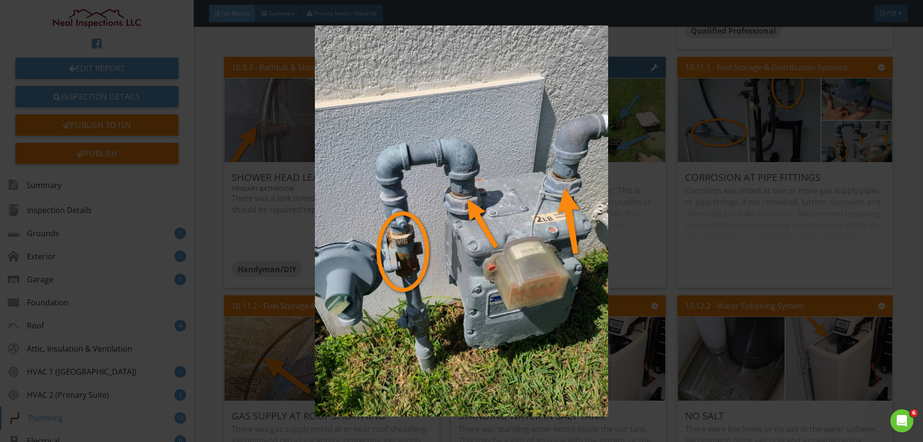
click at [494, 207] on img at bounding box center [460, 220] width 847 height 390
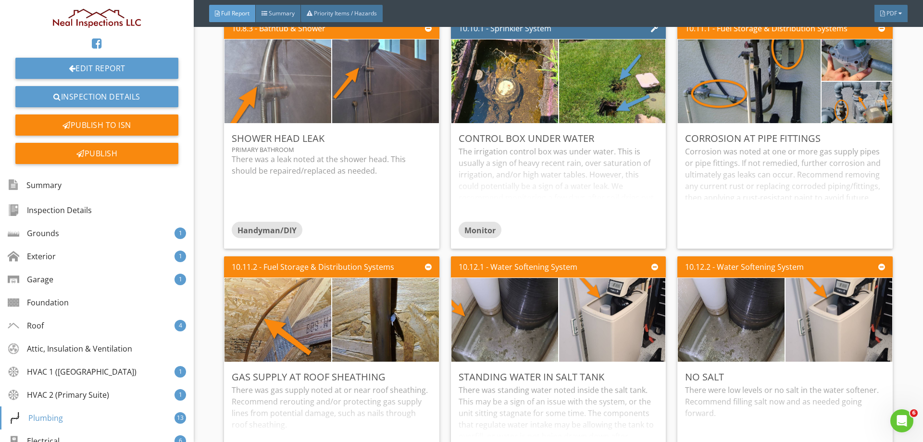
scroll to position [10571, 0]
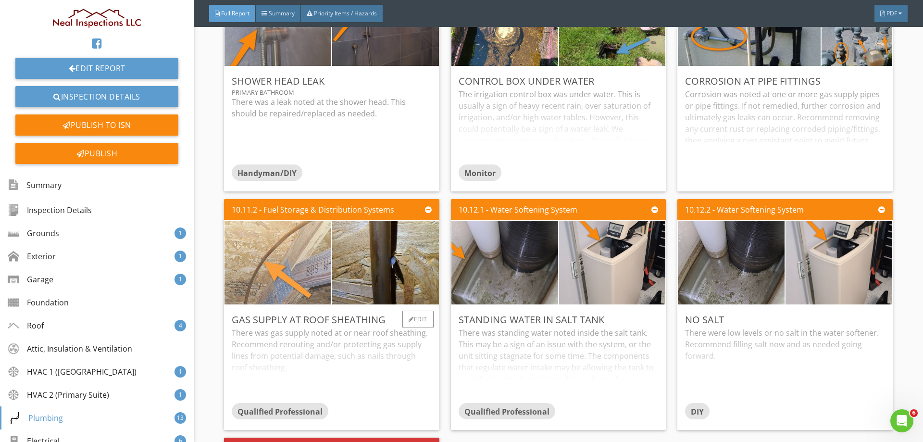
drag, startPoint x: 317, startPoint y: 231, endPoint x: 326, endPoint y: 214, distance: 19.1
click at [326, 214] on img at bounding box center [278, 262] width 266 height 200
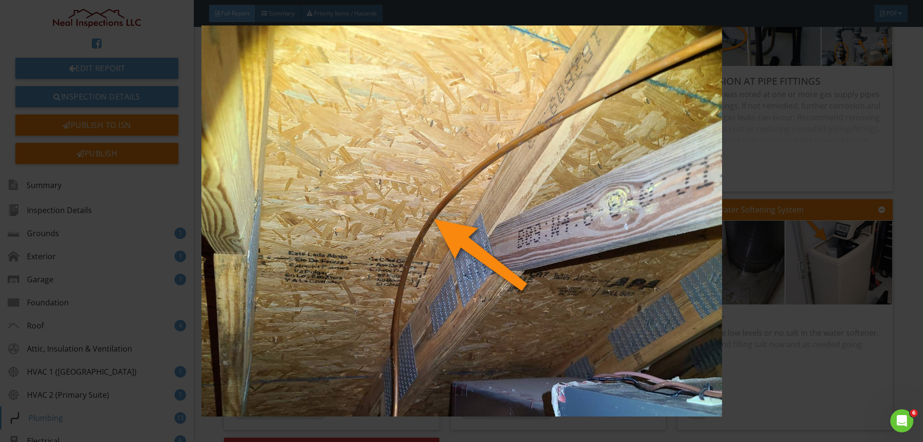
click at [396, 236] on img at bounding box center [460, 220] width 847 height 390
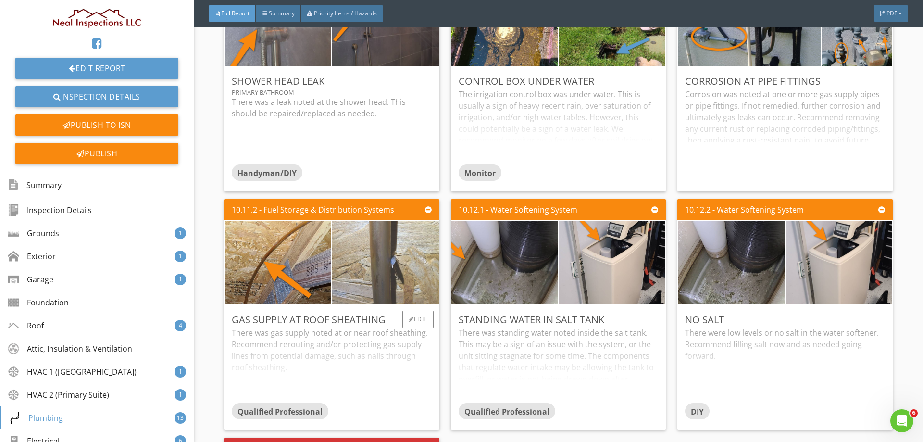
click at [367, 207] on img at bounding box center [385, 262] width 266 height 200
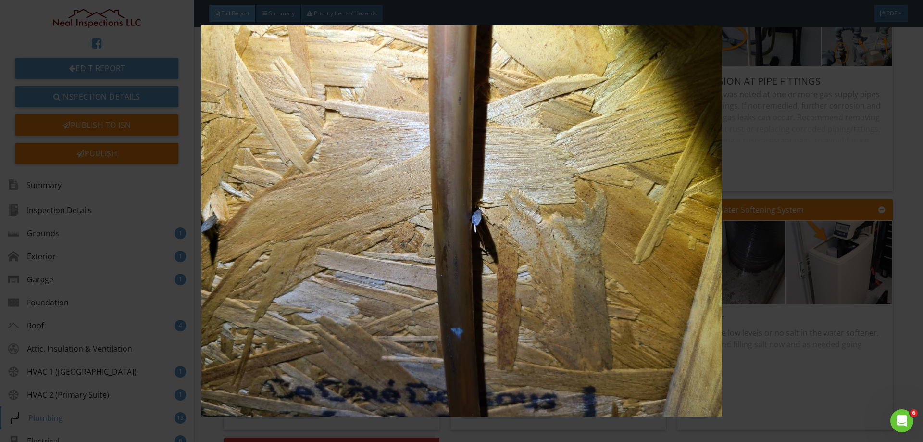
click at [367, 213] on img at bounding box center [460, 220] width 847 height 390
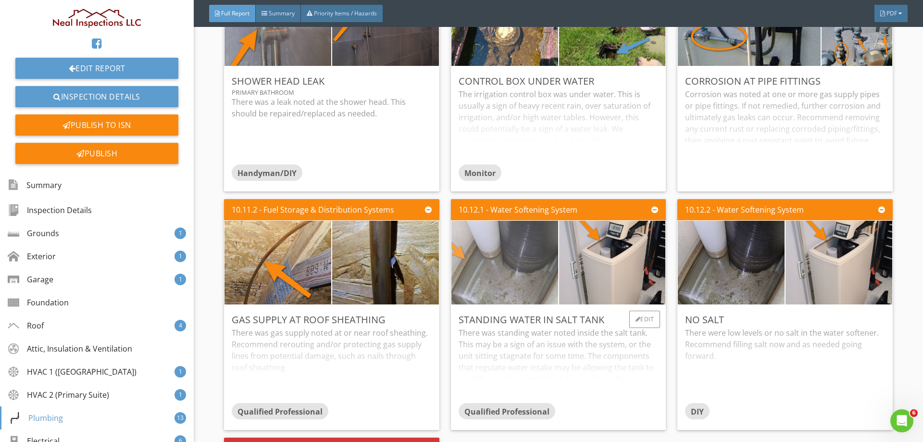
click at [548, 242] on img at bounding box center [504, 262] width 157 height 209
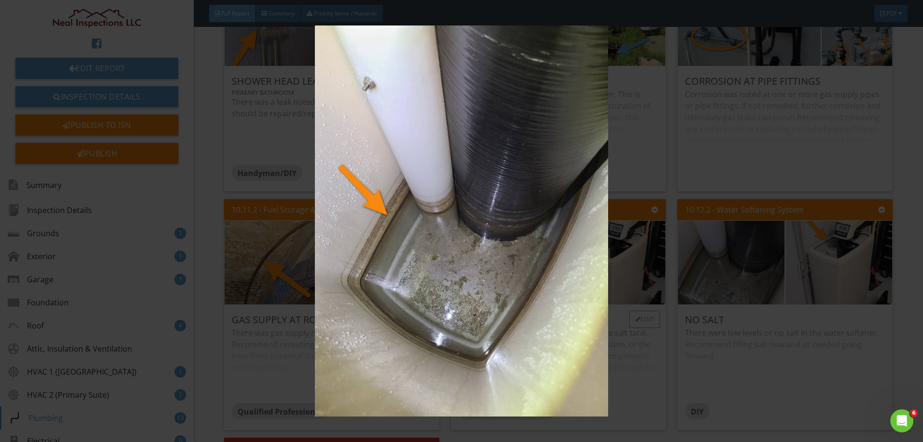
click at [548, 240] on img at bounding box center [460, 220] width 847 height 390
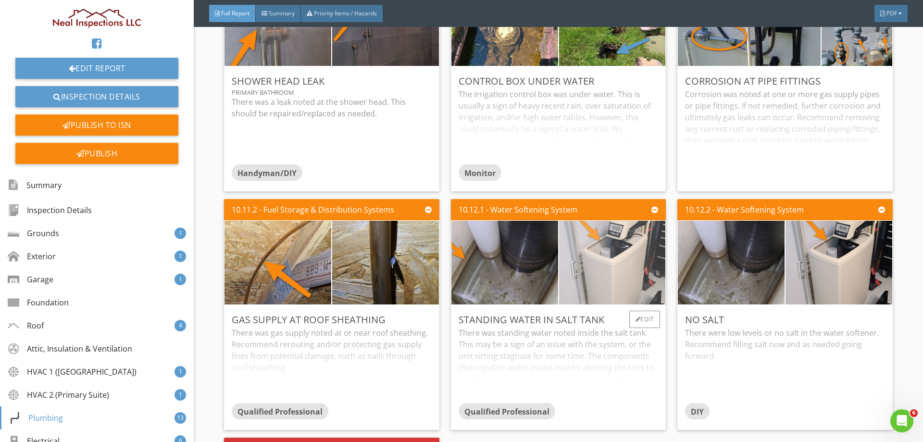
click at [617, 238] on img at bounding box center [611, 262] width 157 height 209
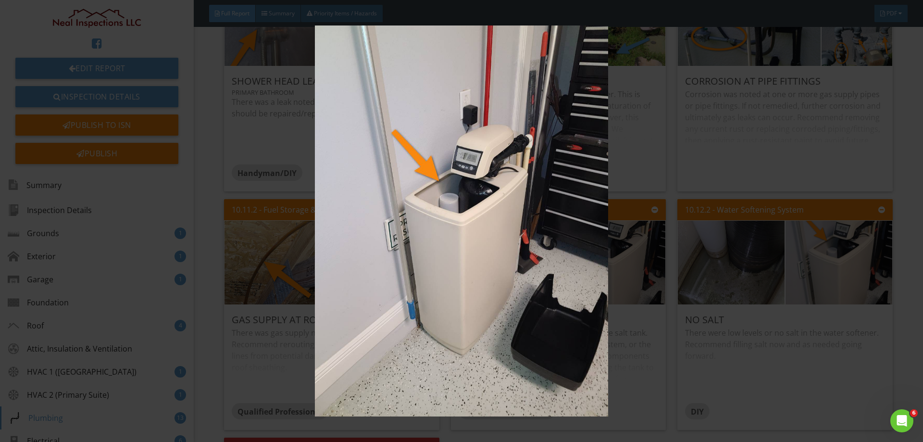
click at [504, 237] on img at bounding box center [460, 220] width 847 height 390
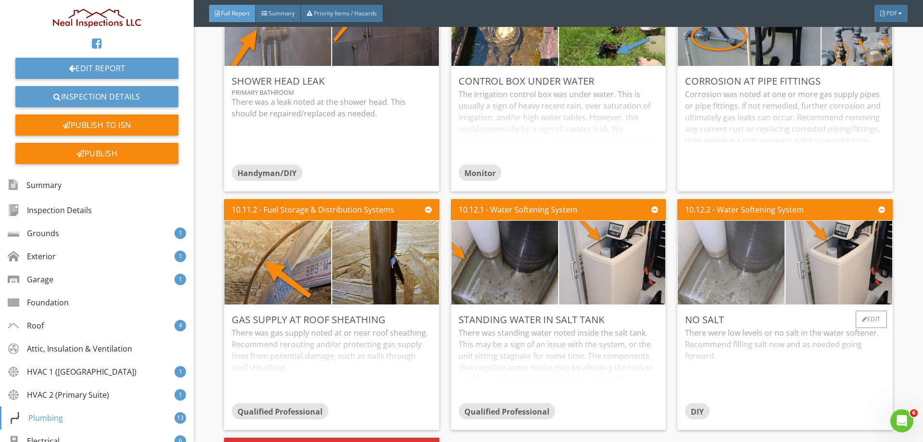
click at [748, 231] on img at bounding box center [730, 262] width 157 height 209
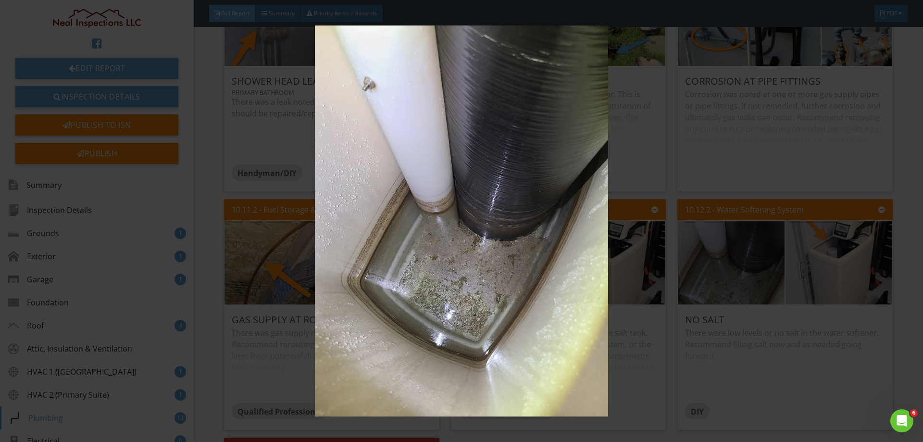
click at [543, 274] on img at bounding box center [460, 220] width 847 height 390
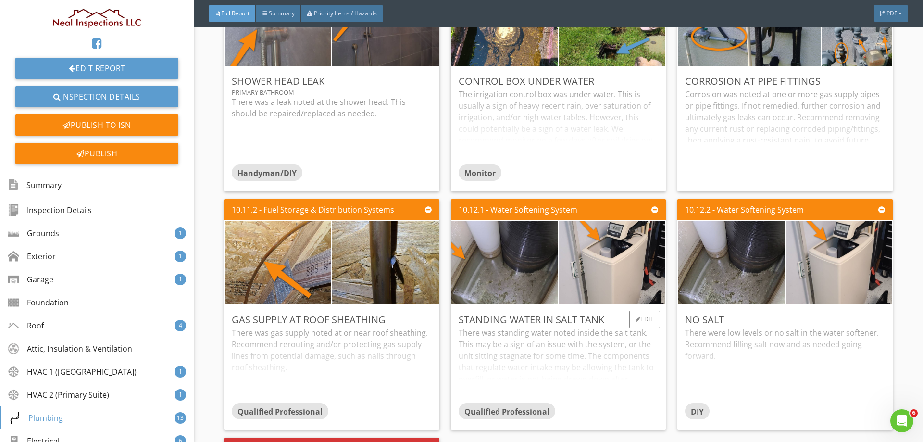
click at [603, 327] on div "There was standing water noted inside the salt tank. This may be a sign of an i…" at bounding box center [557, 365] width 199 height 76
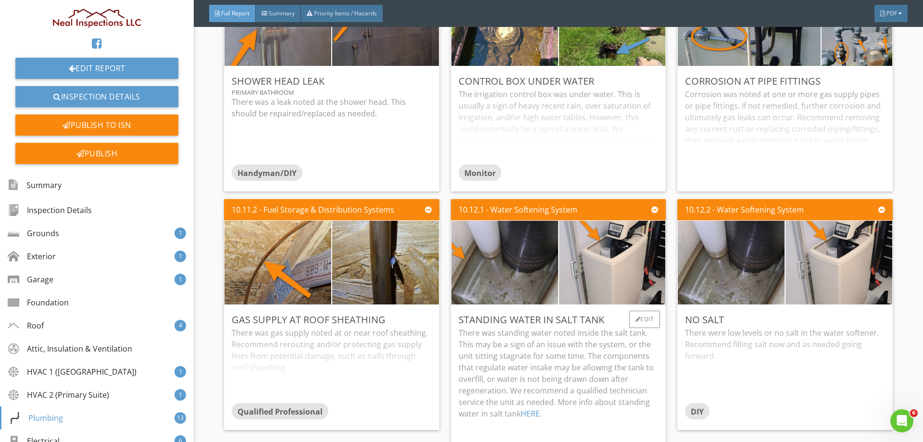
click at [636, 337] on p "There was standing water noted inside the salt tank. This may be a sign of an i…" at bounding box center [557, 373] width 199 height 92
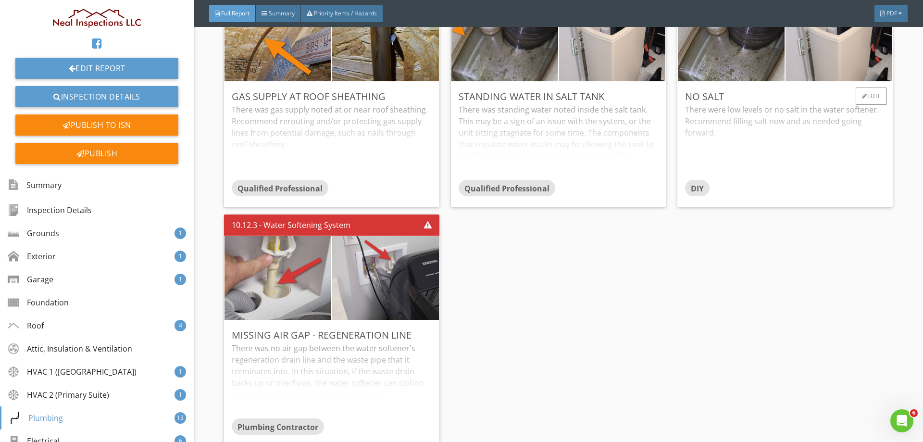
scroll to position [10811, 0]
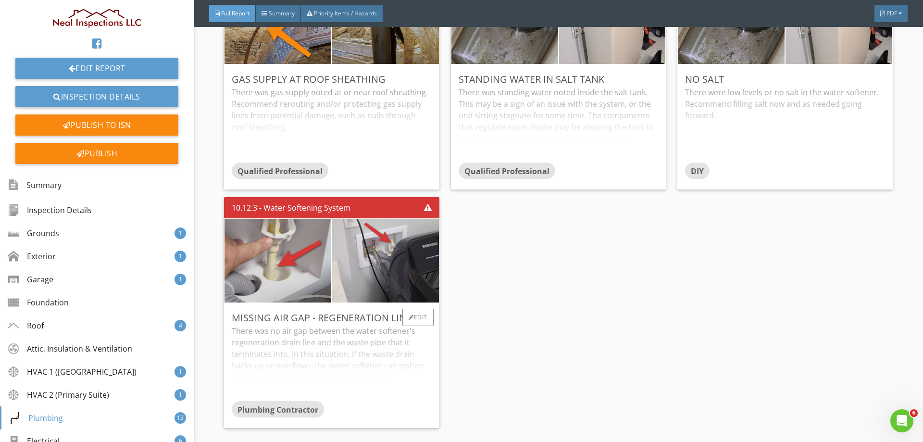
click at [326, 325] on div "There was no air gap between the water softener's regeneration drain line and t…" at bounding box center [331, 363] width 199 height 76
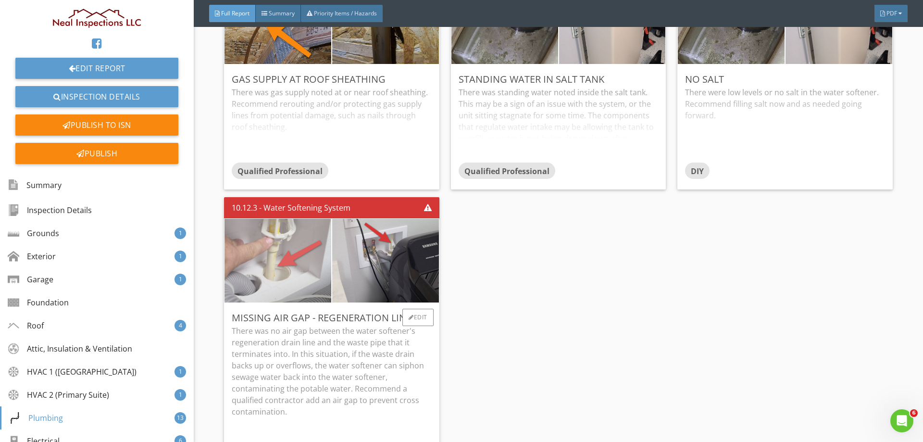
click at [285, 230] on img at bounding box center [277, 260] width 157 height 209
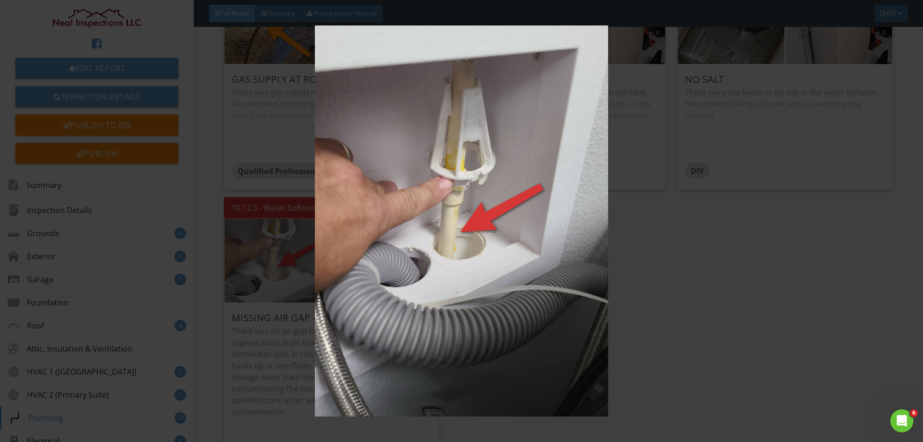
click at [471, 256] on img at bounding box center [460, 220] width 847 height 390
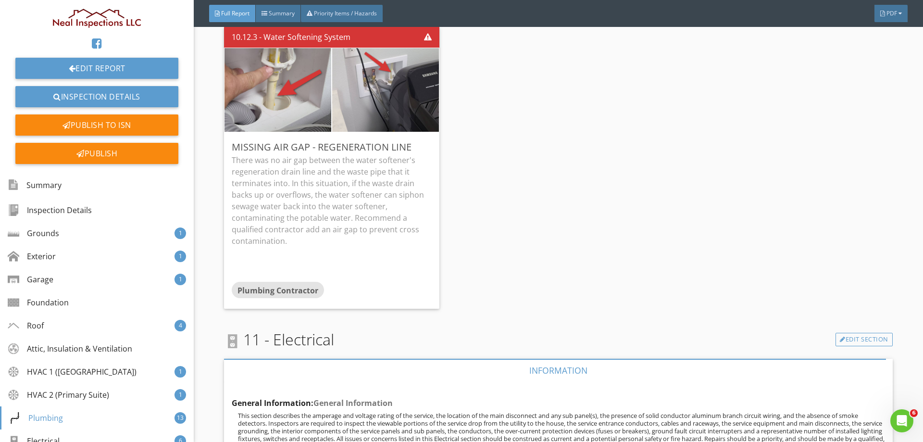
scroll to position [10859, 0]
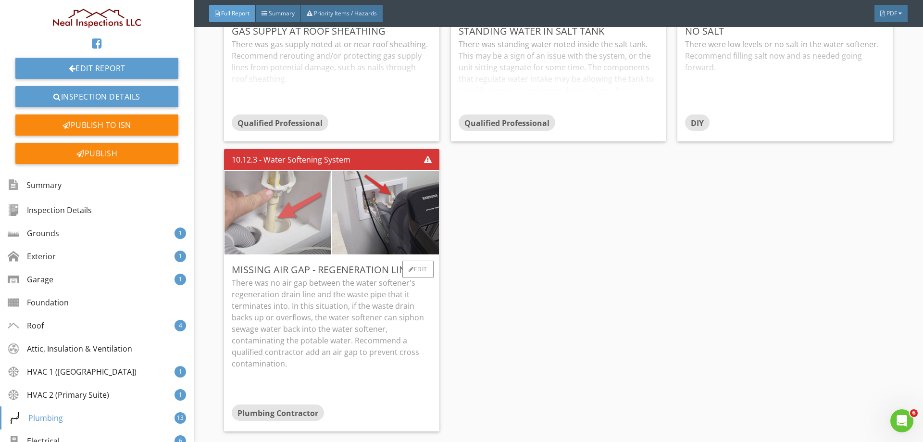
click at [293, 184] on img at bounding box center [277, 212] width 157 height 209
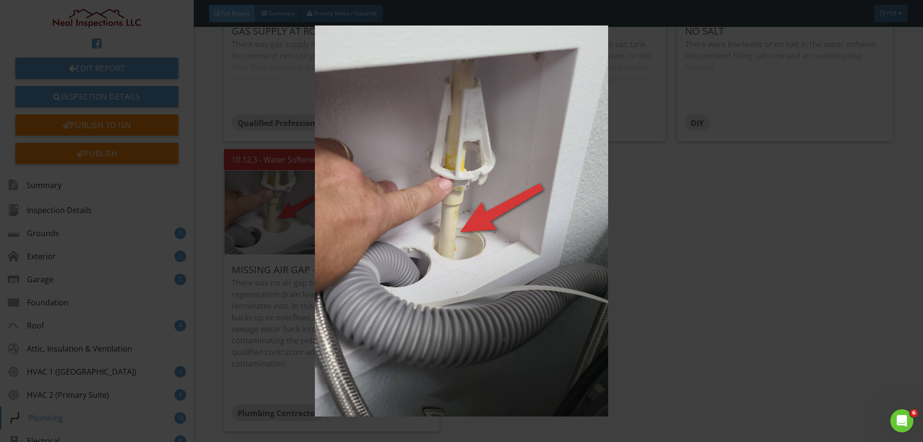
click at [835, 211] on img at bounding box center [460, 220] width 847 height 390
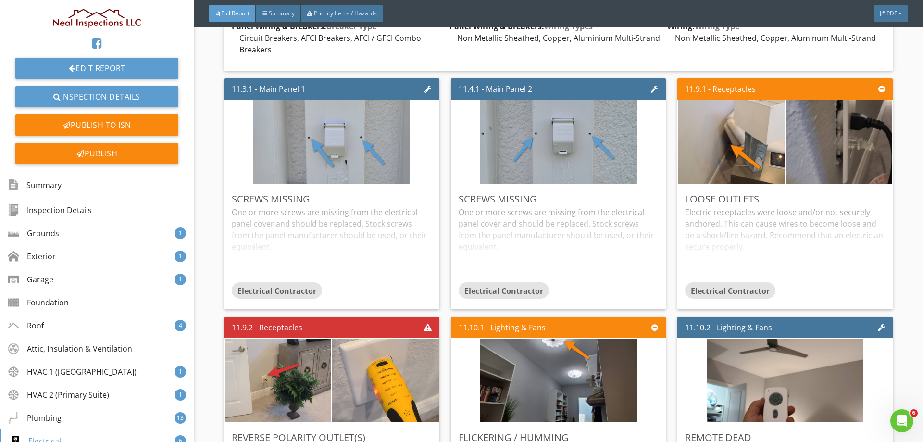
scroll to position [12925, 0]
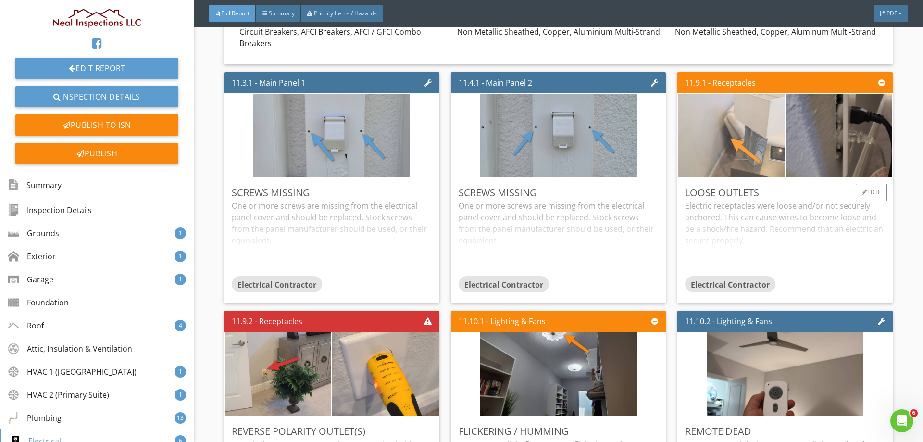
click at [742, 85] on img at bounding box center [730, 135] width 157 height 209
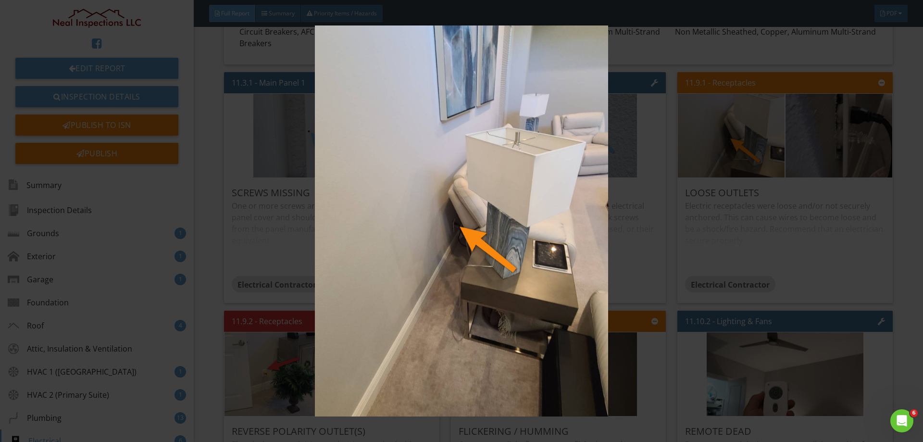
click at [605, 130] on img at bounding box center [460, 220] width 847 height 390
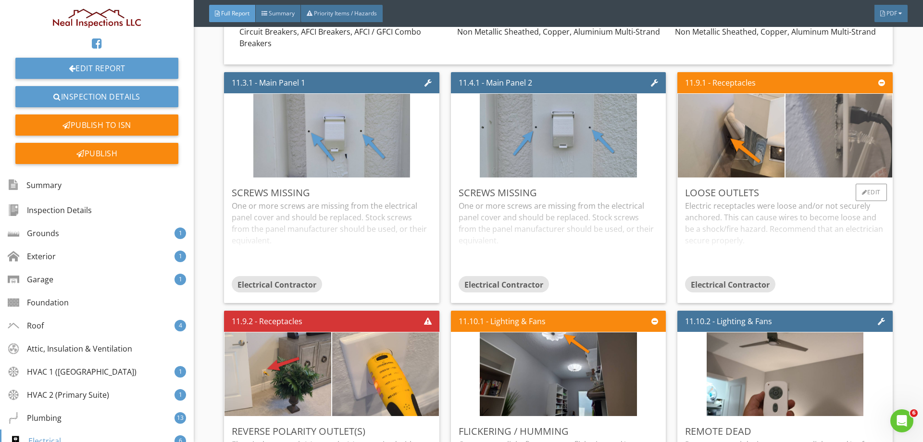
click at [869, 89] on img at bounding box center [838, 135] width 157 height 209
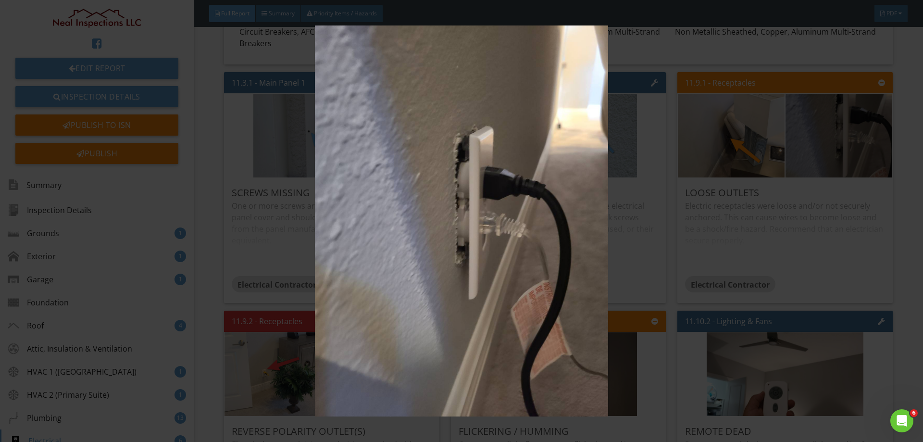
click at [901, 193] on div at bounding box center [461, 221] width 923 height 442
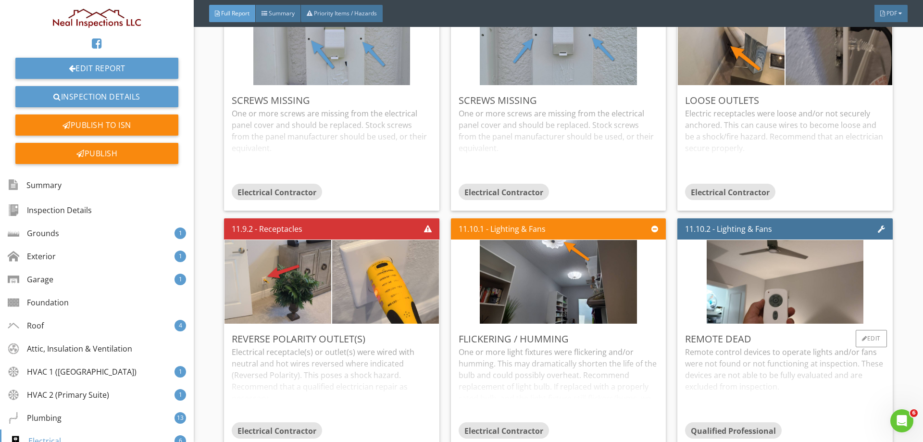
scroll to position [13021, 0]
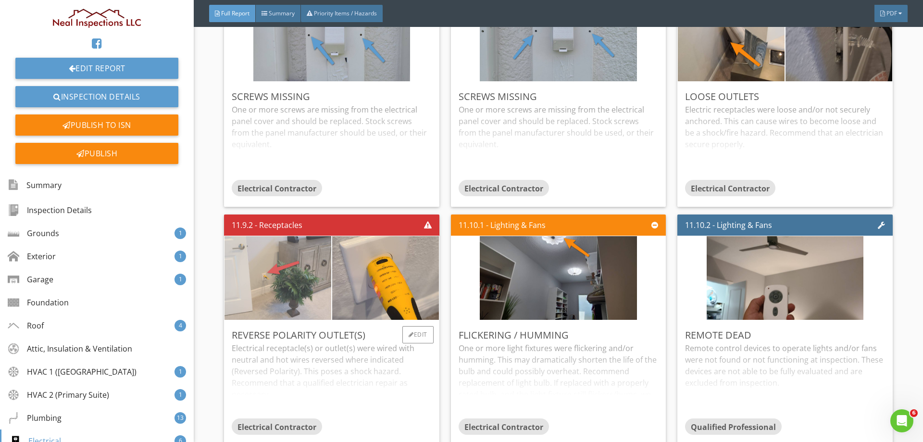
click at [295, 223] on img at bounding box center [277, 277] width 157 height 209
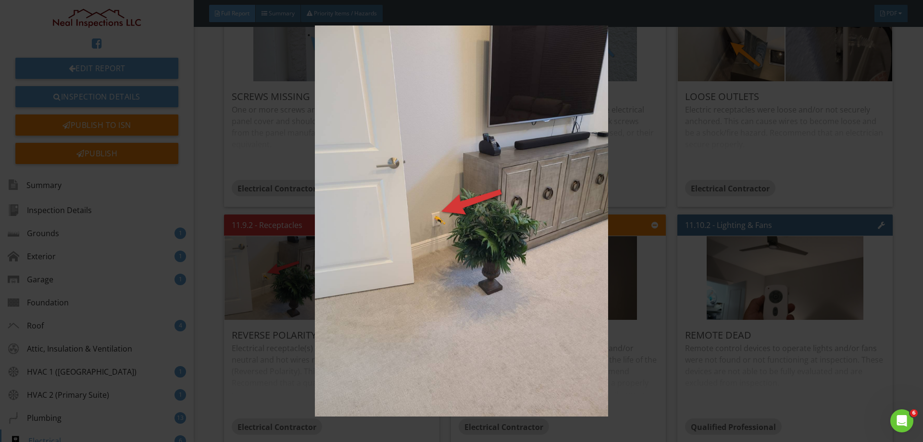
click at [365, 212] on img at bounding box center [460, 220] width 847 height 390
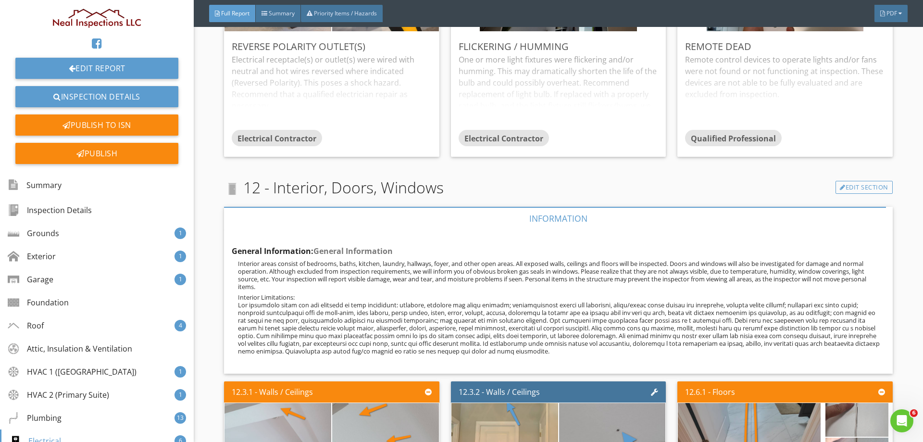
scroll to position [13454, 0]
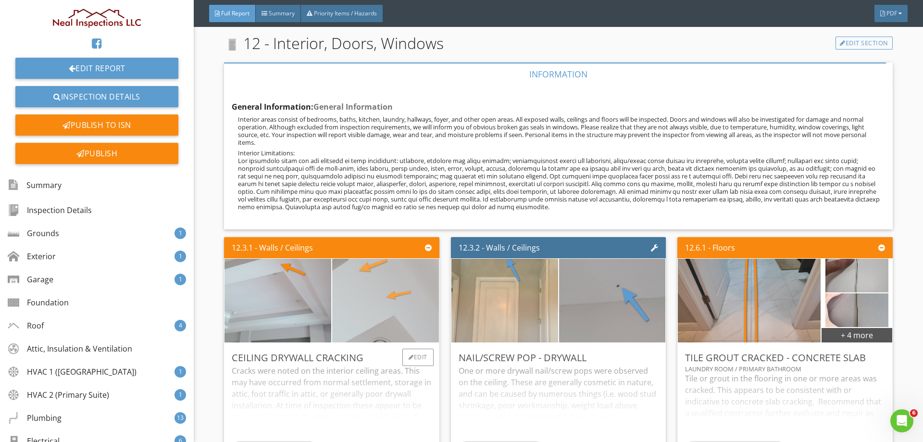
click at [424, 229] on img at bounding box center [385, 300] width 157 height 209
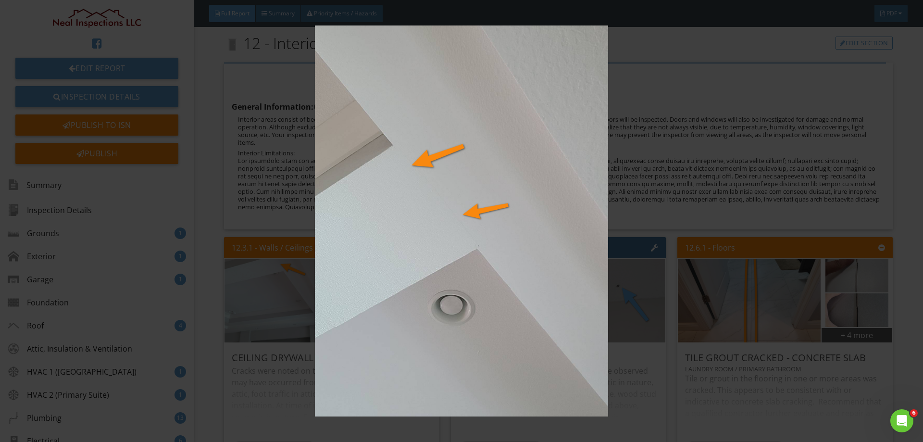
click at [396, 250] on img at bounding box center [460, 220] width 847 height 390
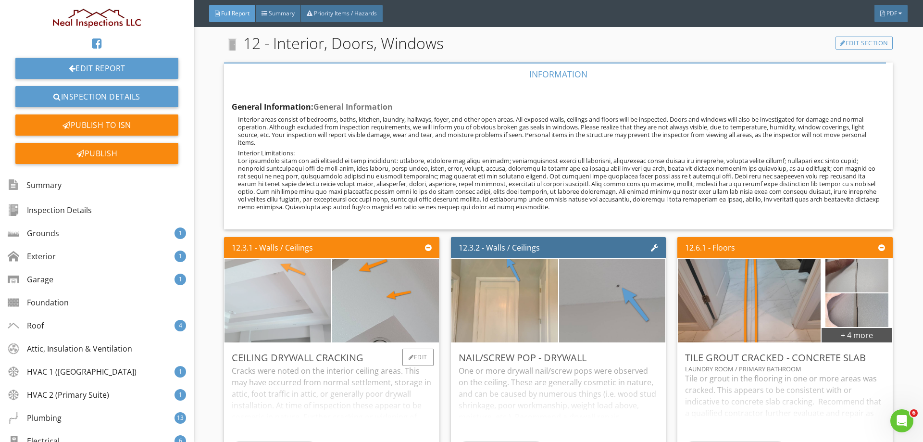
click at [279, 281] on img at bounding box center [277, 300] width 157 height 209
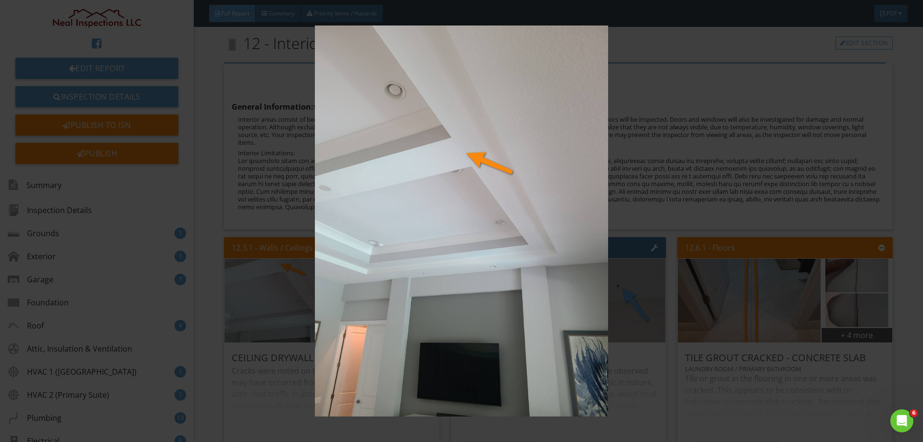
click at [664, 268] on img at bounding box center [460, 220] width 847 height 390
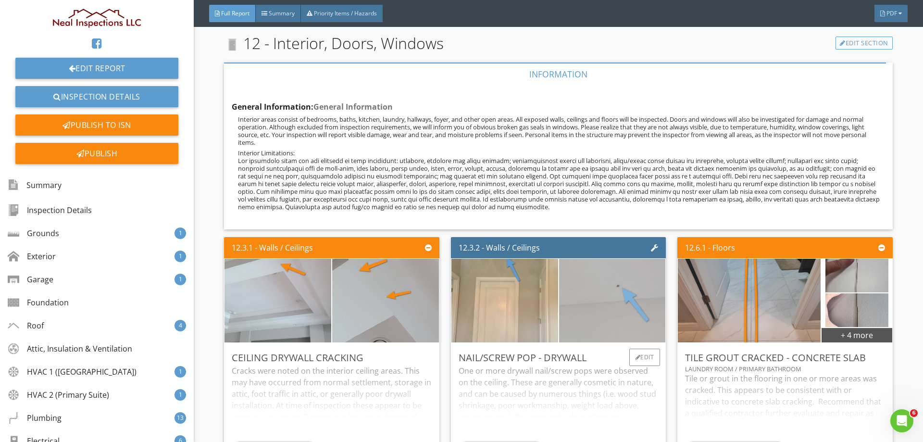
click at [591, 269] on img at bounding box center [611, 300] width 157 height 209
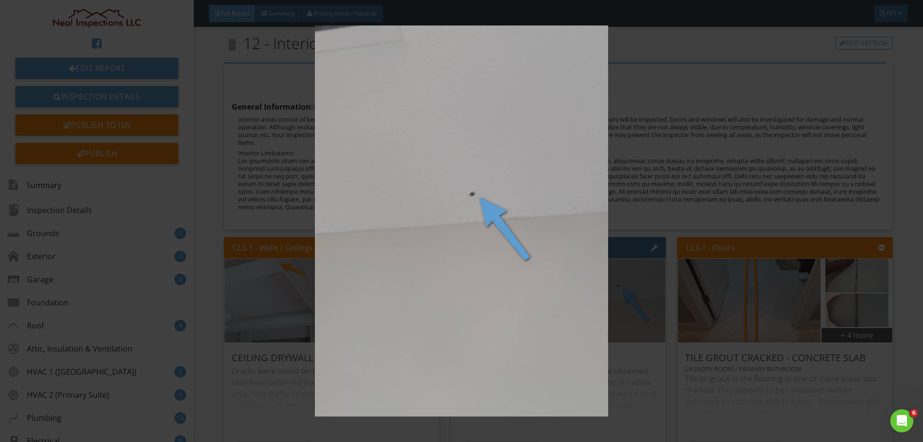
drag, startPoint x: 569, startPoint y: 271, endPoint x: 589, endPoint y: 270, distance: 19.8
click at [568, 272] on img at bounding box center [460, 220] width 847 height 390
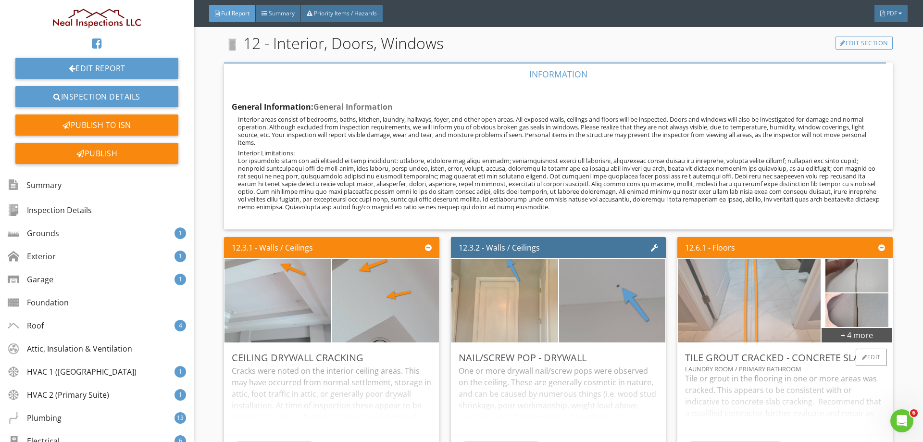
click at [791, 255] on img at bounding box center [749, 300] width 157 height 209
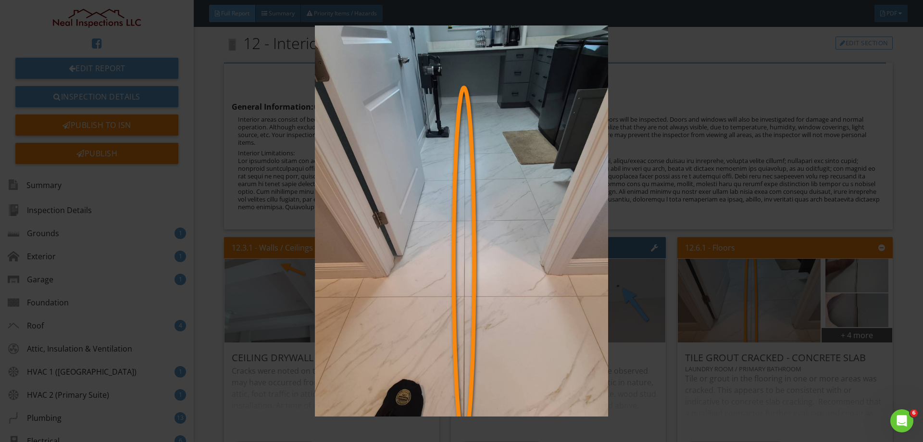
click at [600, 272] on img at bounding box center [460, 220] width 847 height 390
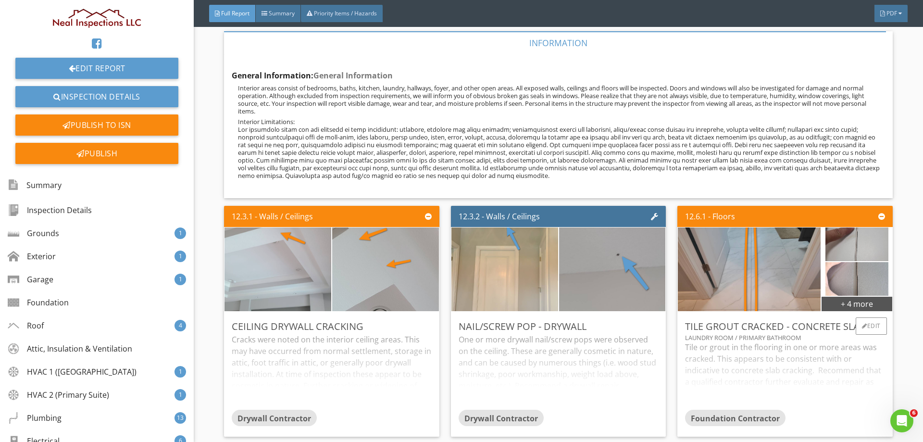
scroll to position [13502, 0]
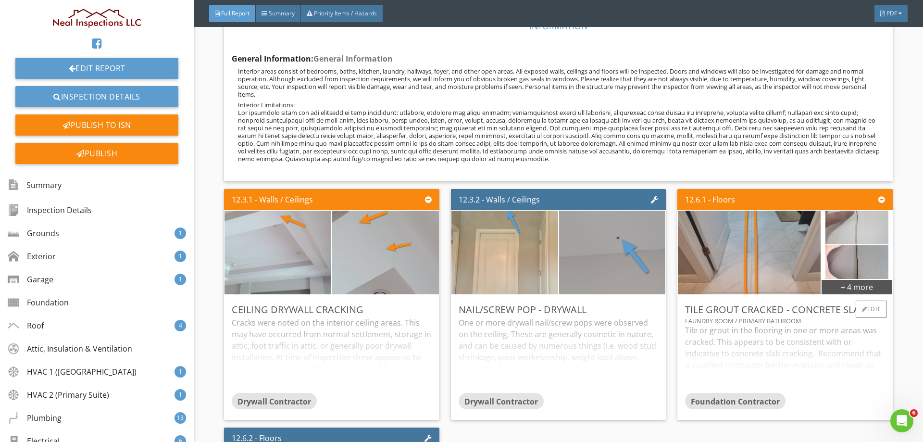
click at [839, 185] on img at bounding box center [856, 227] width 63 height 84
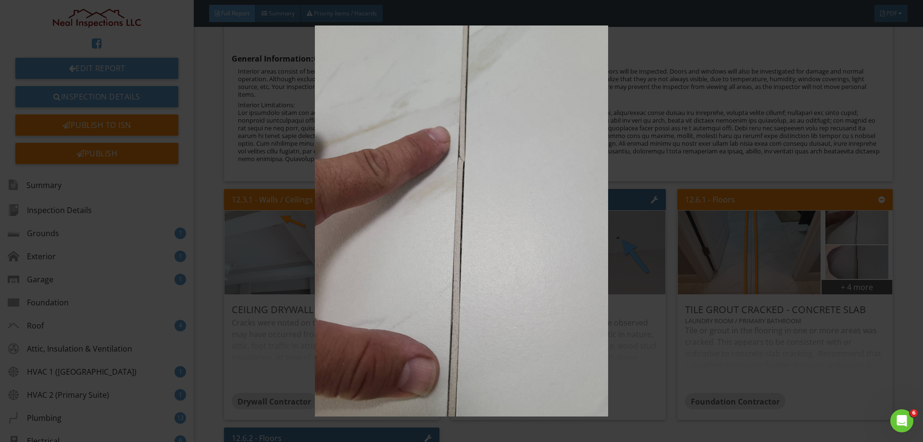
click at [553, 227] on img at bounding box center [460, 220] width 847 height 390
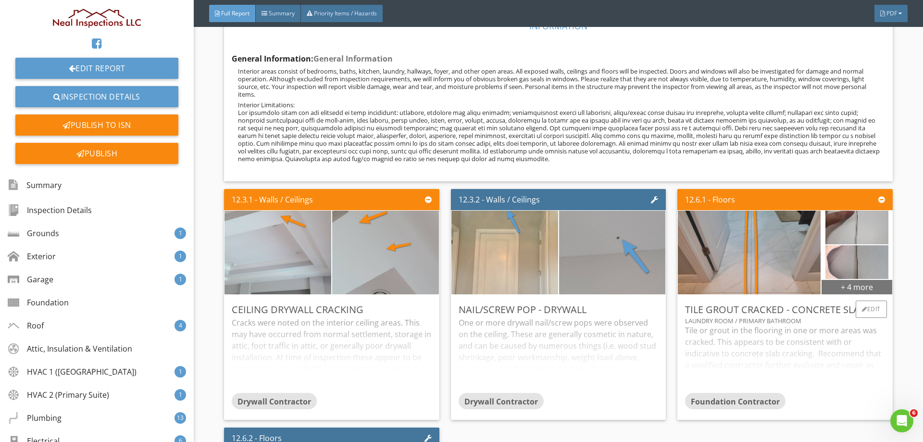
click at [853, 279] on div "+ 4 more" at bounding box center [856, 286] width 70 height 15
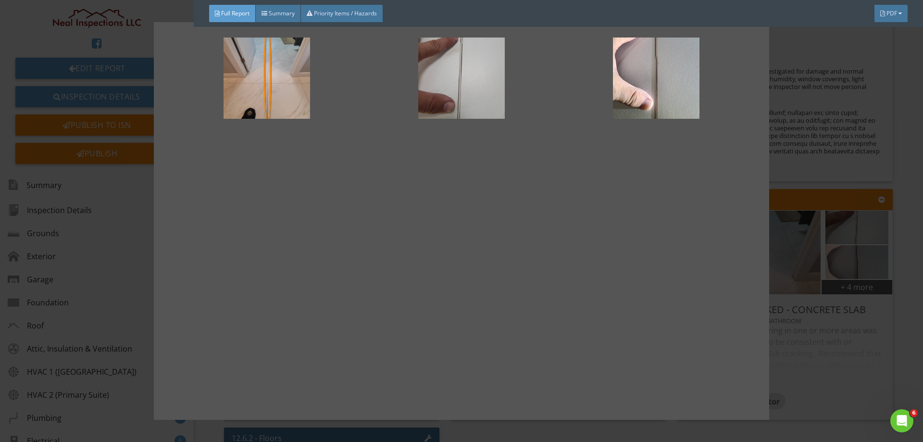
scroll to position [129, 0]
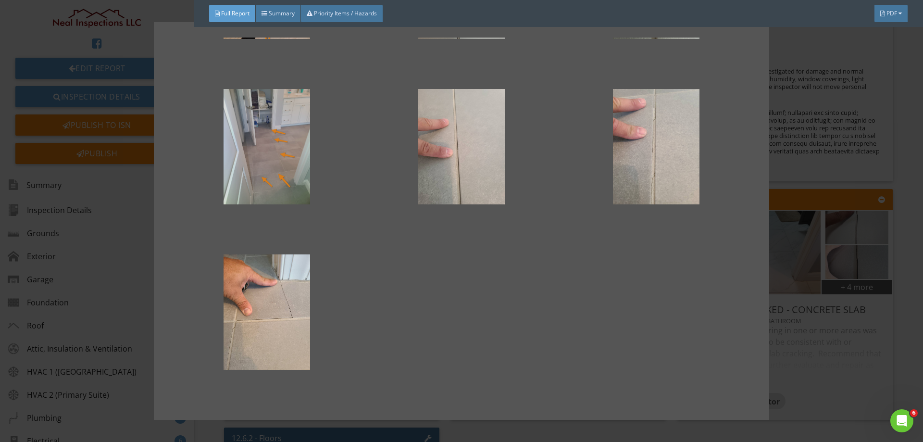
click at [281, 174] on div at bounding box center [267, 146] width 164 height 115
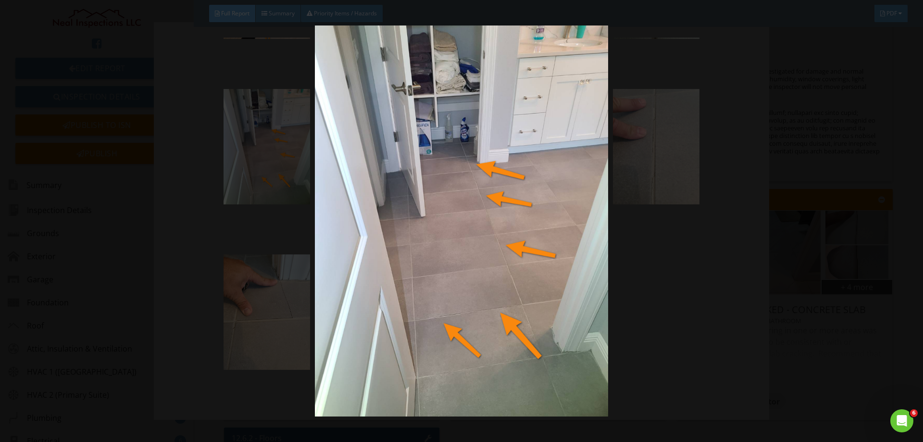
click at [466, 210] on img at bounding box center [460, 220] width 847 height 390
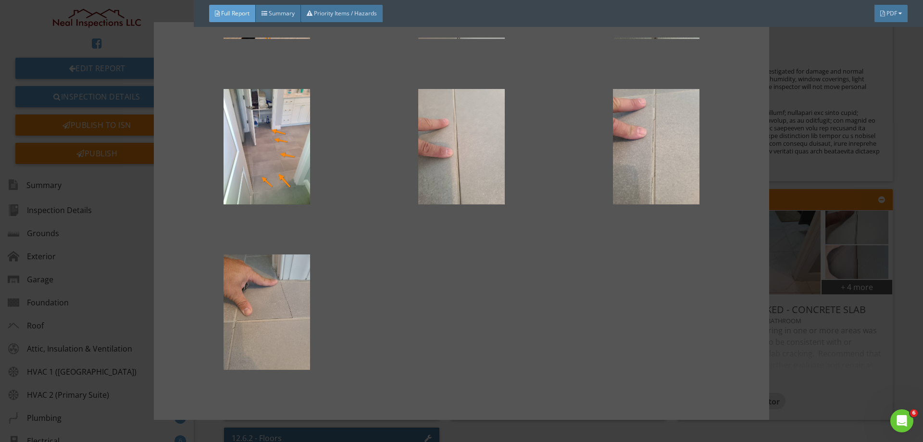
click at [267, 289] on div at bounding box center [267, 311] width 164 height 115
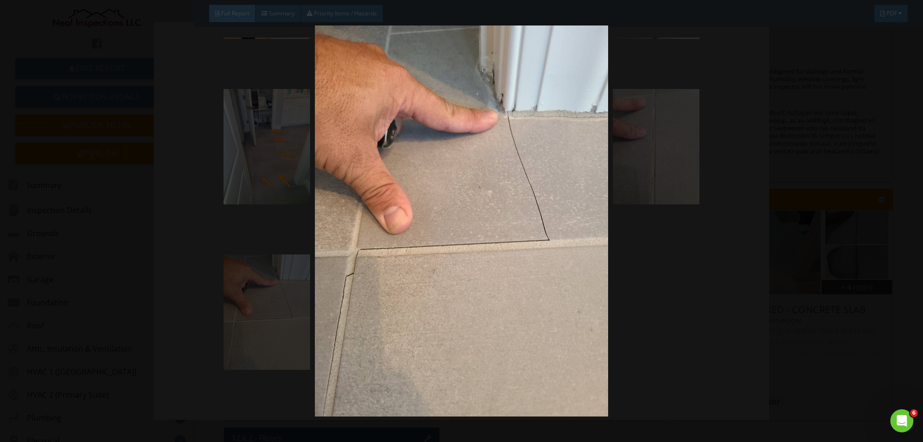
click at [316, 322] on img at bounding box center [460, 220] width 847 height 390
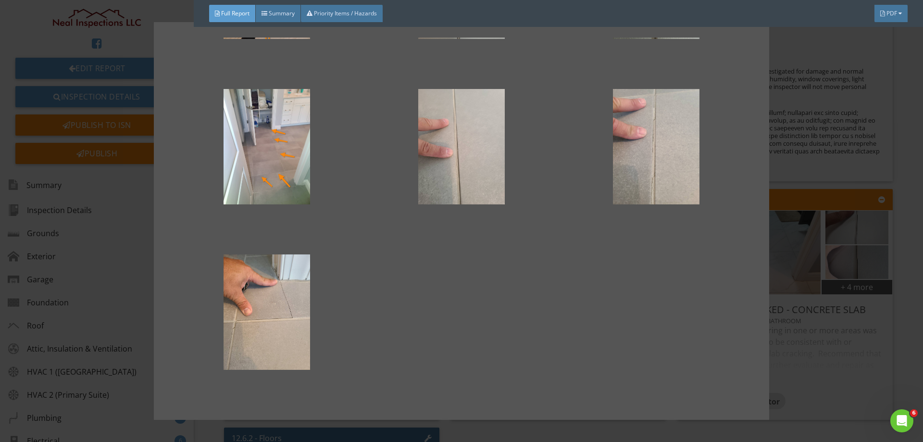
click at [895, 266] on div at bounding box center [461, 221] width 923 height 442
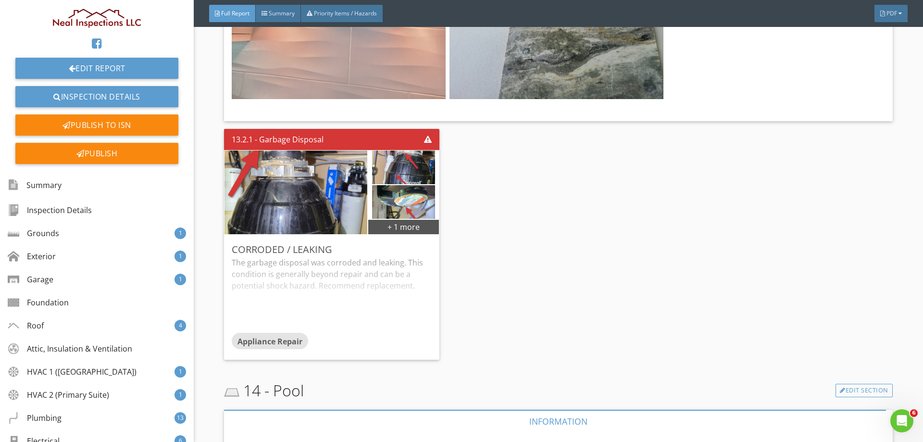
scroll to position [15760, 0]
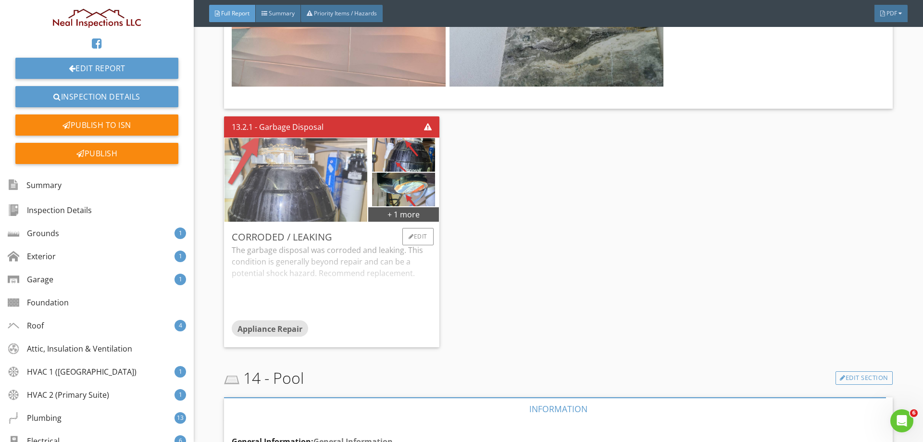
click at [281, 108] on img at bounding box center [296, 179] width 157 height 209
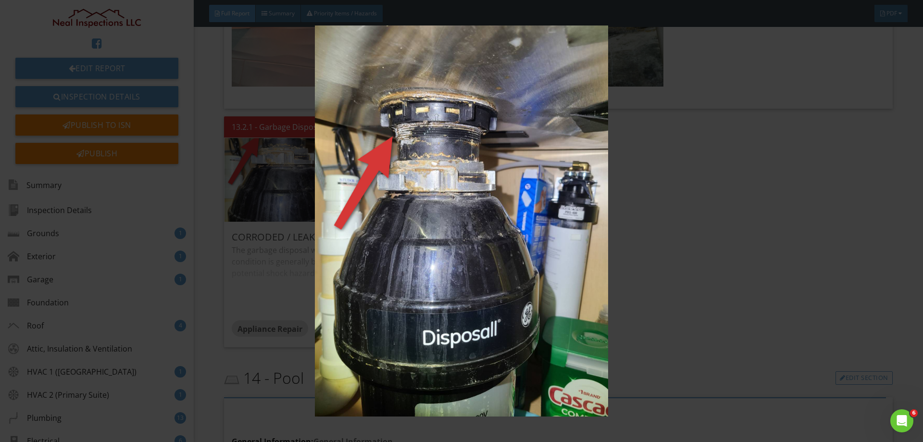
click at [416, 173] on img at bounding box center [460, 220] width 847 height 390
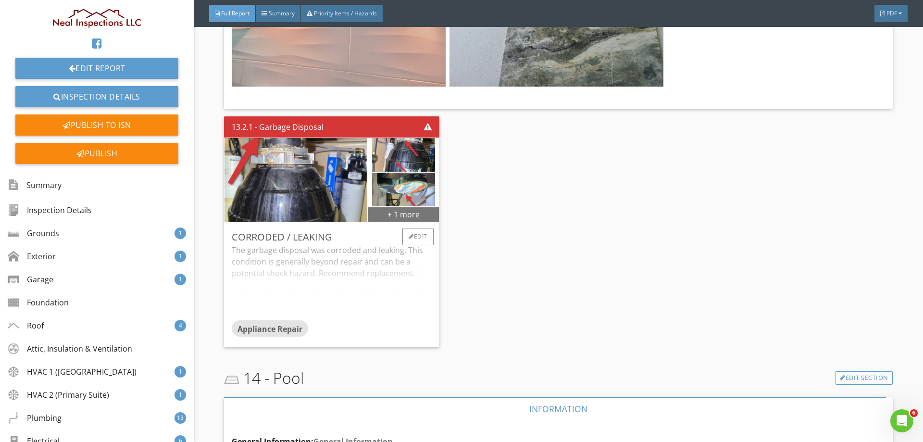
click at [406, 206] on div "+ 1 more" at bounding box center [403, 213] width 70 height 15
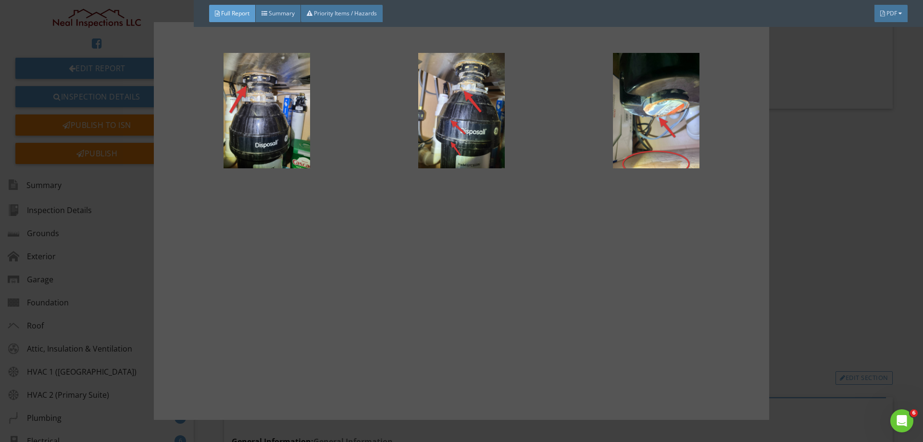
click at [234, 278] on div at bounding box center [267, 275] width 164 height 115
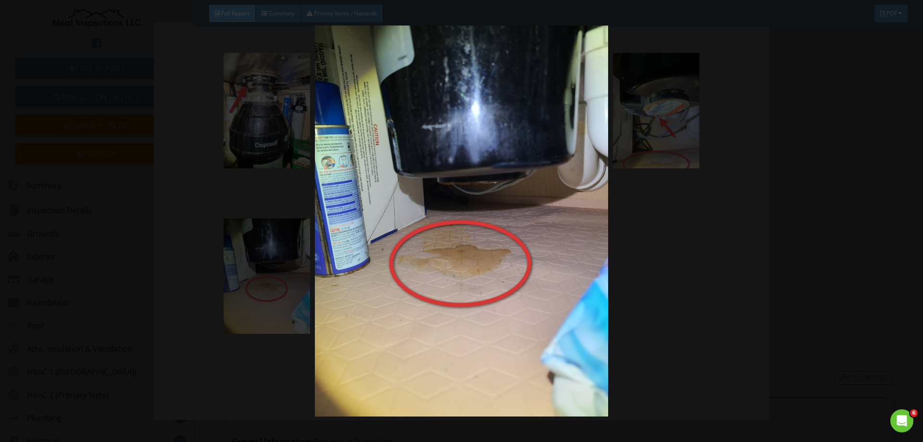
click at [292, 281] on img at bounding box center [460, 220] width 847 height 390
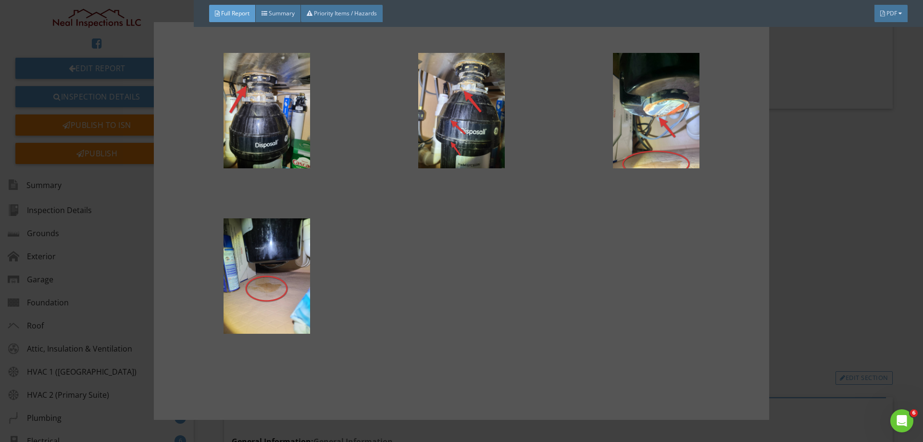
click at [804, 248] on div at bounding box center [461, 221] width 923 height 442
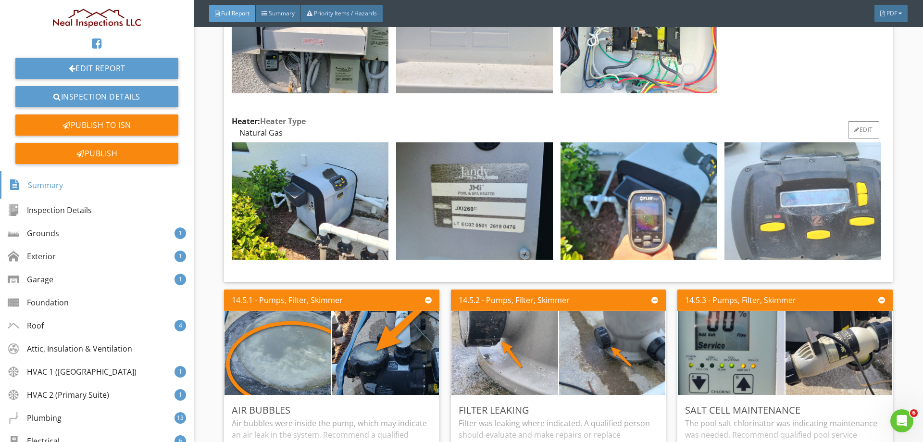
scroll to position [17082, 0]
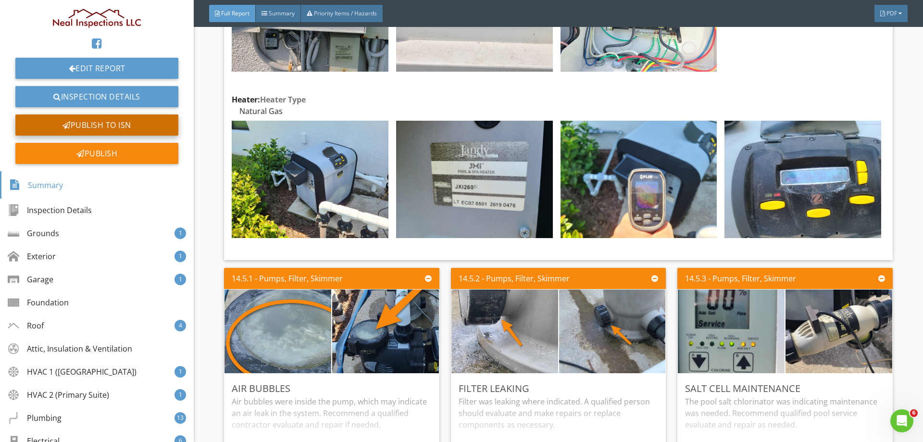
click at [121, 125] on div "Publish to ISN" at bounding box center [96, 124] width 163 height 21
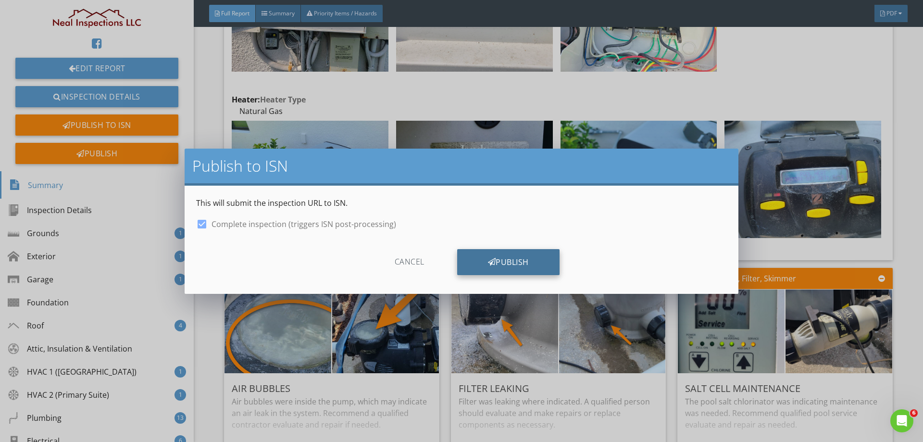
click at [498, 262] on div "Publish" at bounding box center [508, 262] width 102 height 26
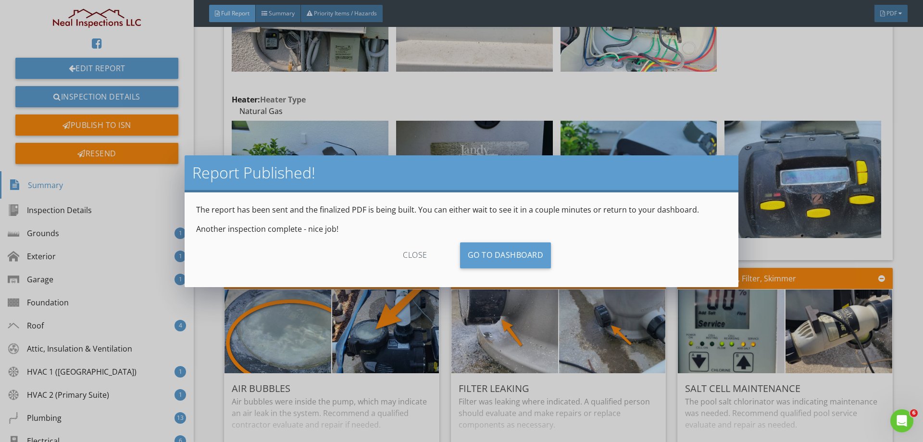
click at [409, 253] on div "close" at bounding box center [415, 255] width 86 height 26
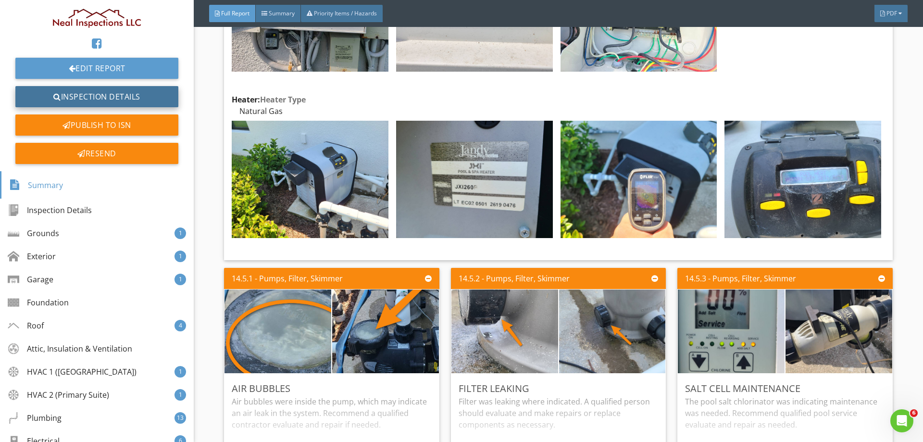
click at [113, 91] on link "Inspection Details" at bounding box center [96, 96] width 163 height 21
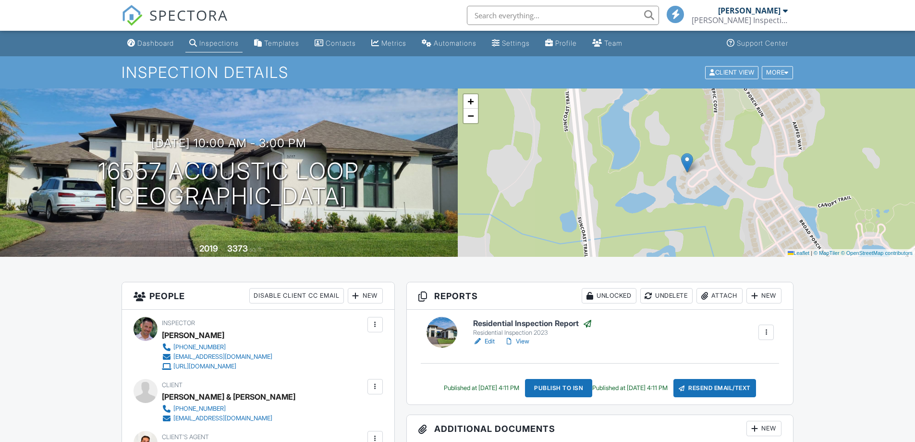
click at [525, 340] on link "View" at bounding box center [517, 341] width 25 height 10
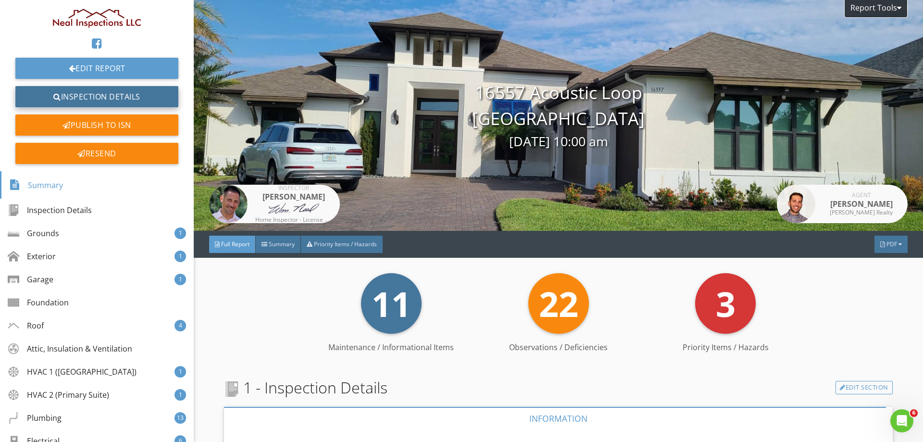
click at [152, 94] on link "Inspection Details" at bounding box center [96, 96] width 163 height 21
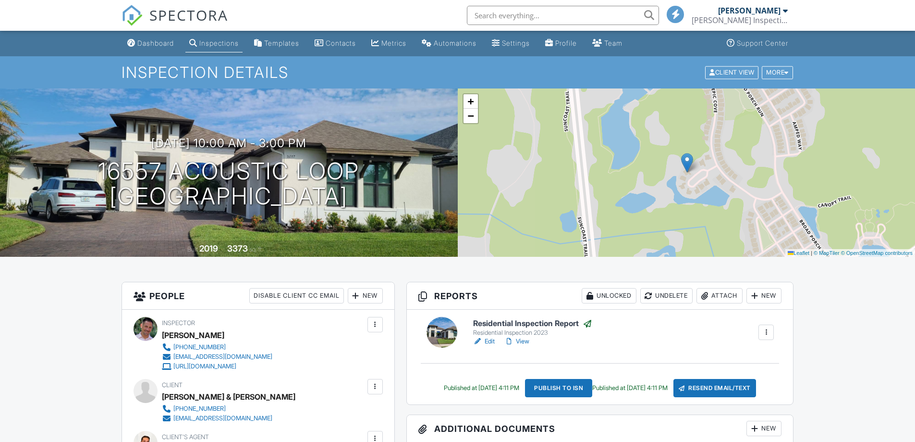
click at [522, 336] on link "View" at bounding box center [517, 341] width 25 height 10
